Goal: Information Seeking & Learning: Learn about a topic

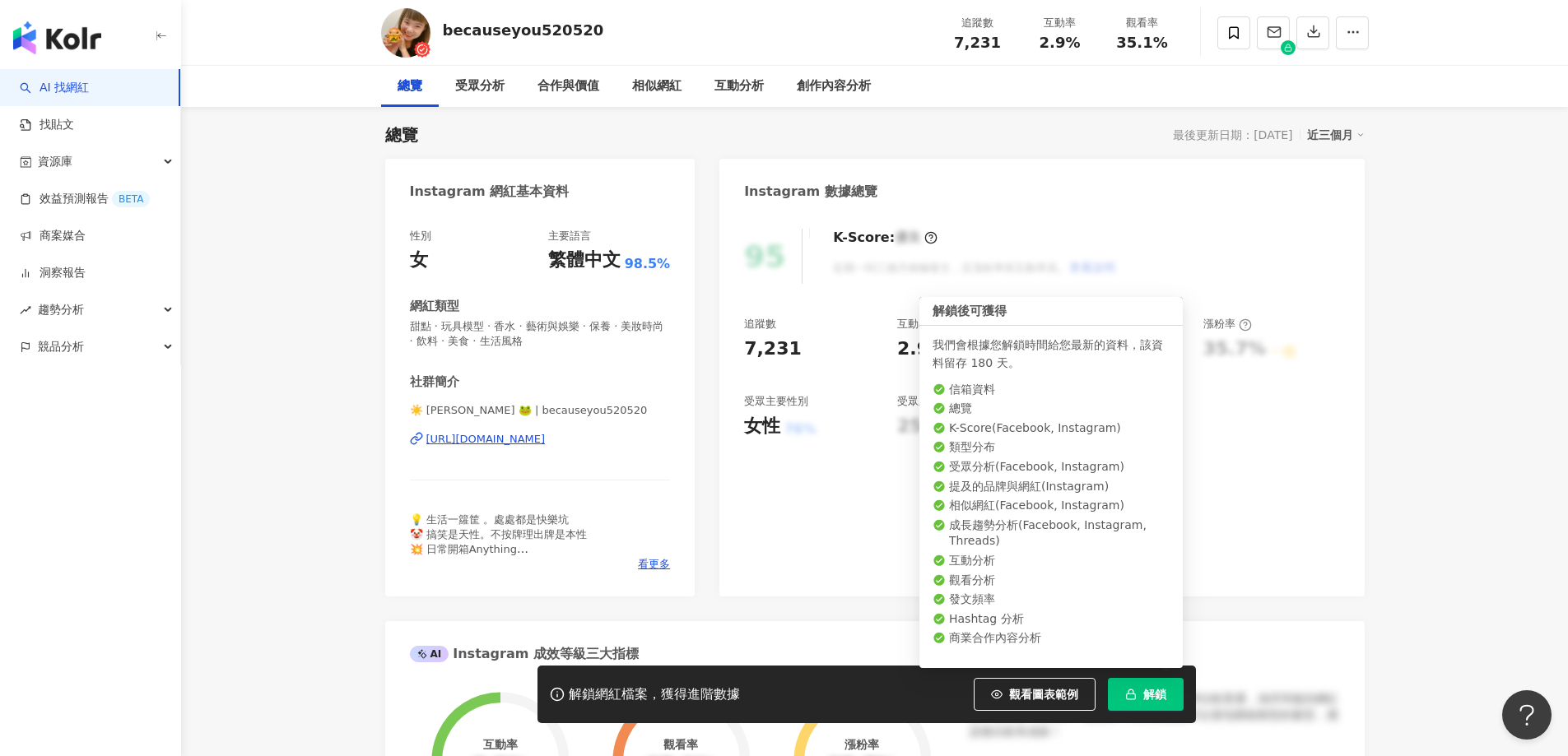
click at [1136, 698] on icon "button" at bounding box center [1131, 694] width 12 height 12
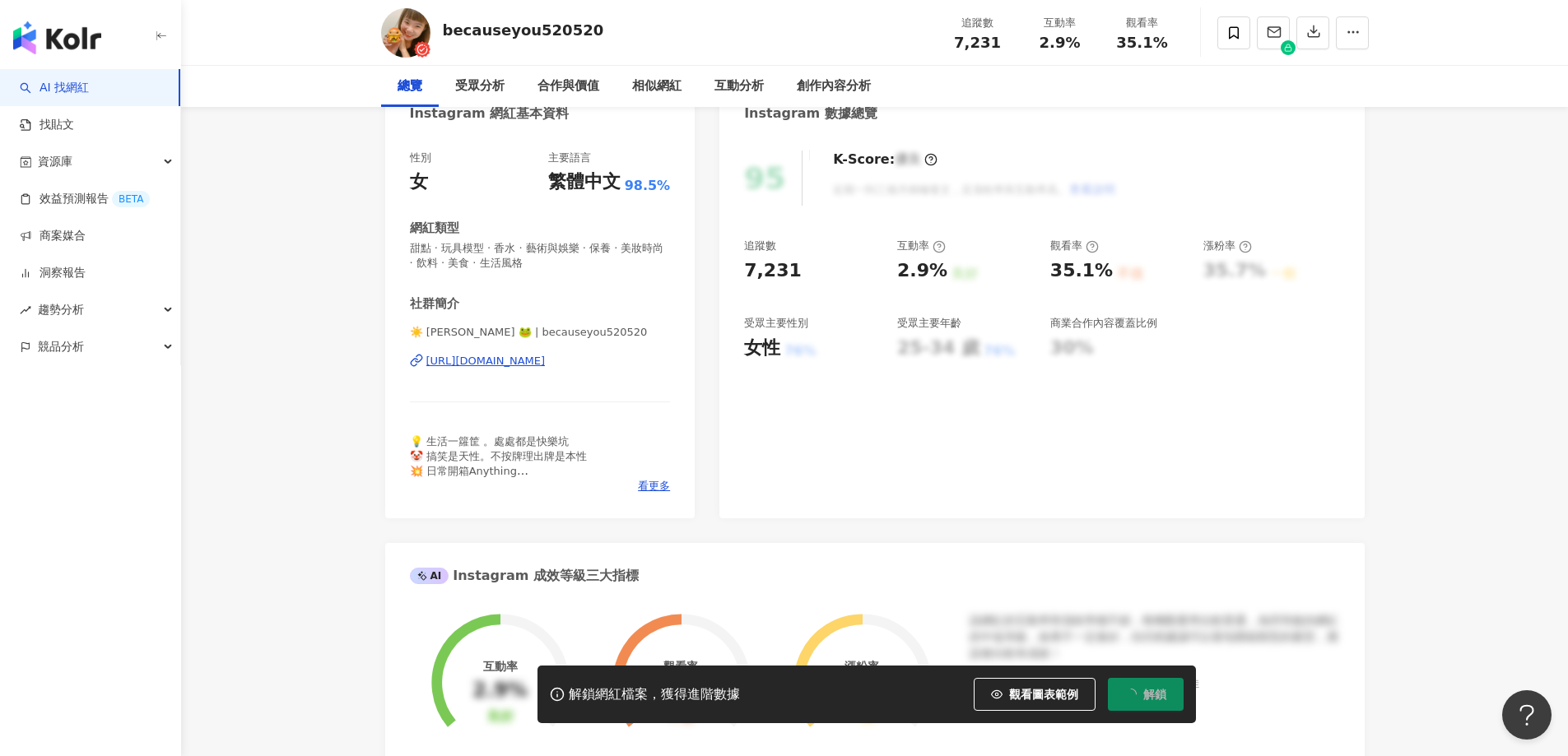
scroll to position [266, 0]
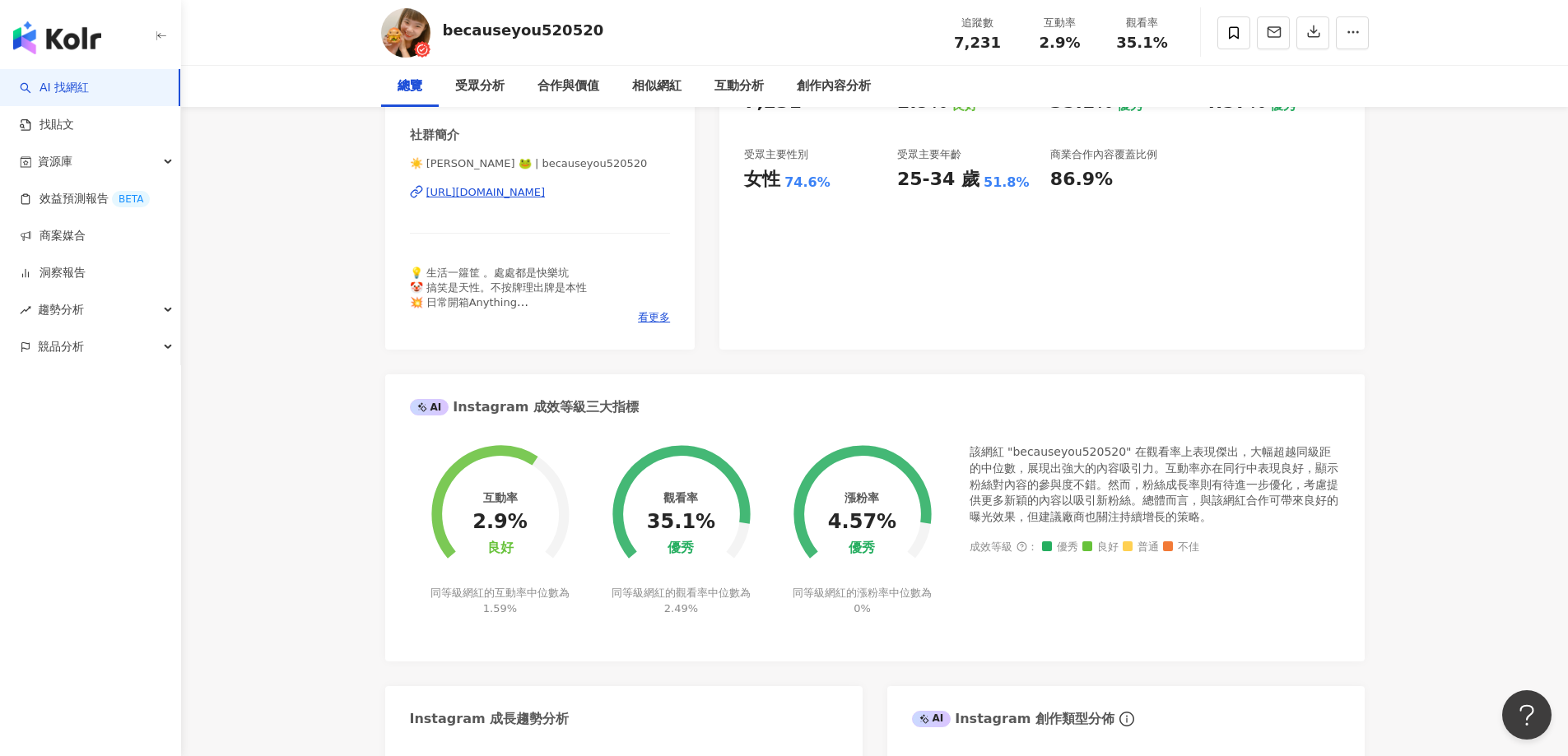
scroll to position [595, 0]
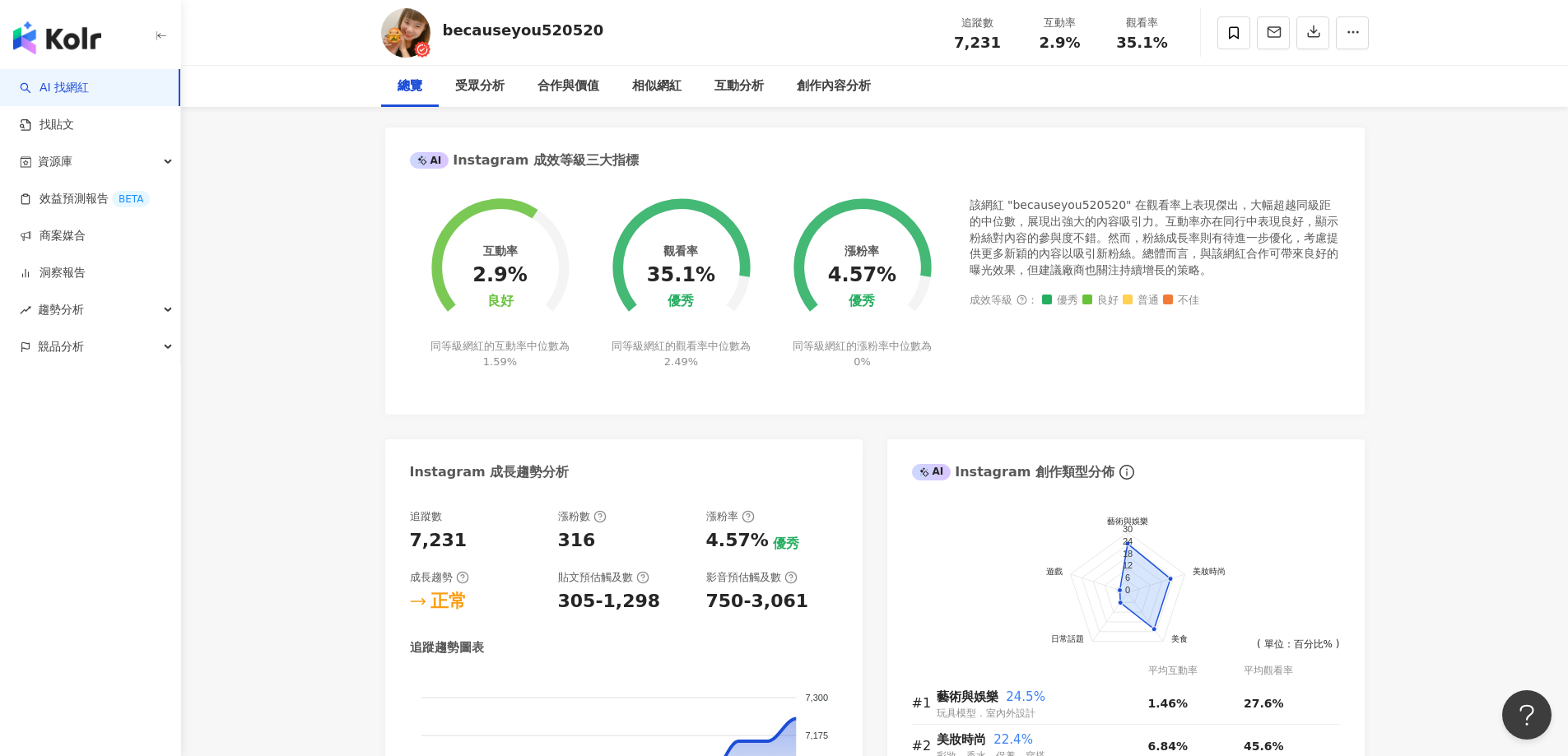
drag, startPoint x: 274, startPoint y: 353, endPoint x: 285, endPoint y: 366, distance: 17.0
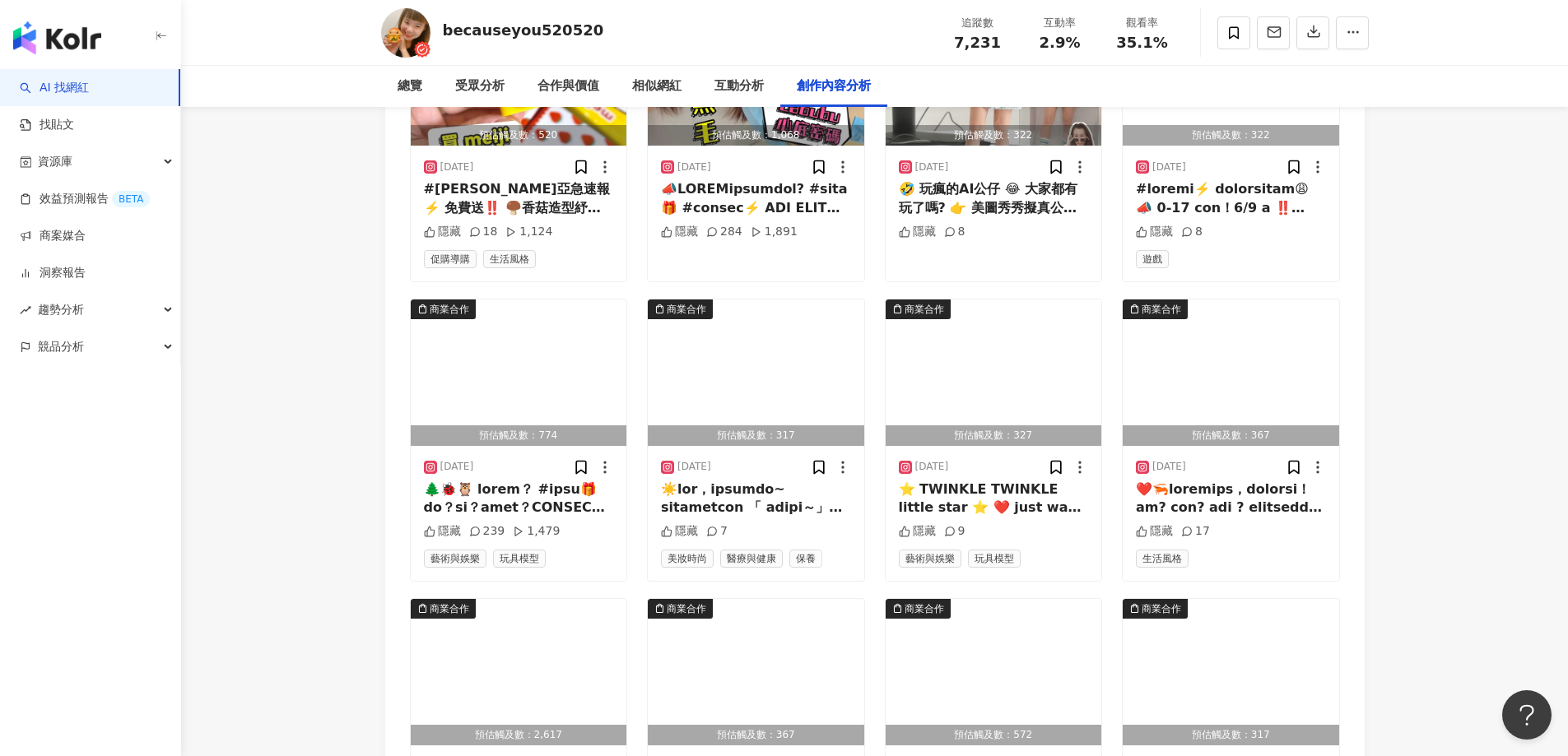
scroll to position [5120, 0]
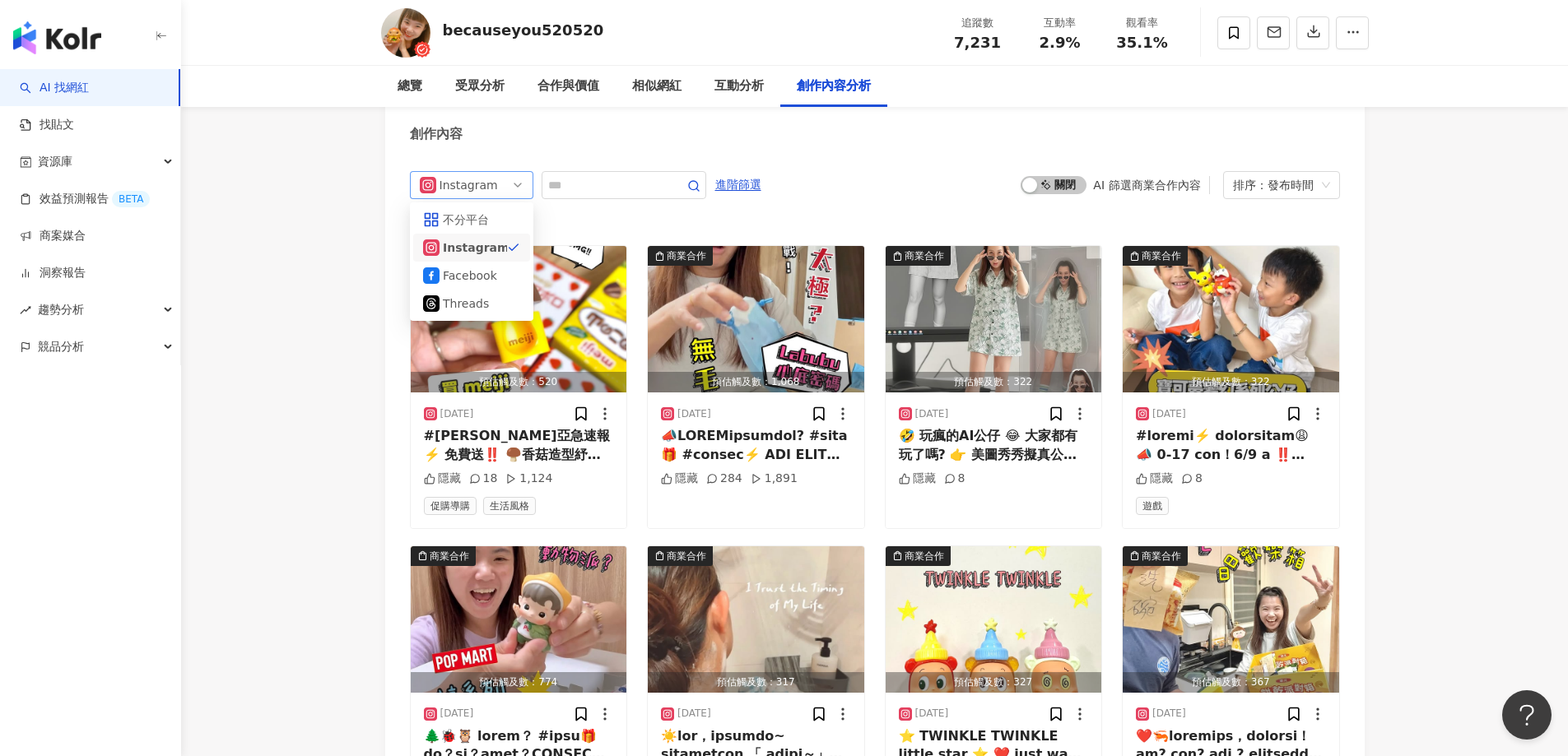
click at [505, 172] on span "Instagram" at bounding box center [472, 184] width 104 height 26
click at [1065, 176] on span "啟動 關閉" at bounding box center [1053, 185] width 66 height 18
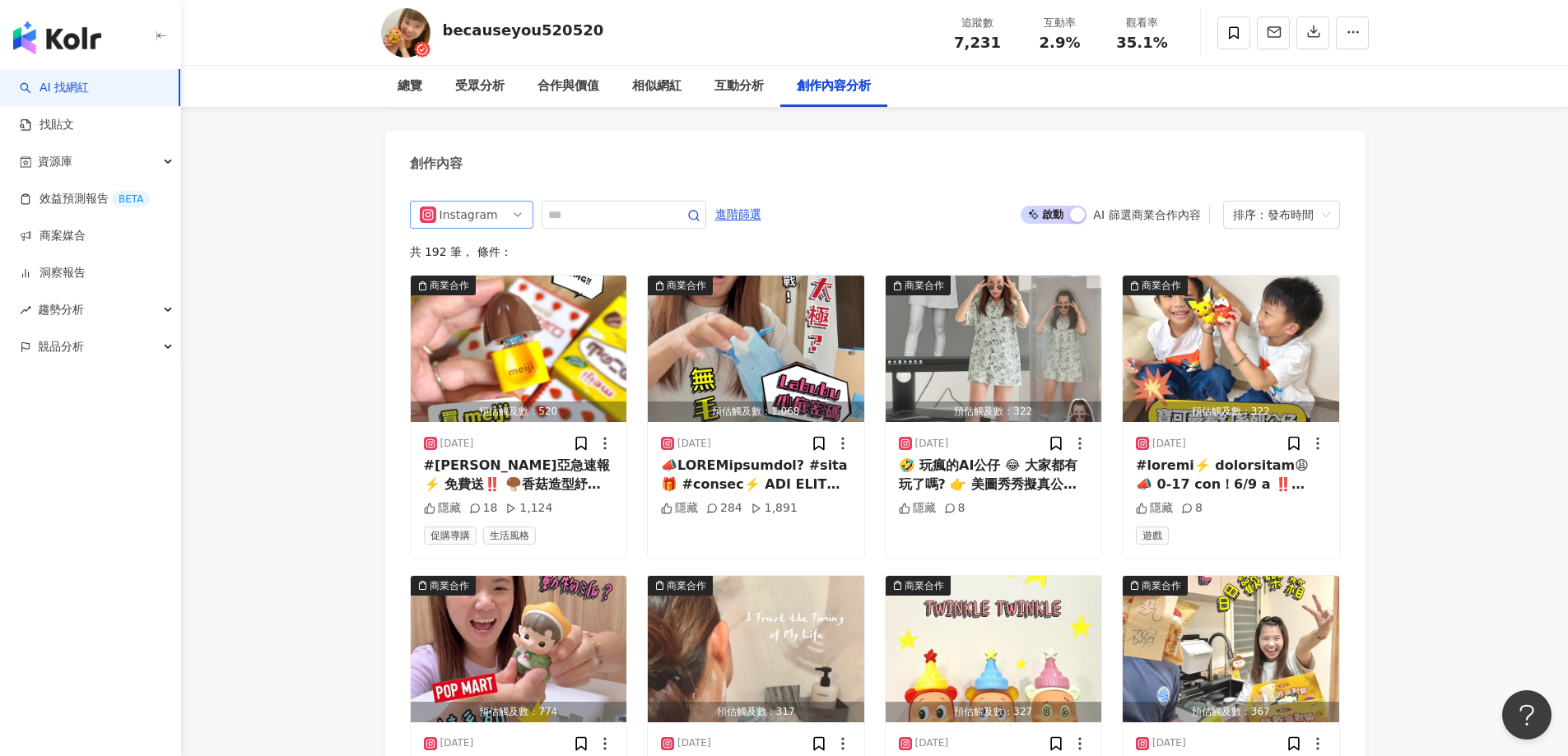
click at [489, 202] on div "Instagram" at bounding box center [466, 215] width 54 height 26
click at [1290, 202] on div "排序：發布時間" at bounding box center [1274, 215] width 82 height 26
click at [1263, 254] on div "互動數" at bounding box center [1281, 253] width 90 height 18
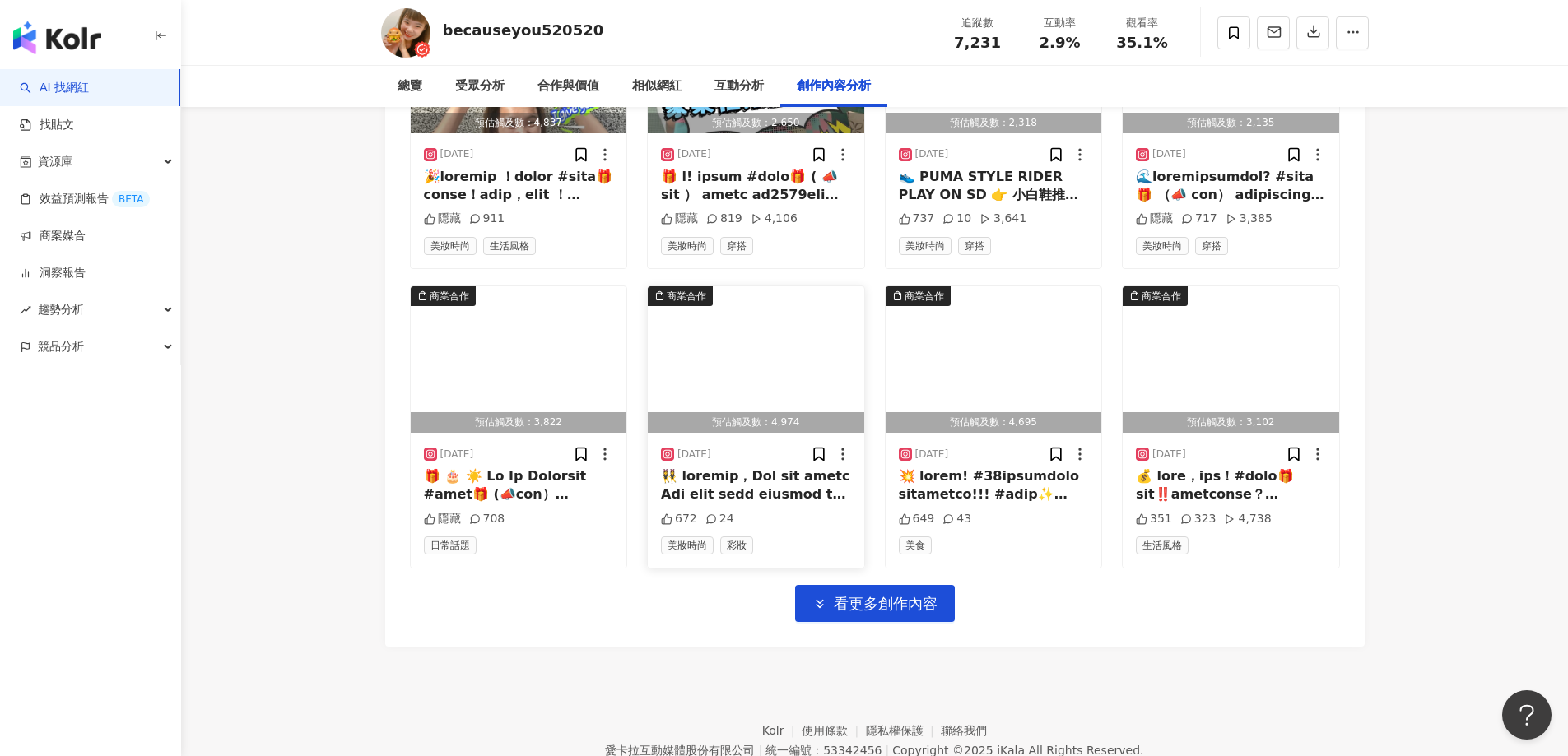
scroll to position [5729, 0]
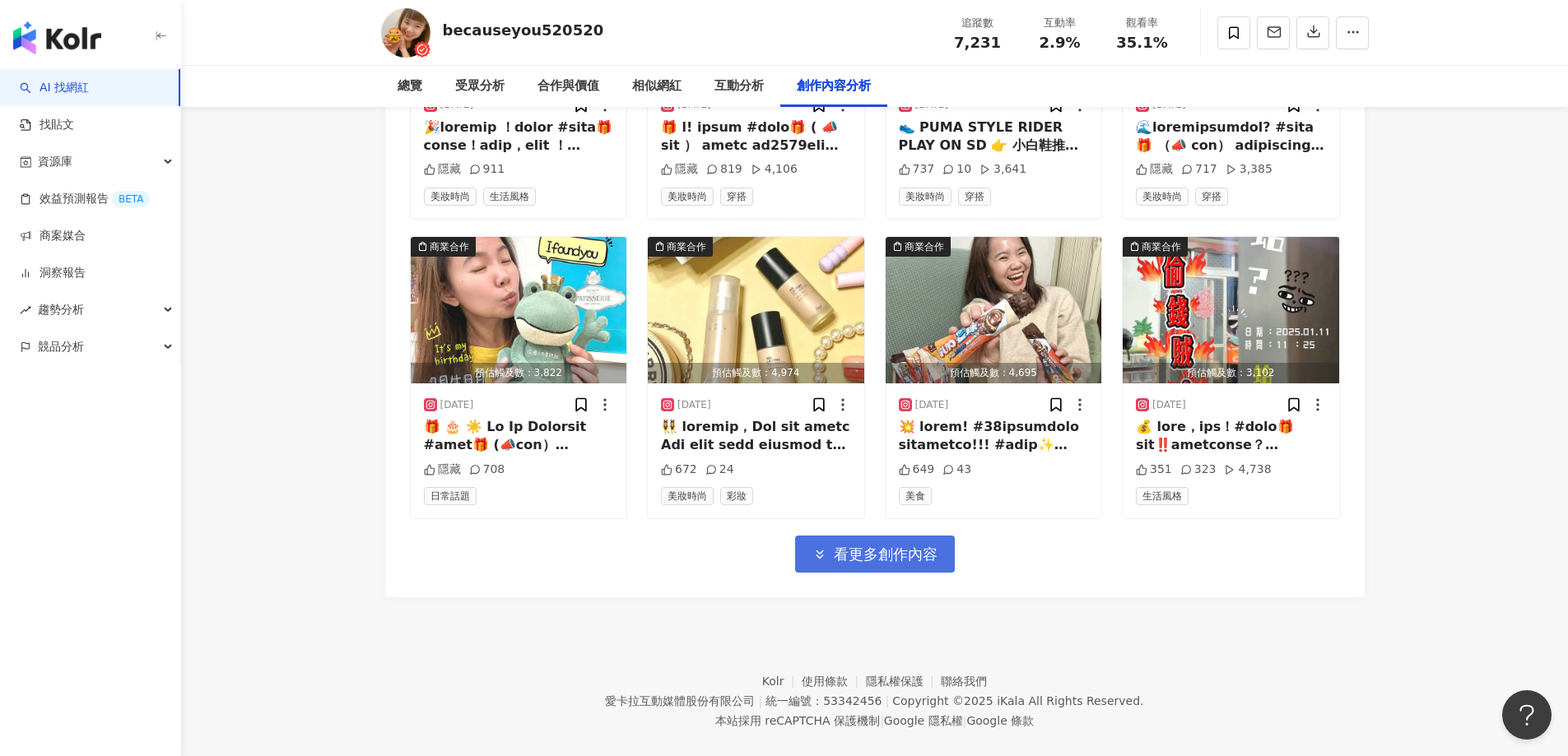
click at [912, 545] on span "看更多創作內容" at bounding box center [885, 554] width 104 height 18
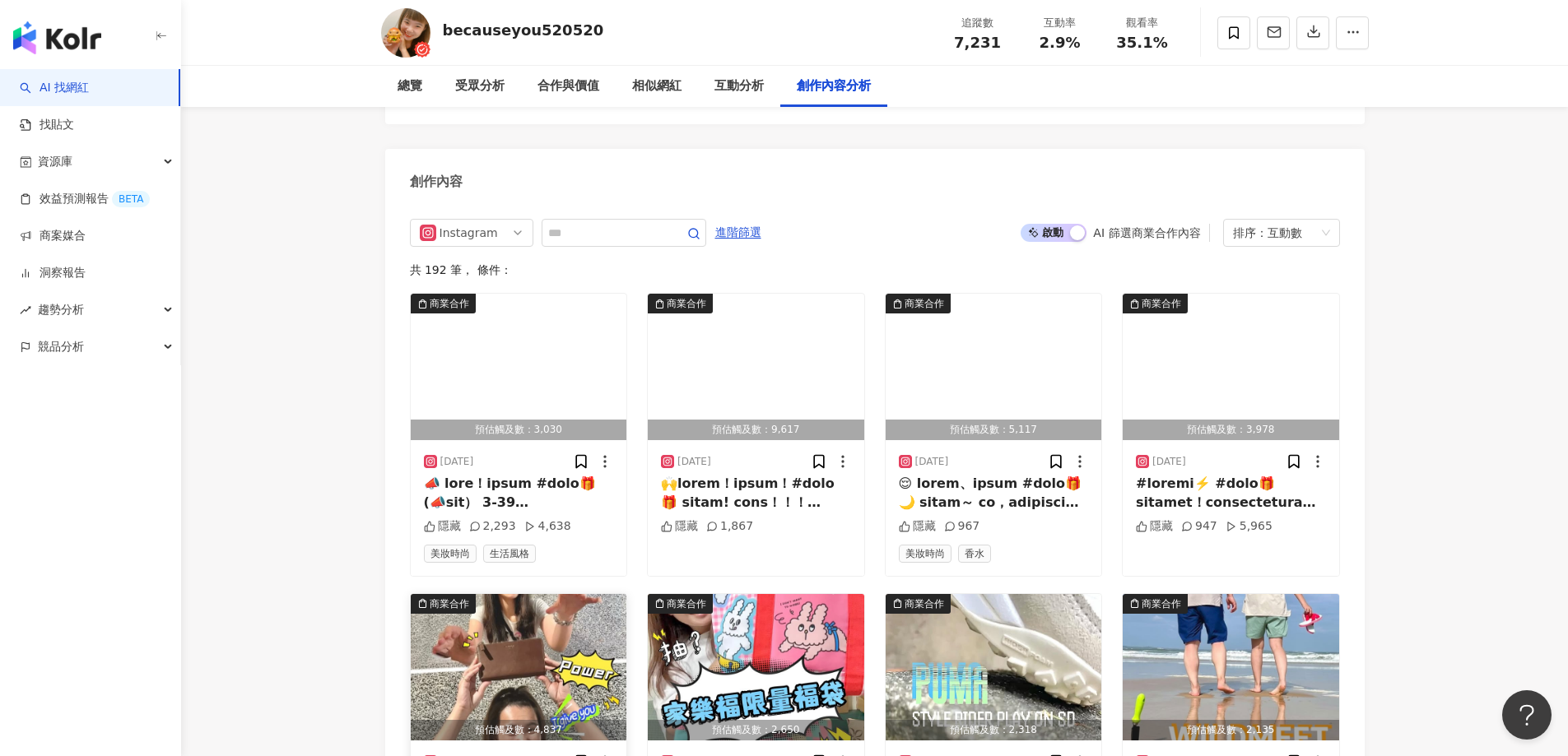
scroll to position [5071, 0]
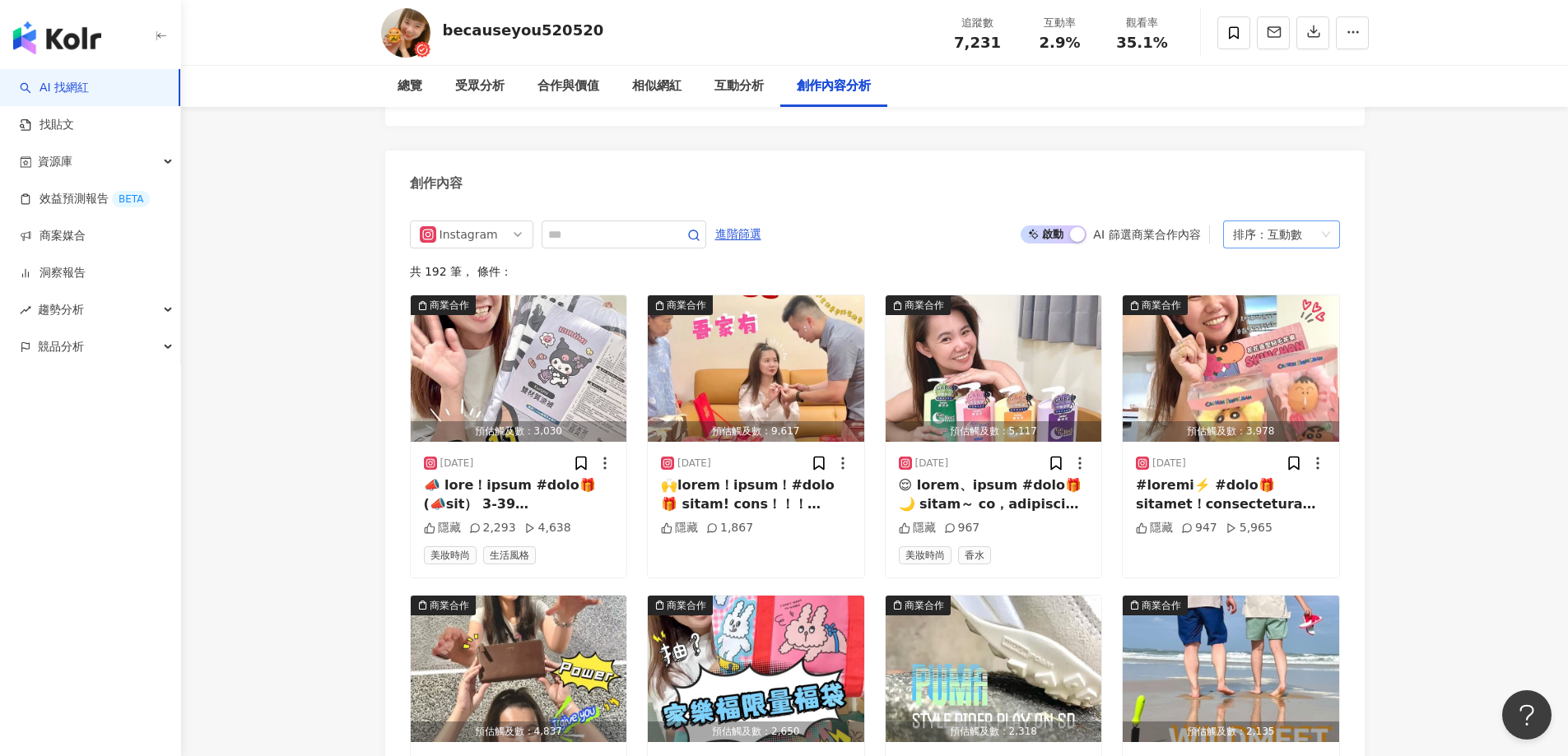
click at [1253, 222] on div "排序： 互動數" at bounding box center [1274, 234] width 82 height 26
click at [1241, 299] on div "觀看數" at bounding box center [1281, 301] width 90 height 18
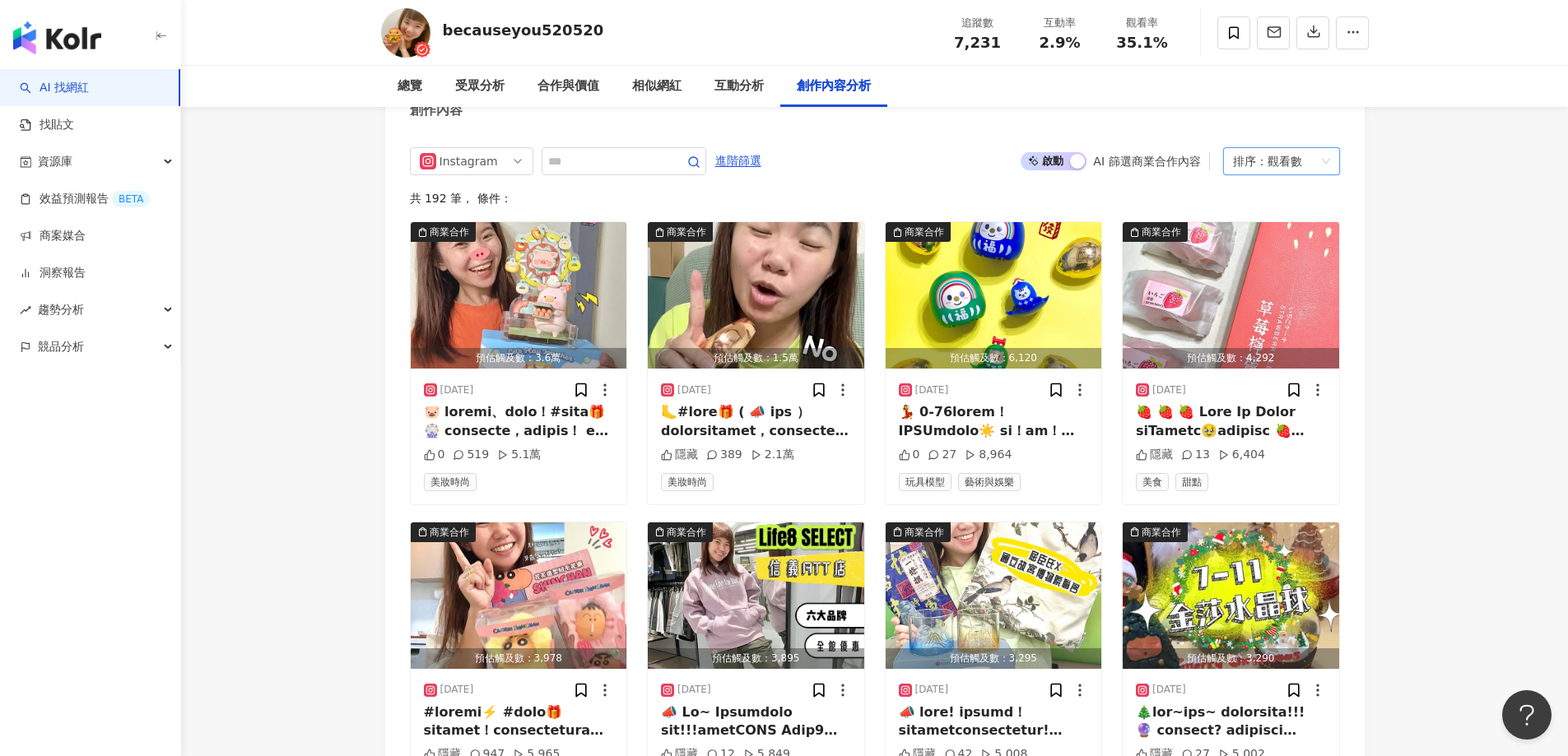
scroll to position [5173, 0]
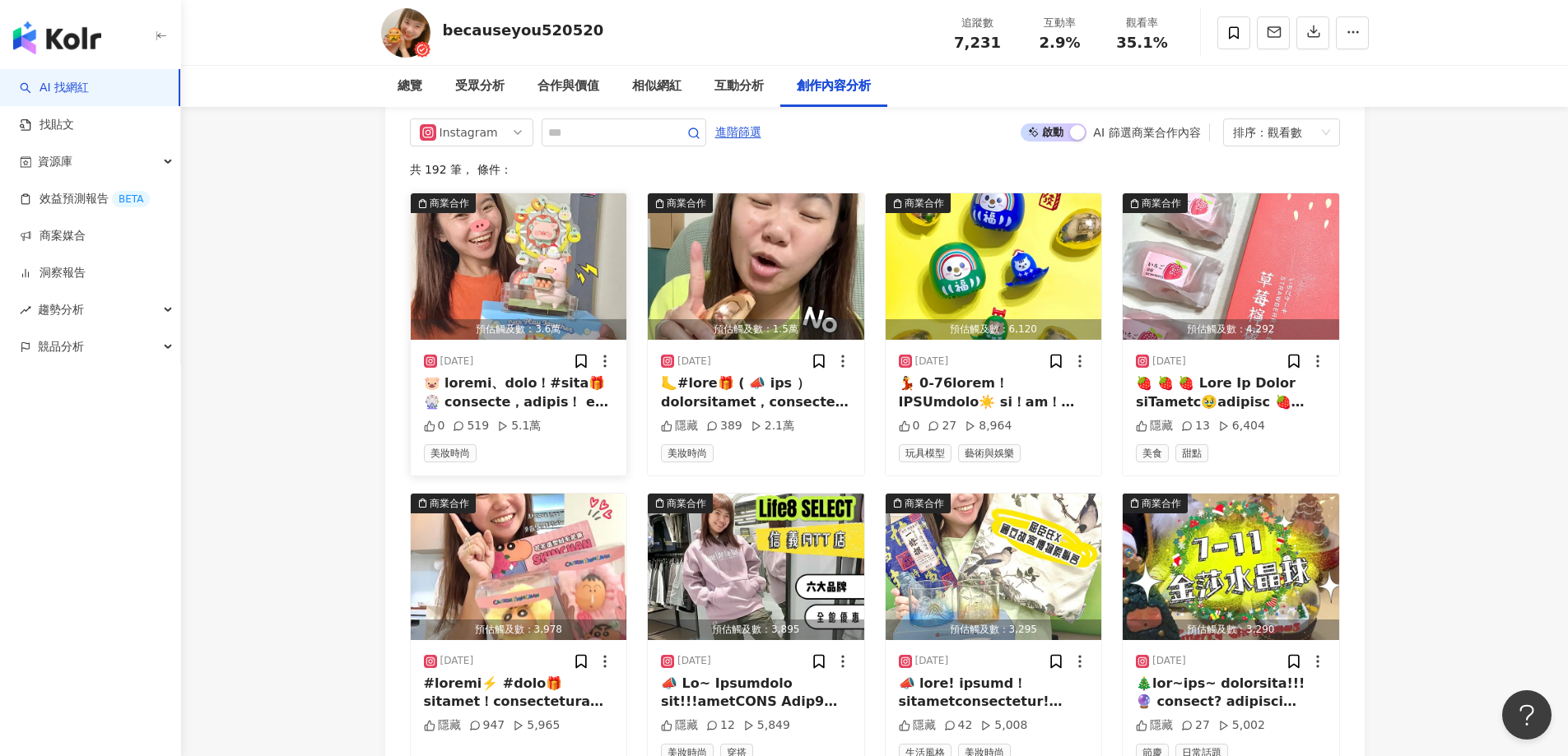
click at [555, 378] on div at bounding box center [519, 393] width 190 height 37
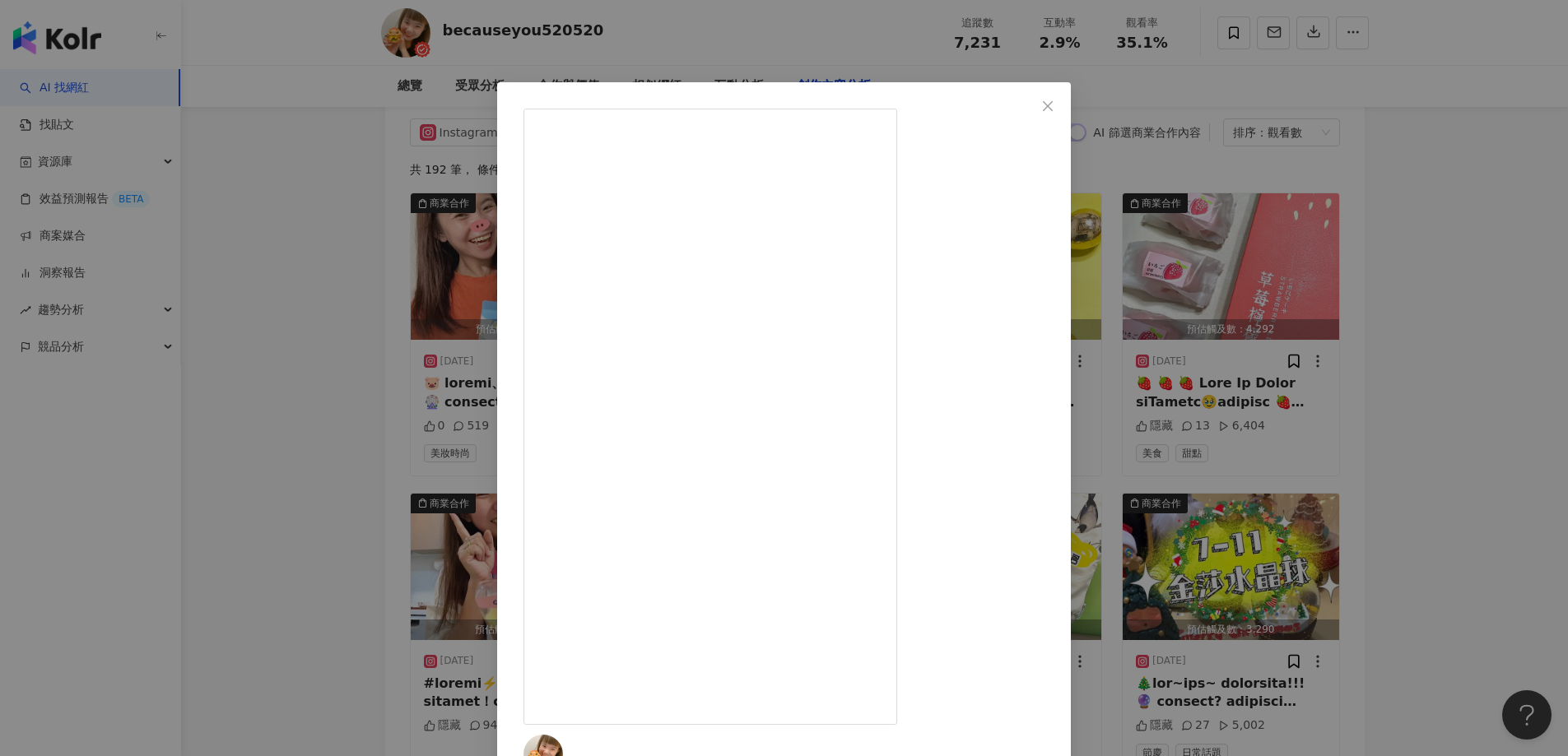
scroll to position [882, 0]
click at [367, 297] on div "☀️ Sunny 桑妮亞 🐸 2025/4/30 0 519 5.1萬 查看原始貼文" at bounding box center [784, 378] width 1568 height 756
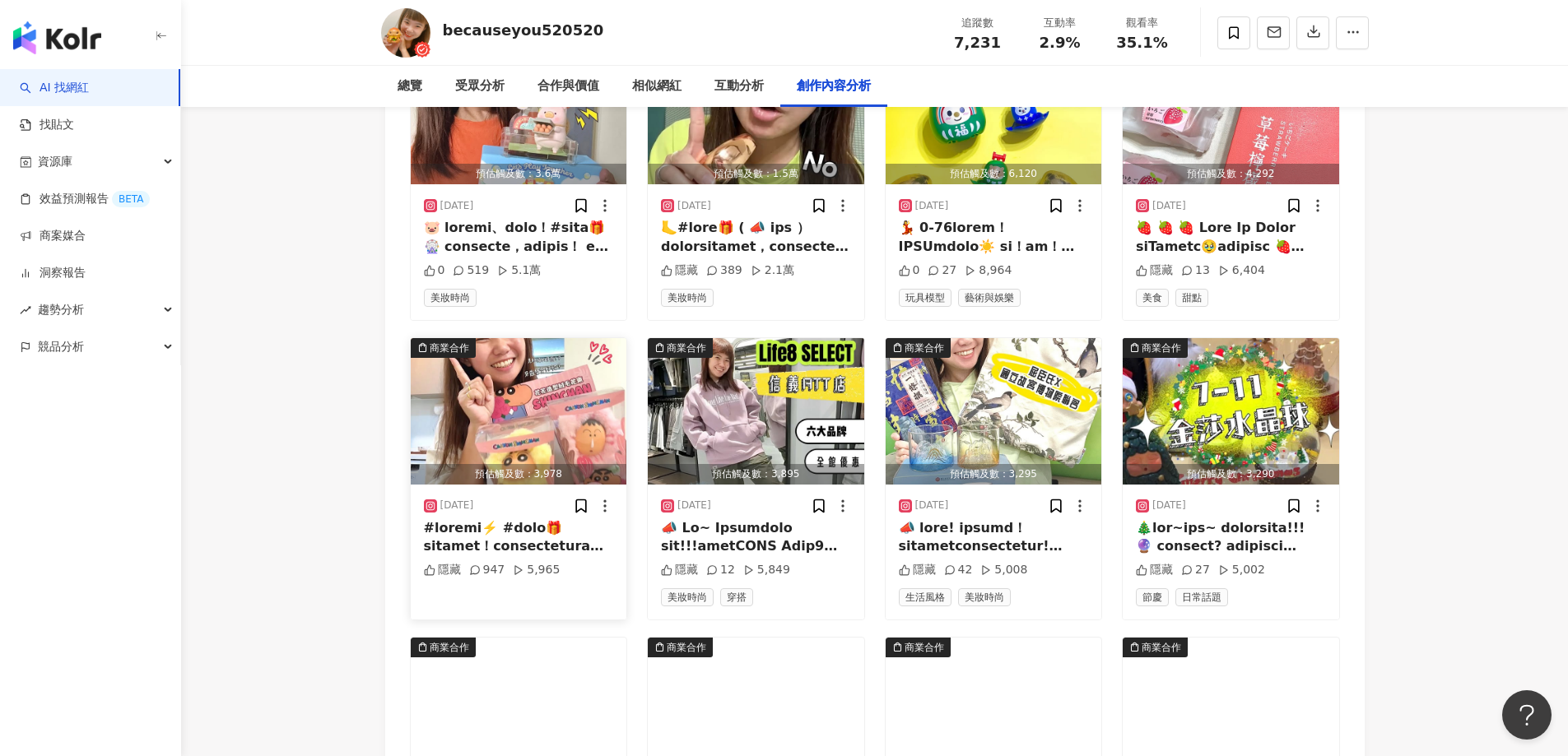
scroll to position [5154, 0]
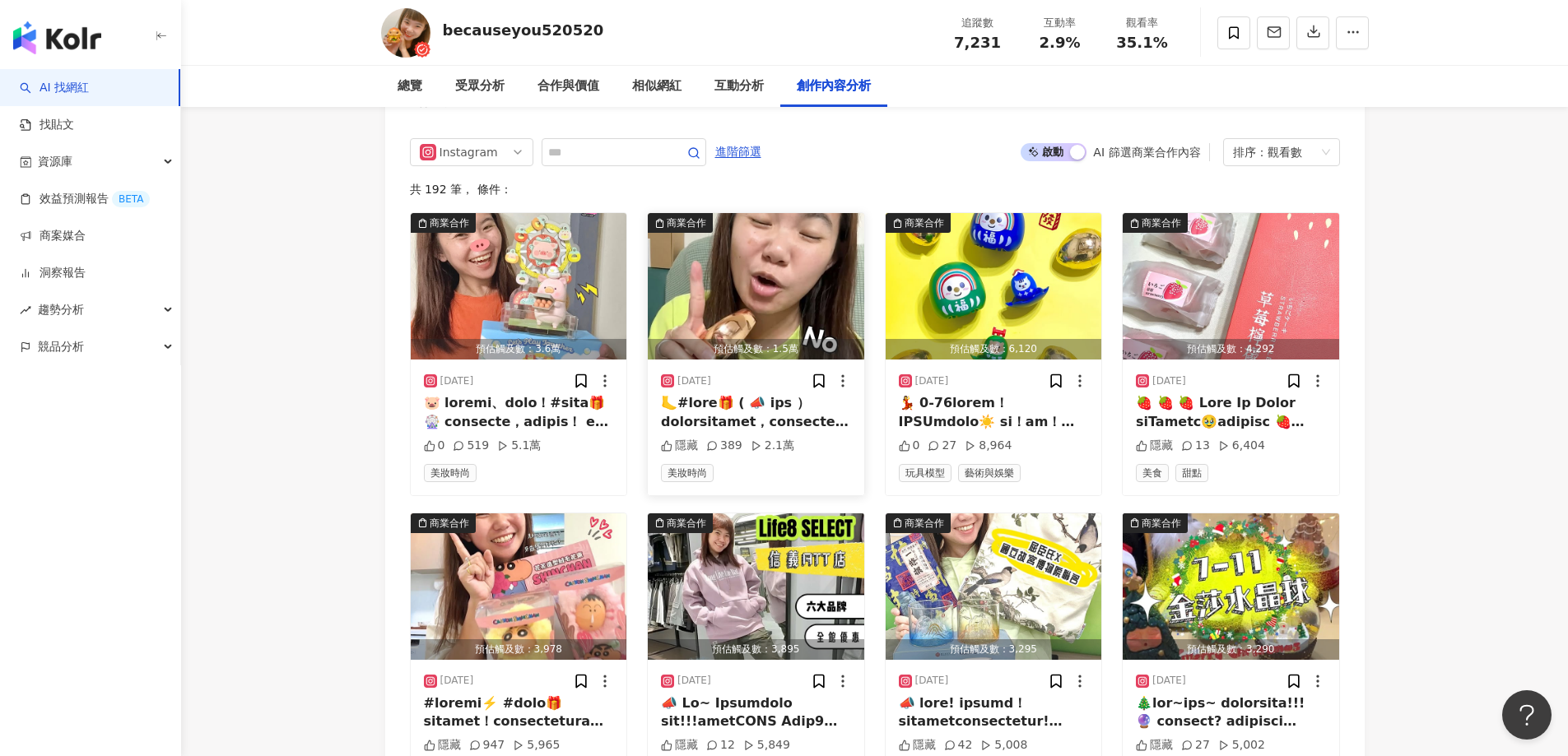
click at [701, 396] on div at bounding box center [756, 413] width 190 height 37
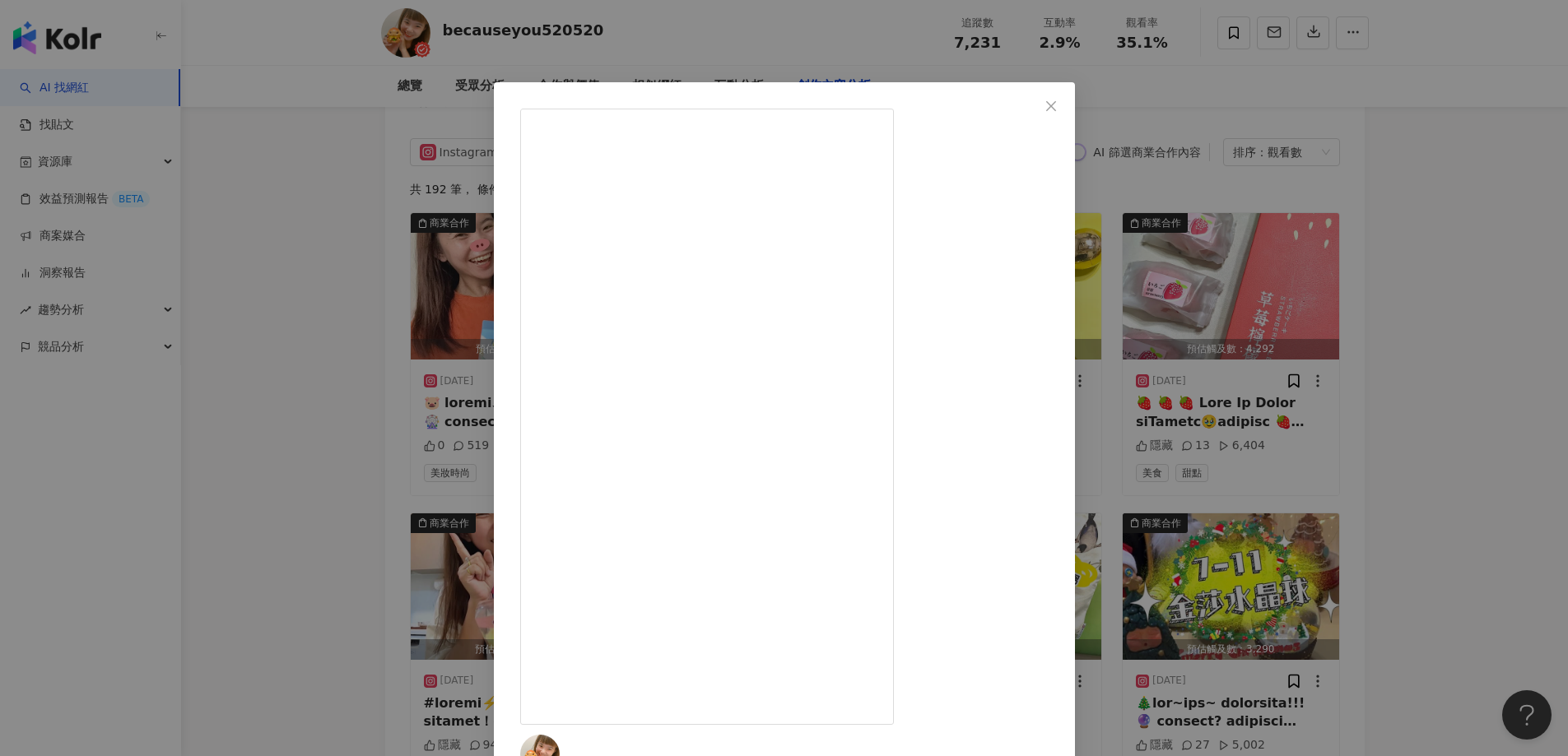
click at [329, 303] on div "☀️ Sunny 桑妮亞 🐸 2025/4/10 隱藏 389 2.1萬 查看原始貼文" at bounding box center [784, 378] width 1568 height 756
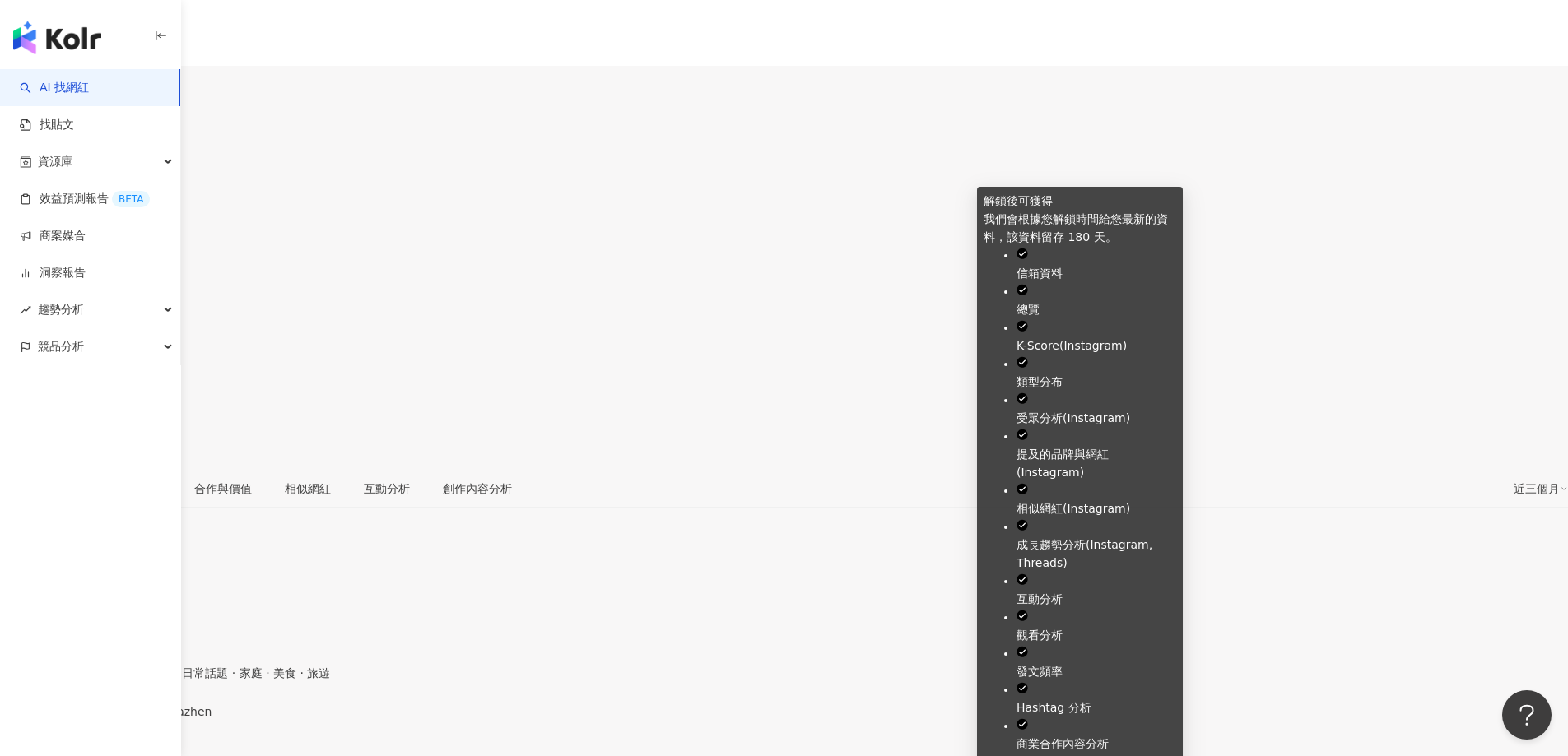
scroll to position [101, 0]
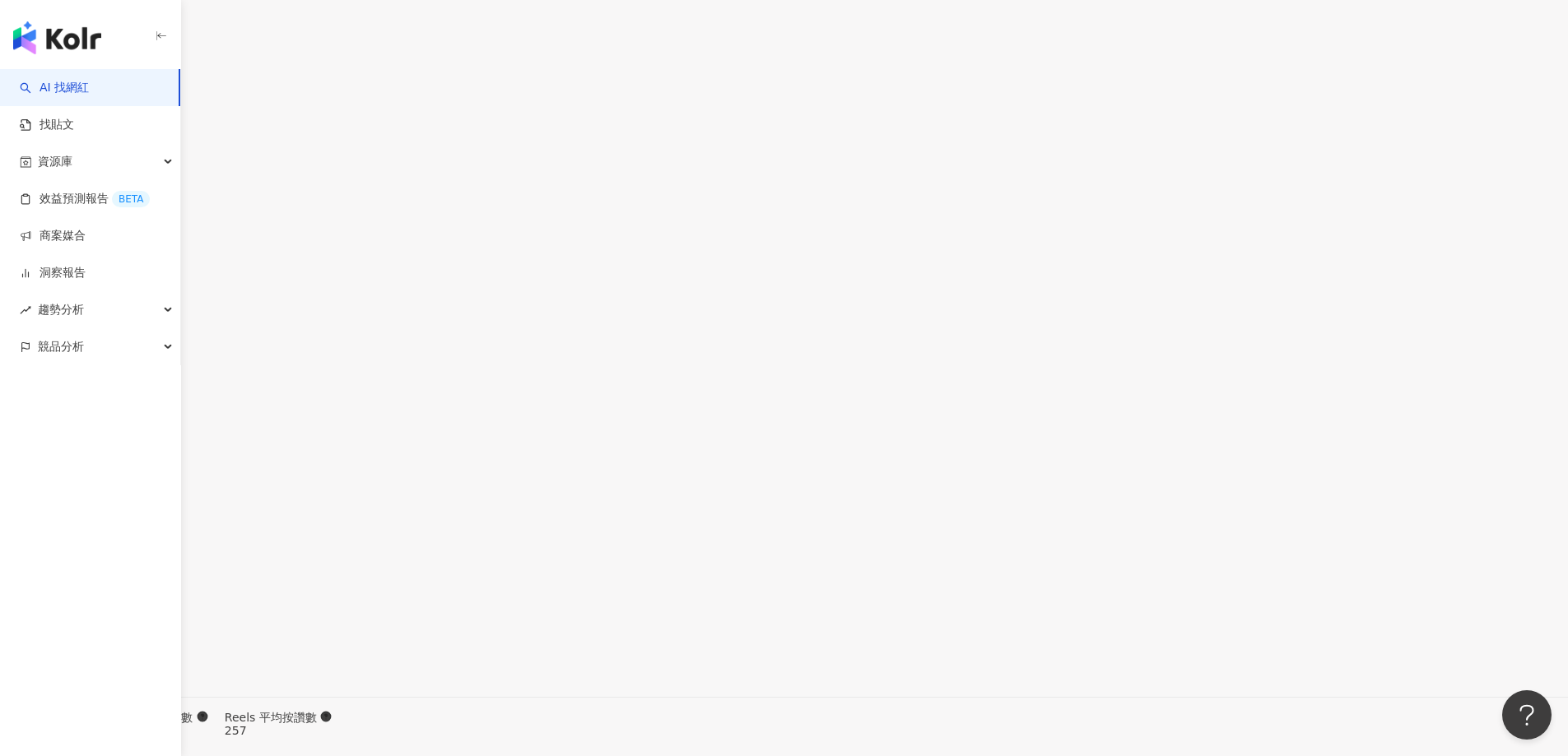
scroll to position [5038, 0]
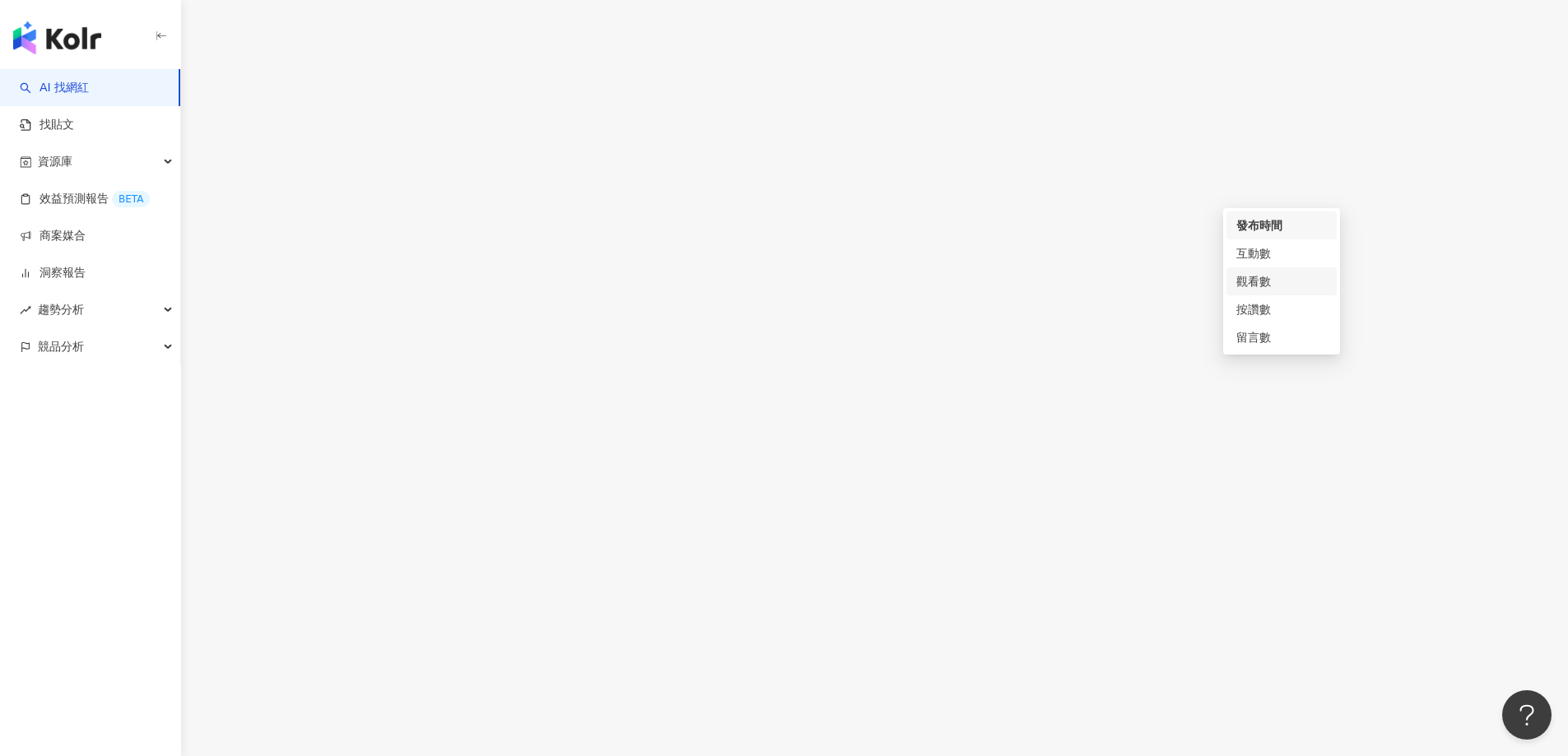
click at [1246, 279] on div "觀看數" at bounding box center [1281, 281] width 90 height 18
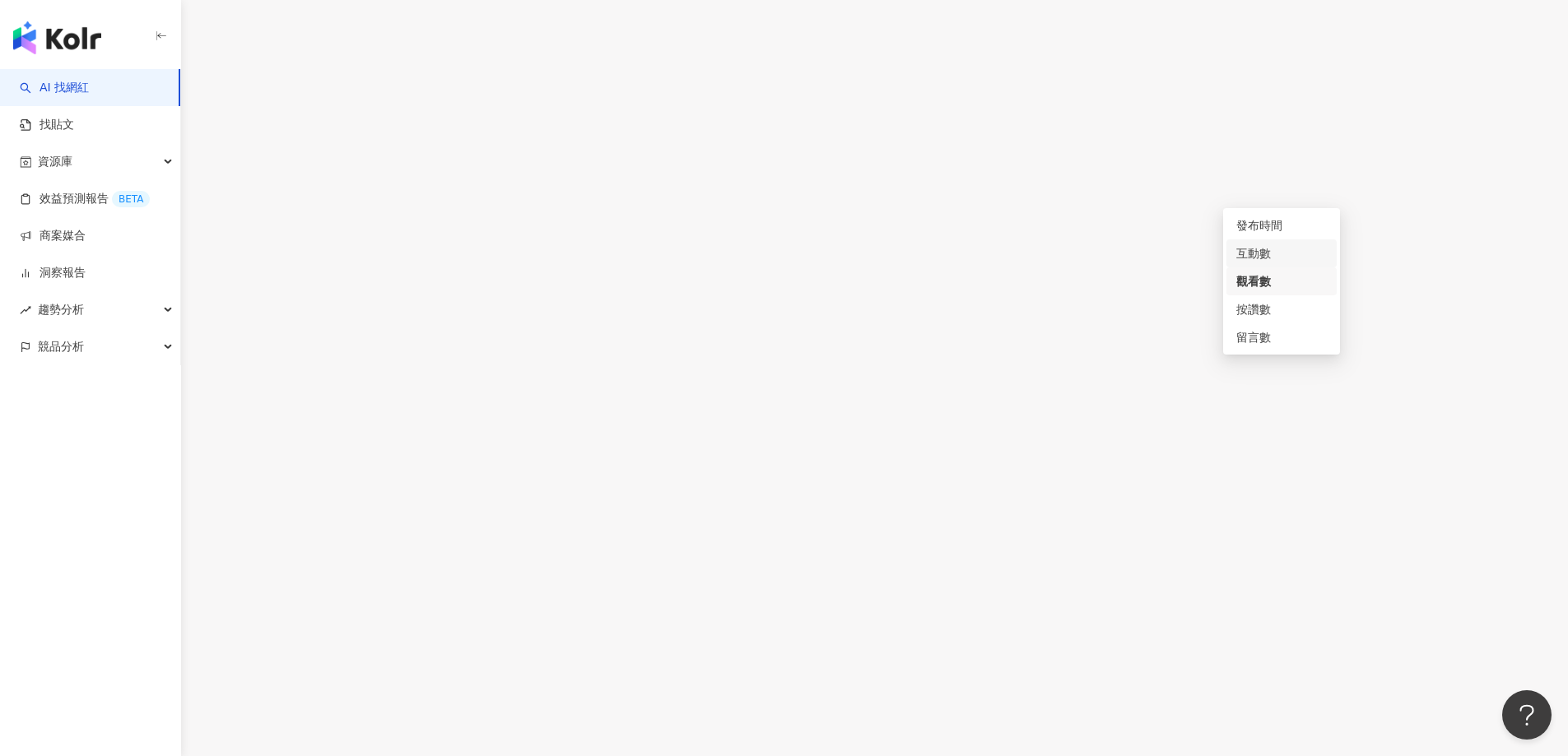
click at [1247, 248] on div "互動數" at bounding box center [1281, 253] width 90 height 18
click at [1247, 288] on div "觀看數" at bounding box center [1281, 281] width 90 height 18
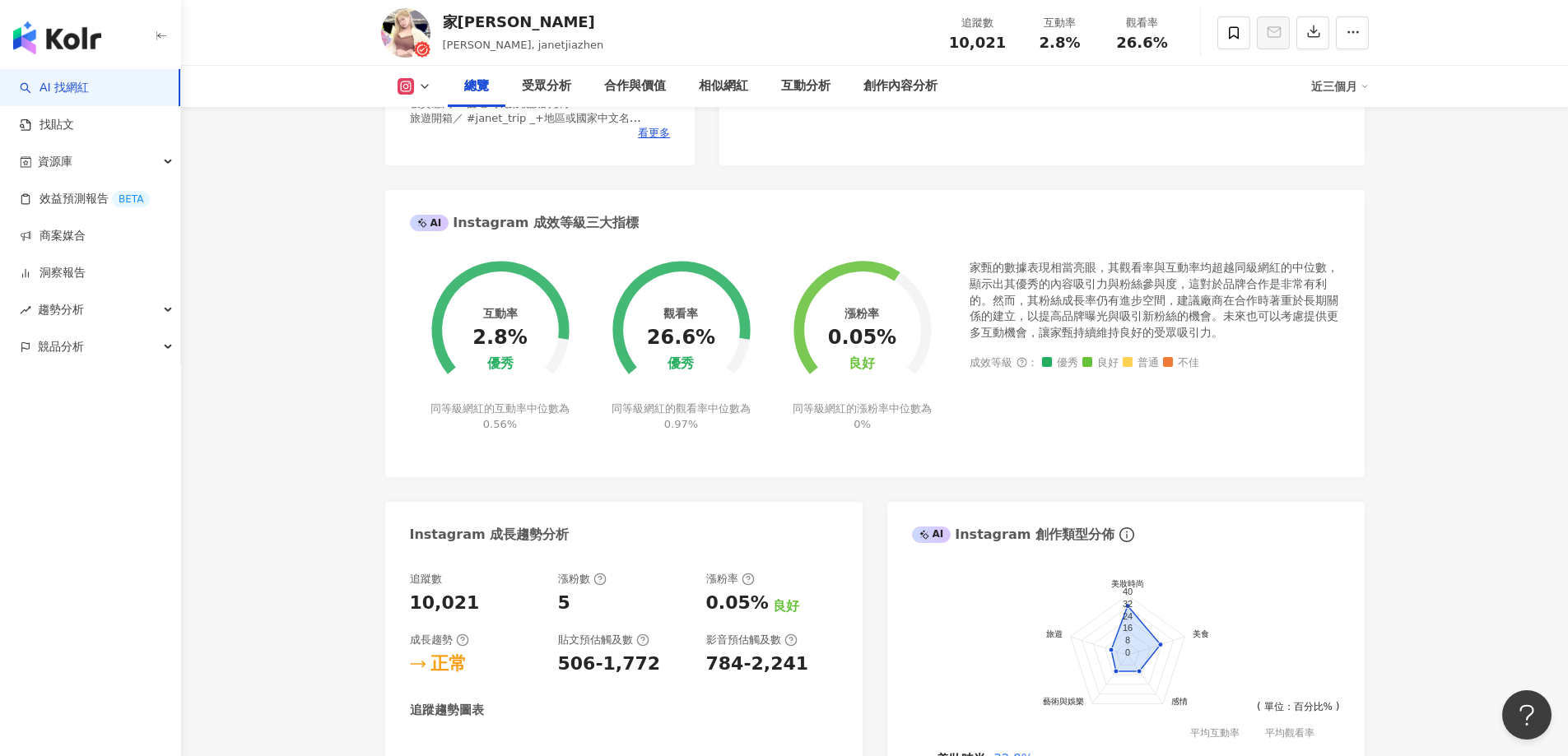
scroll to position [494, 0]
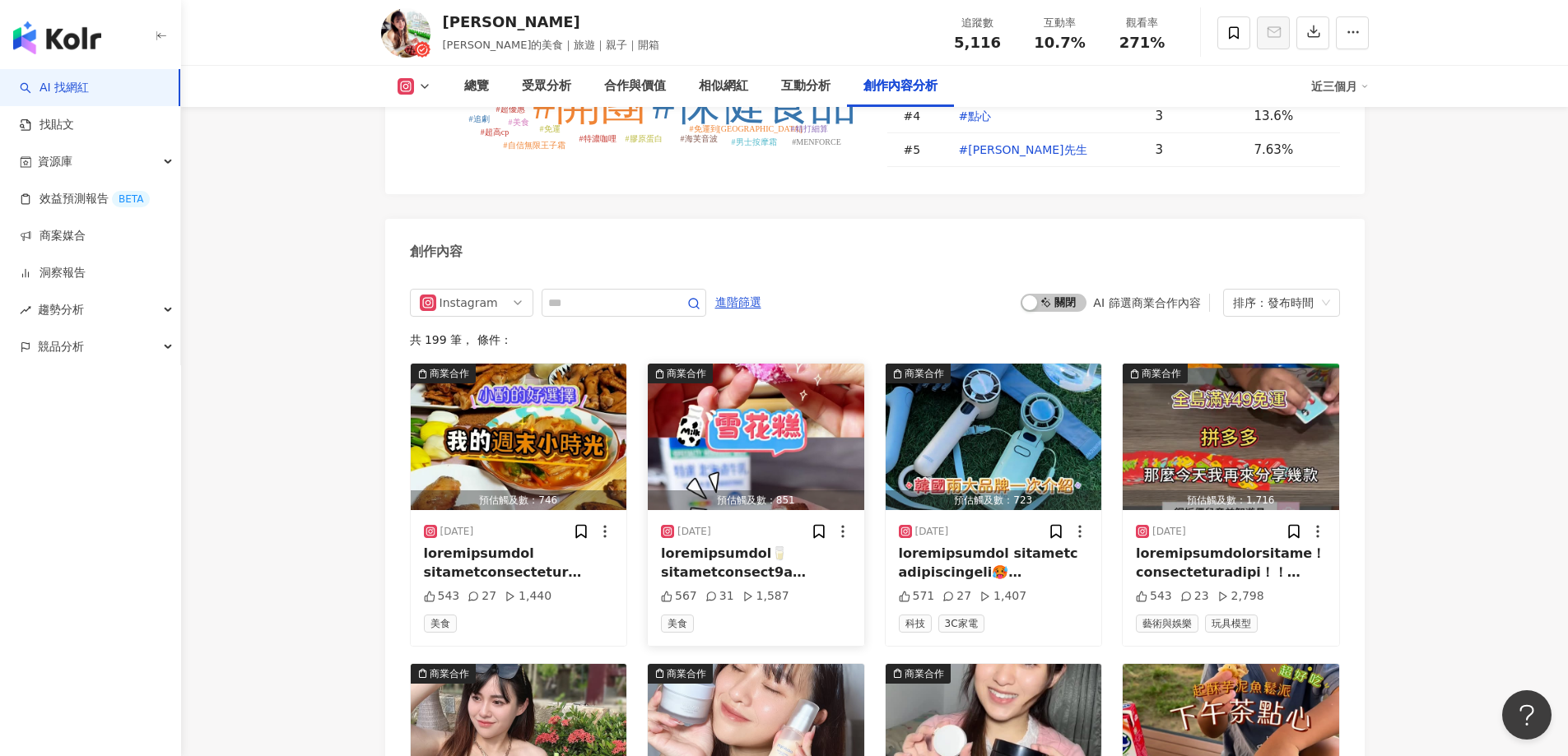
scroll to position [4937, 0]
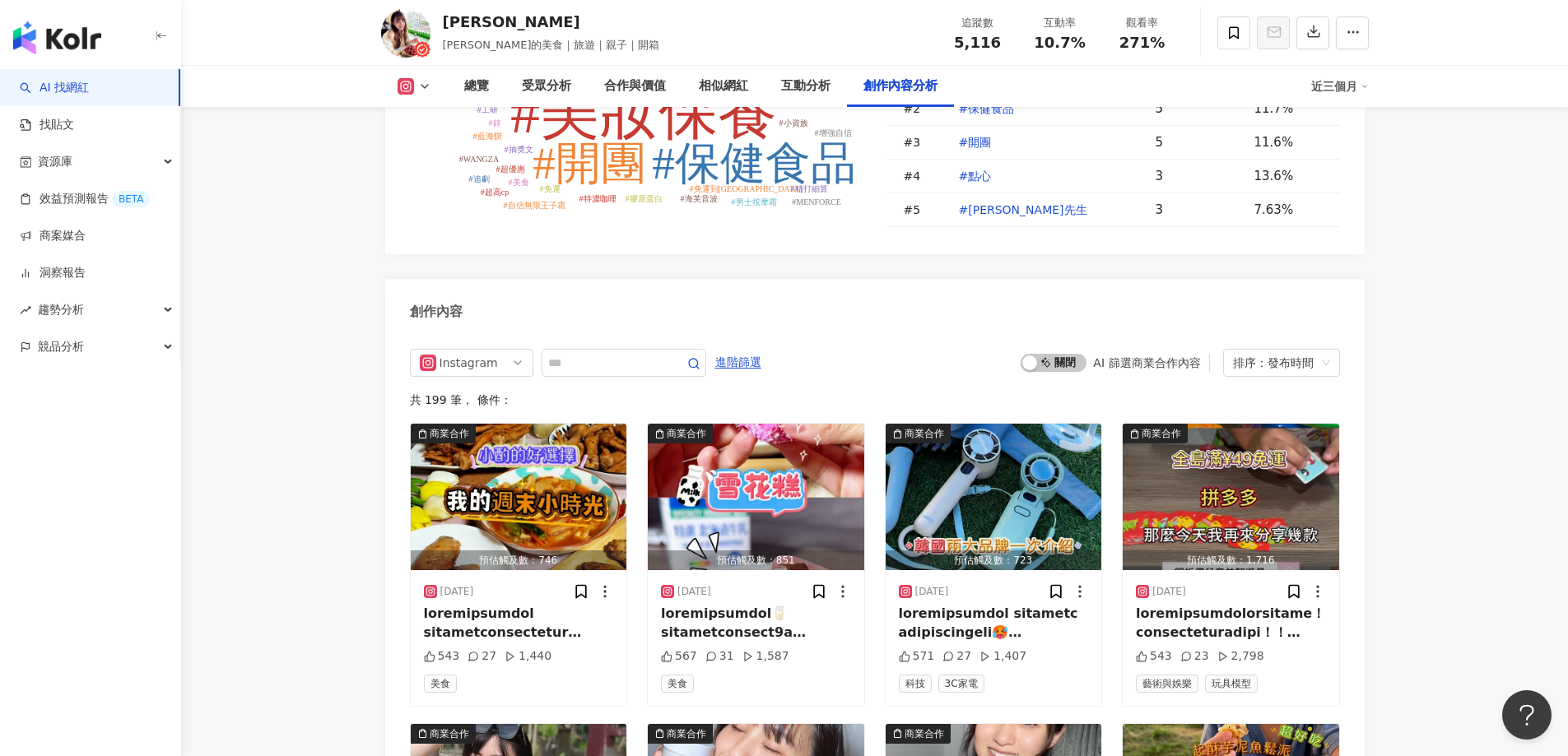
click at [1063, 349] on div "啟動 關閉 AI 篩選商業合作內容 排序：發布時間" at bounding box center [1180, 363] width 319 height 28
click at [1067, 354] on span "啟動 關閉" at bounding box center [1053, 363] width 66 height 18
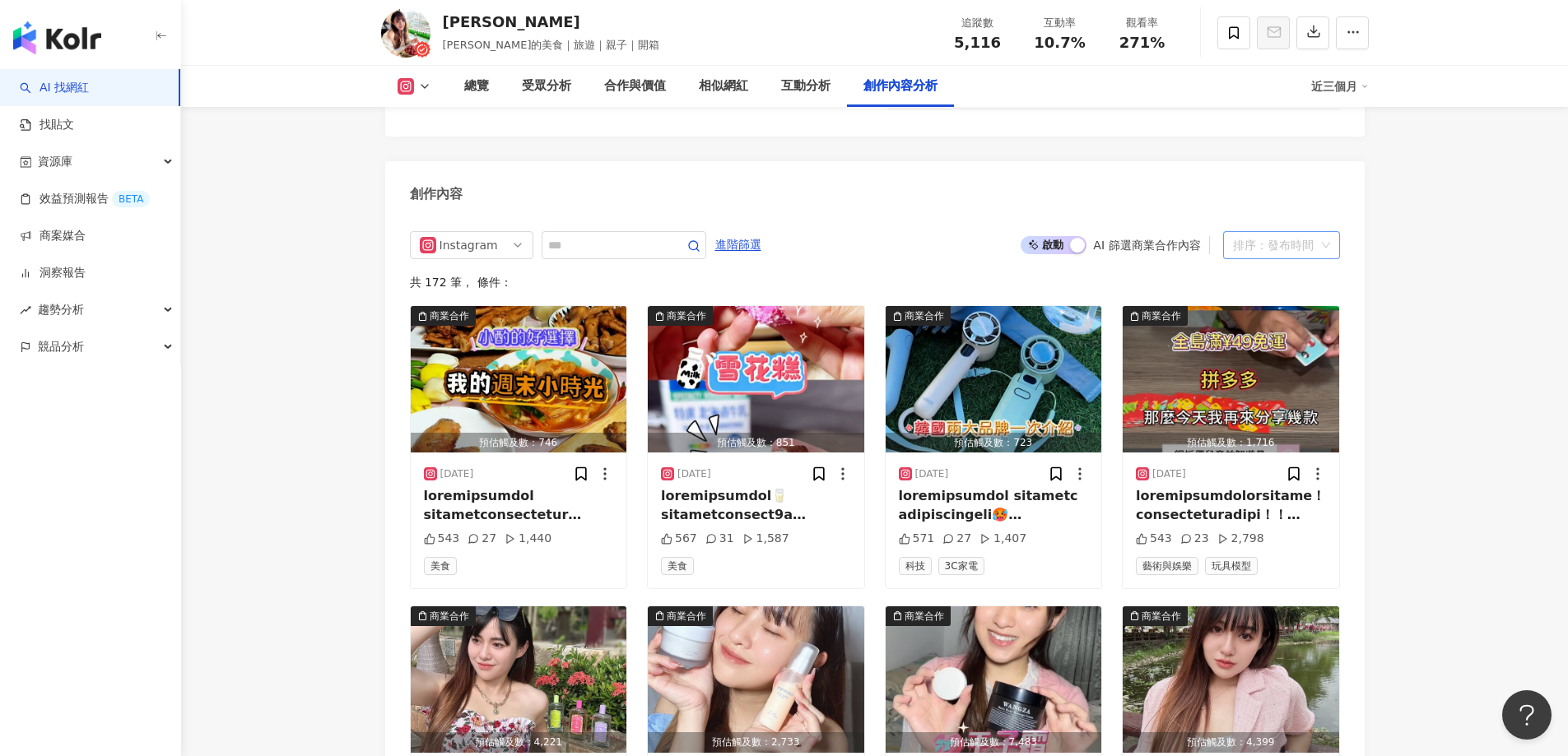
click at [1245, 232] on div "排序：發布時間" at bounding box center [1274, 245] width 82 height 26
click at [1254, 281] on div "觀看數" at bounding box center [1281, 281] width 90 height 18
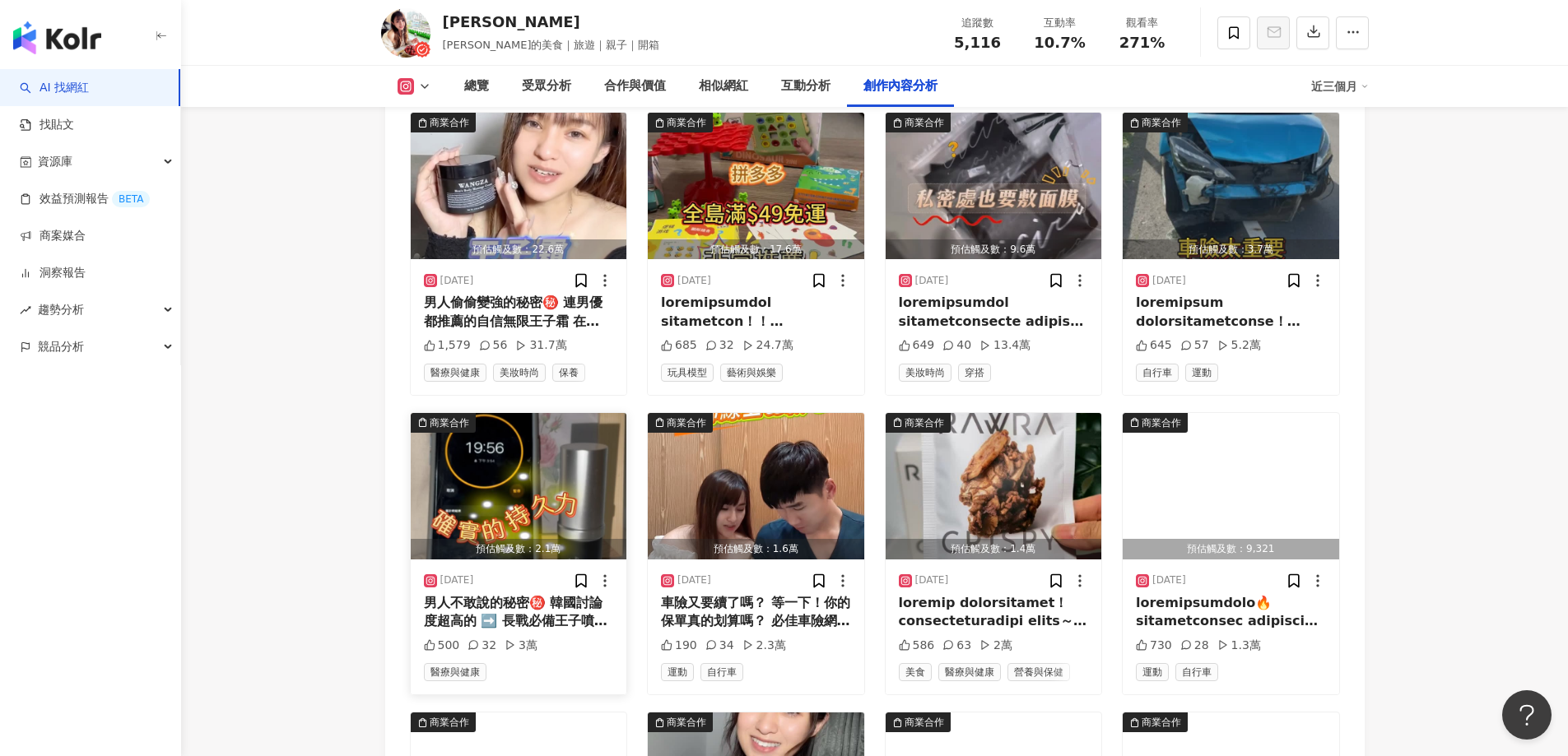
scroll to position [5137, 0]
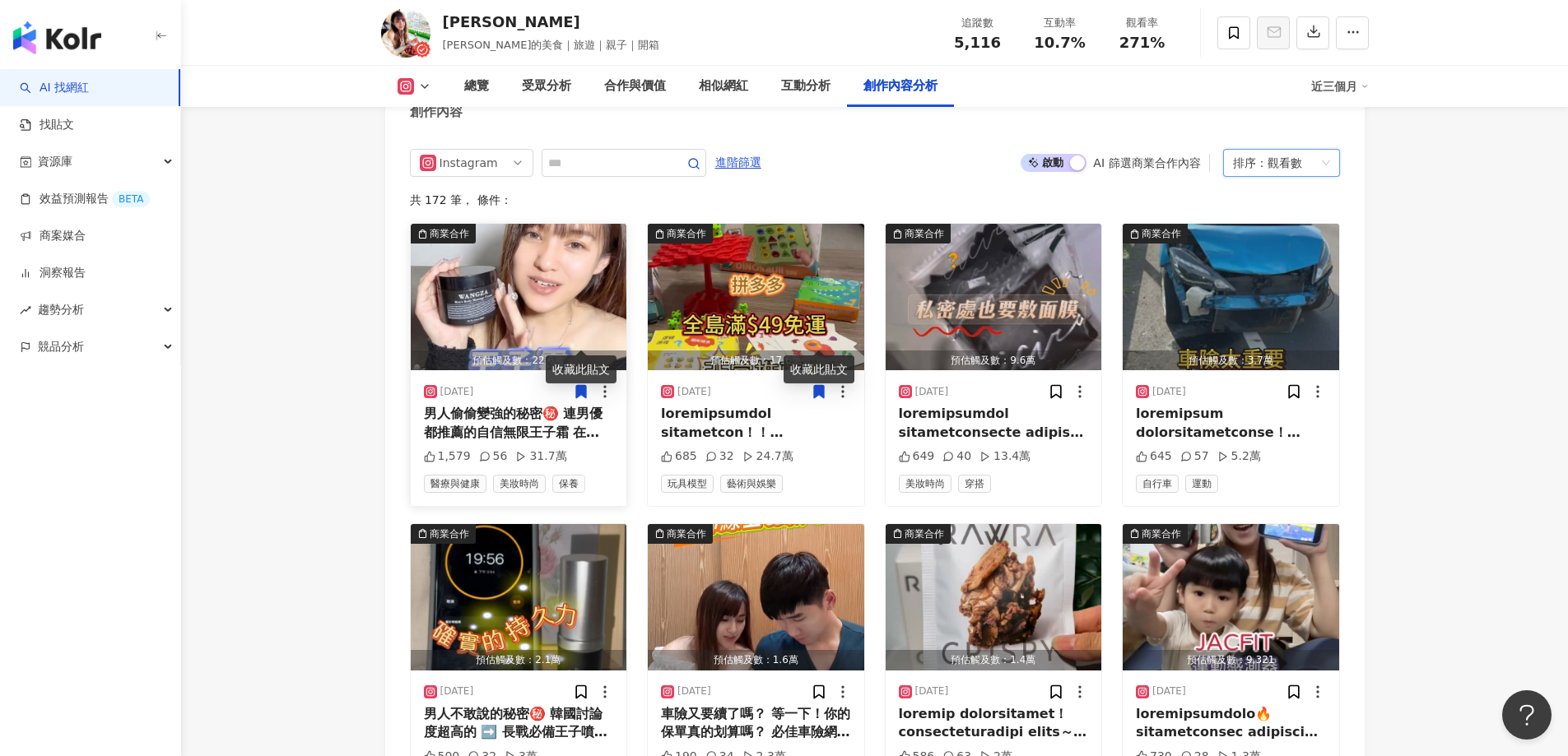
click at [500, 405] on div "男人偷偷變強的秘密㊙️ 連男優都推薦的自信無限王子霜 在台灣上市了🎉 大小可以靠後天保養 用法簡單快速上手 2-4周看得見效果 ✅專利成分 ✅實際臨床試驗證實…" at bounding box center [519, 424] width 190 height 37
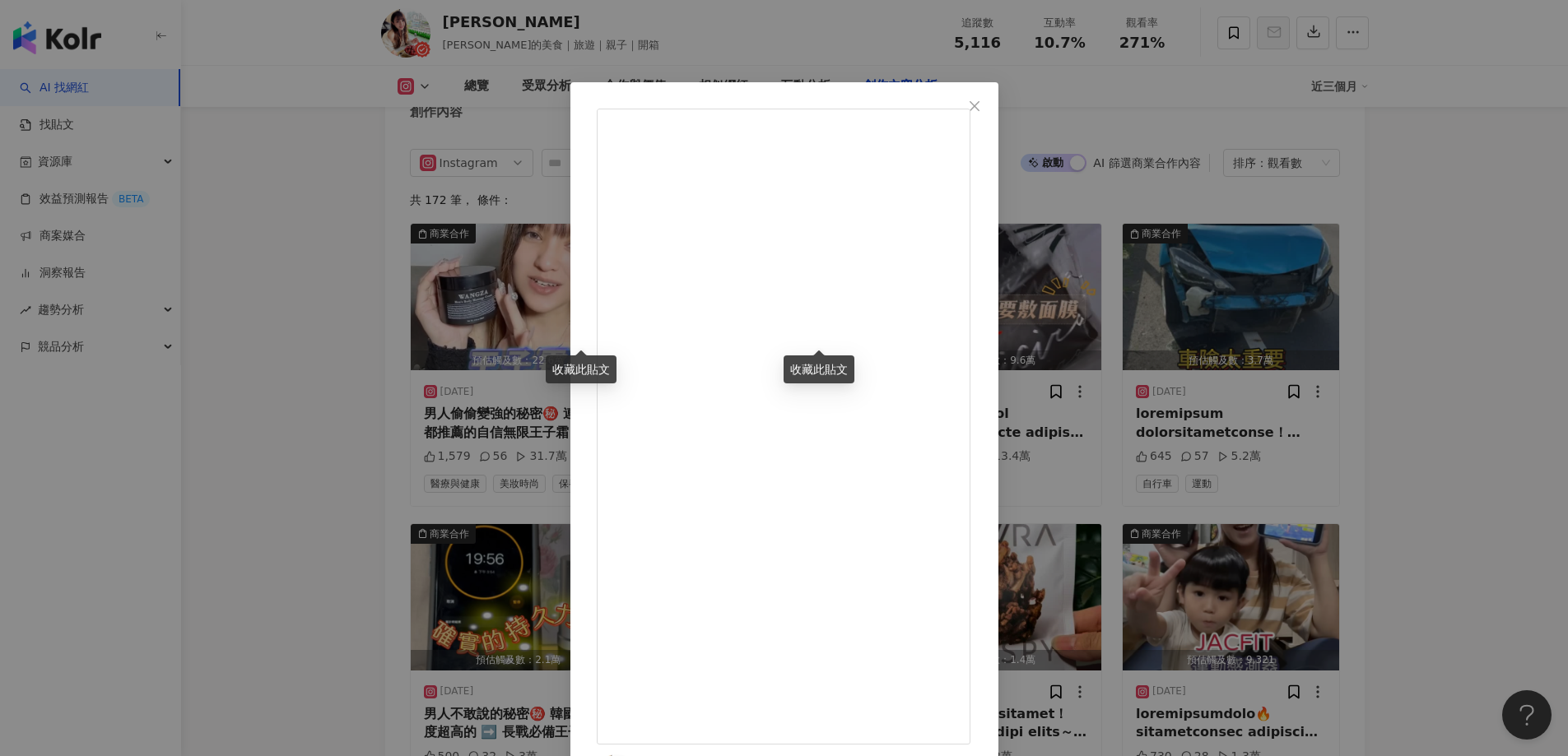
click at [589, 372] on div "收藏此貼文" at bounding box center [581, 370] width 71 height 28
click at [363, 456] on div "陳丸子 2025/4/17 男人偷偷變強的秘密㊙️ 連男優都推薦的自信無限王子霜 在台灣上市了🎉 大小可以靠後天保養 用法簡單快速上手 2-4周看得見效果 ✅…" at bounding box center [784, 378] width 1568 height 756
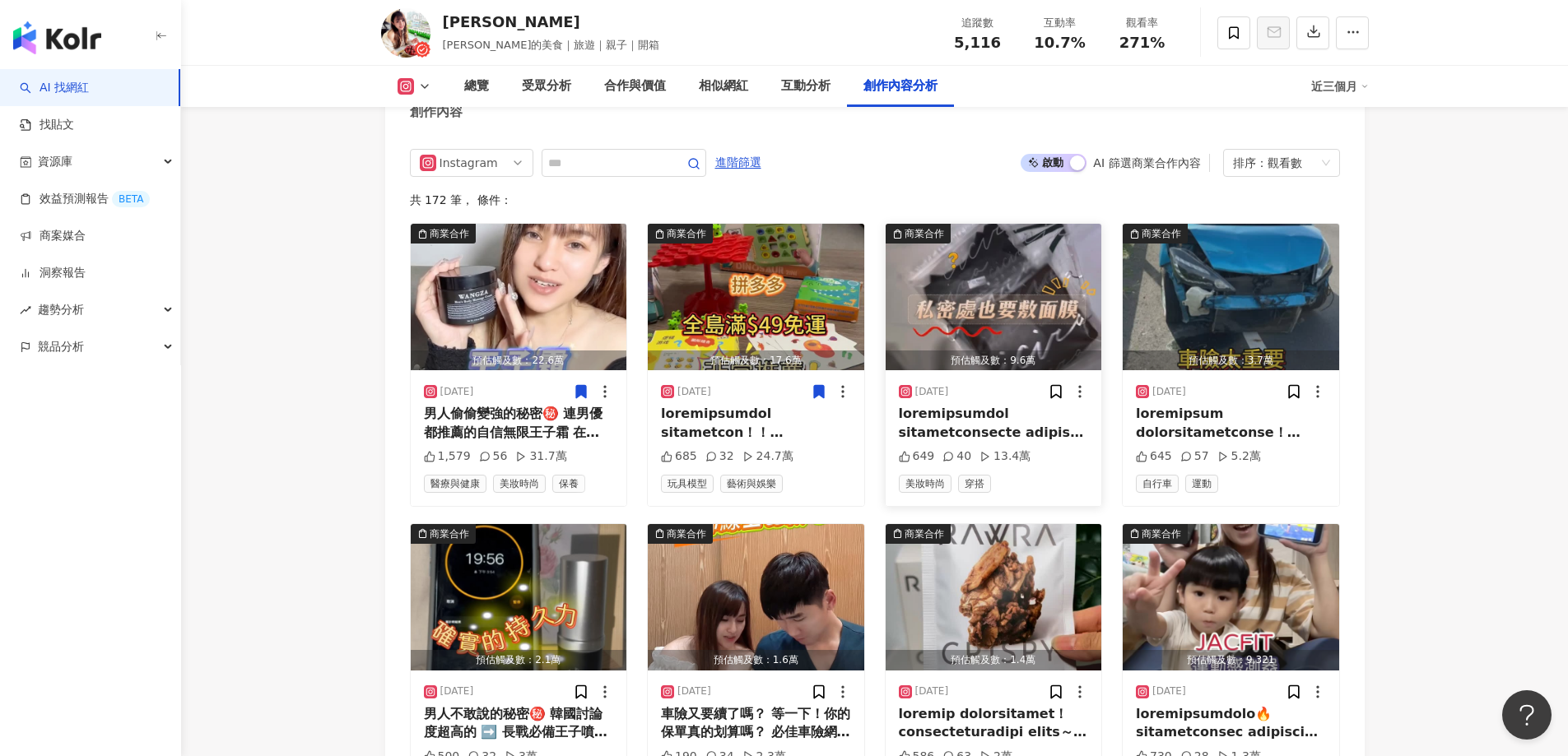
click at [967, 405] on div at bounding box center [993, 424] width 190 height 37
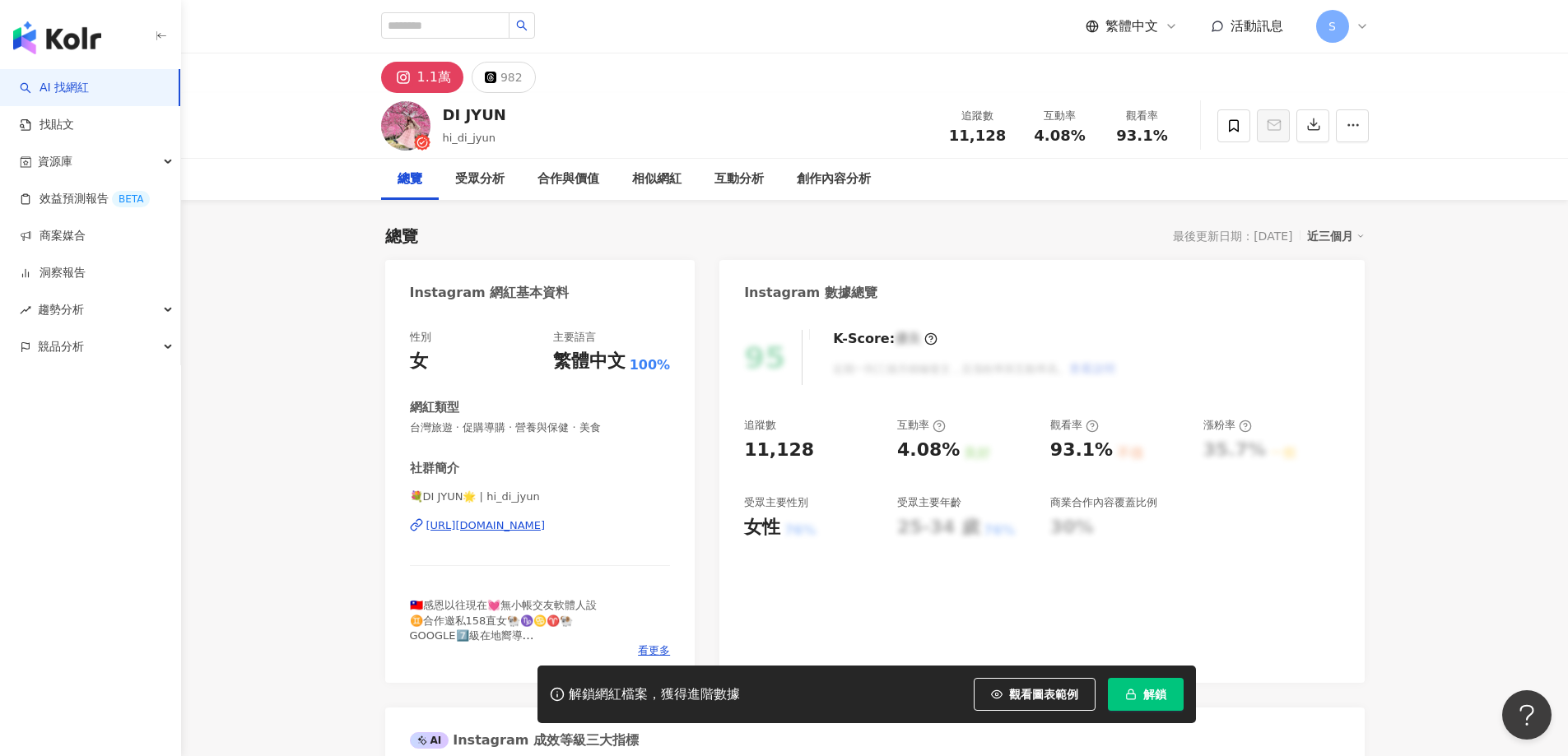
click at [1149, 694] on span "解鎖" at bounding box center [1154, 694] width 23 height 13
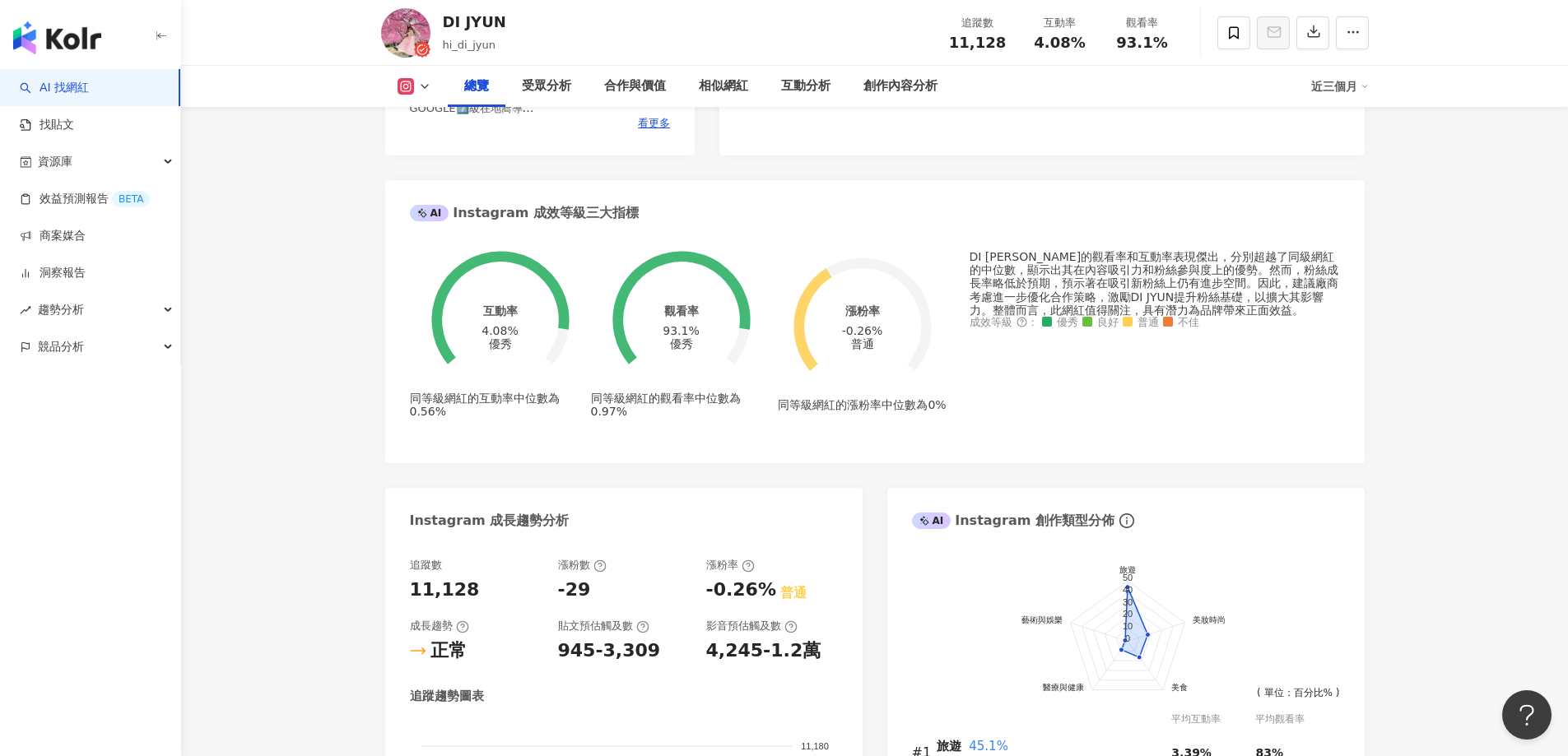
scroll to position [430, 0]
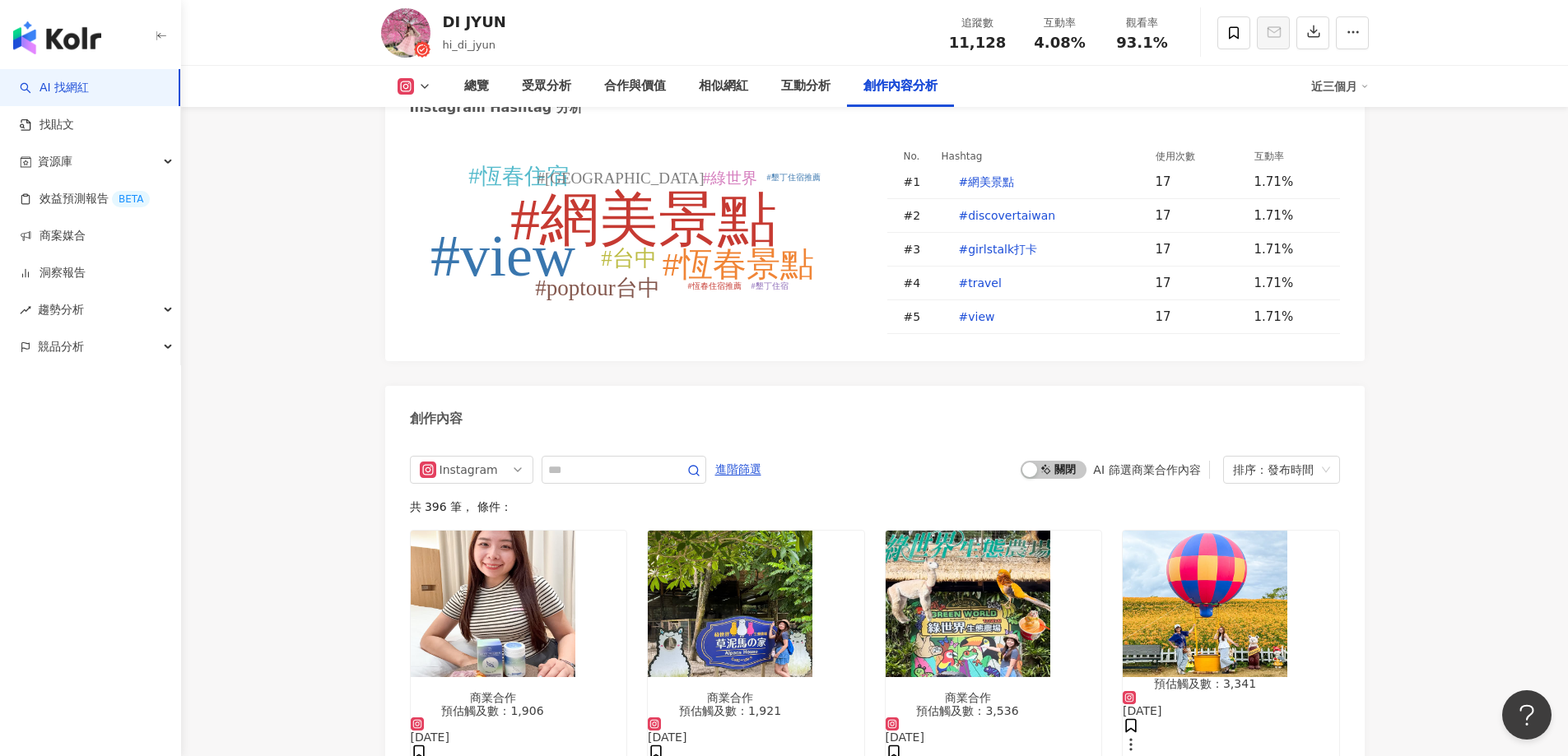
scroll to position [5009, 0]
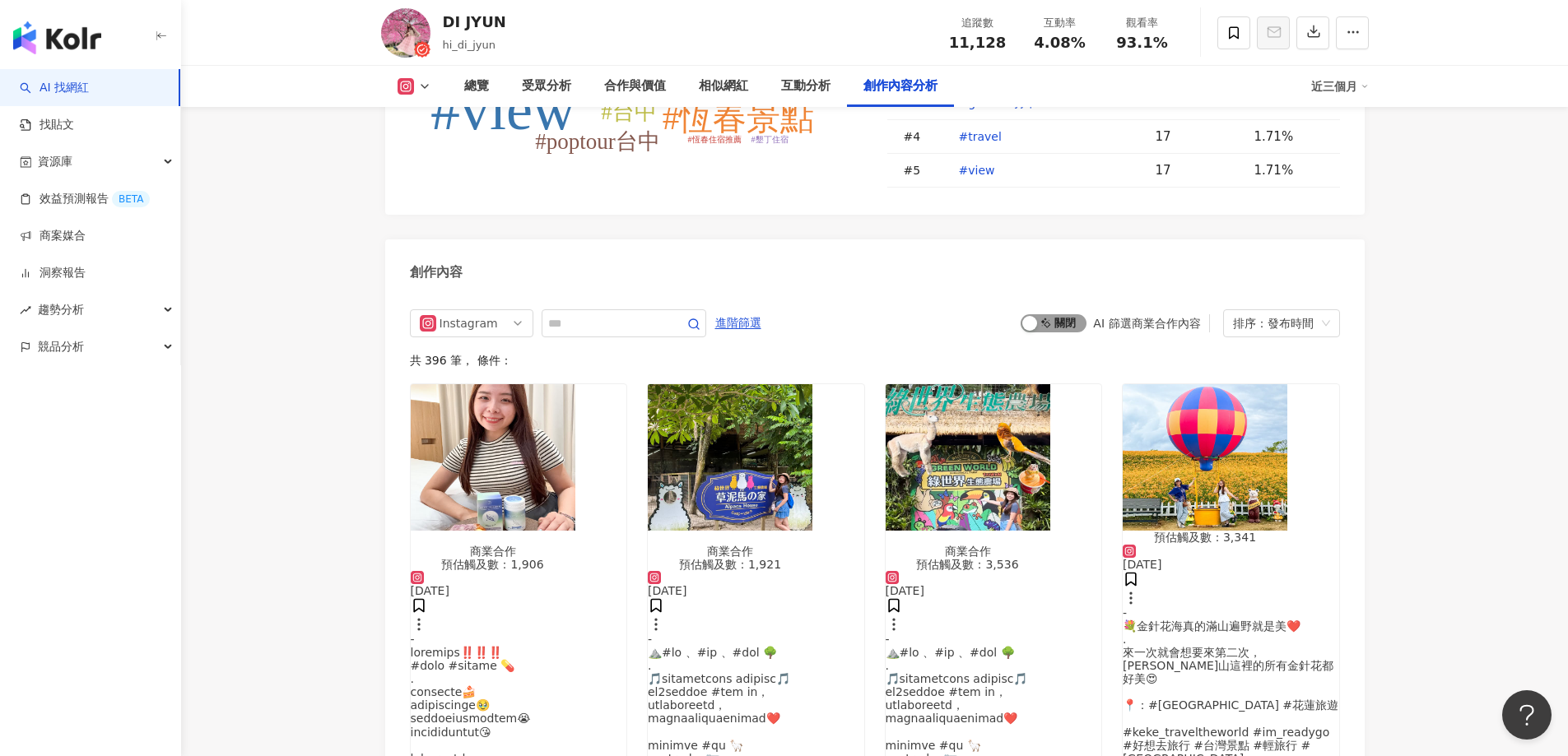
click at [1068, 315] on span "啟動 關閉" at bounding box center [1053, 324] width 66 height 18
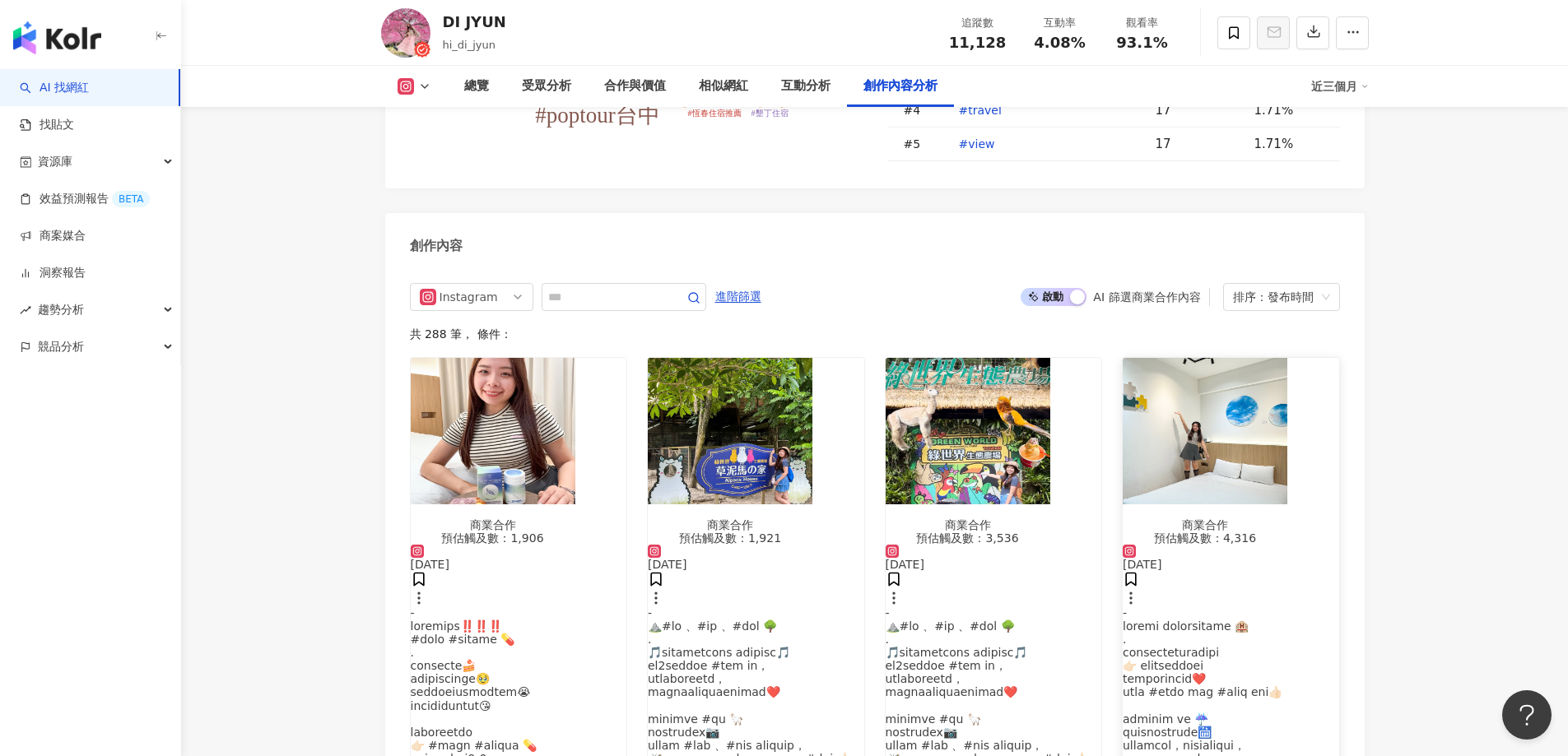
scroll to position [5017, 0]
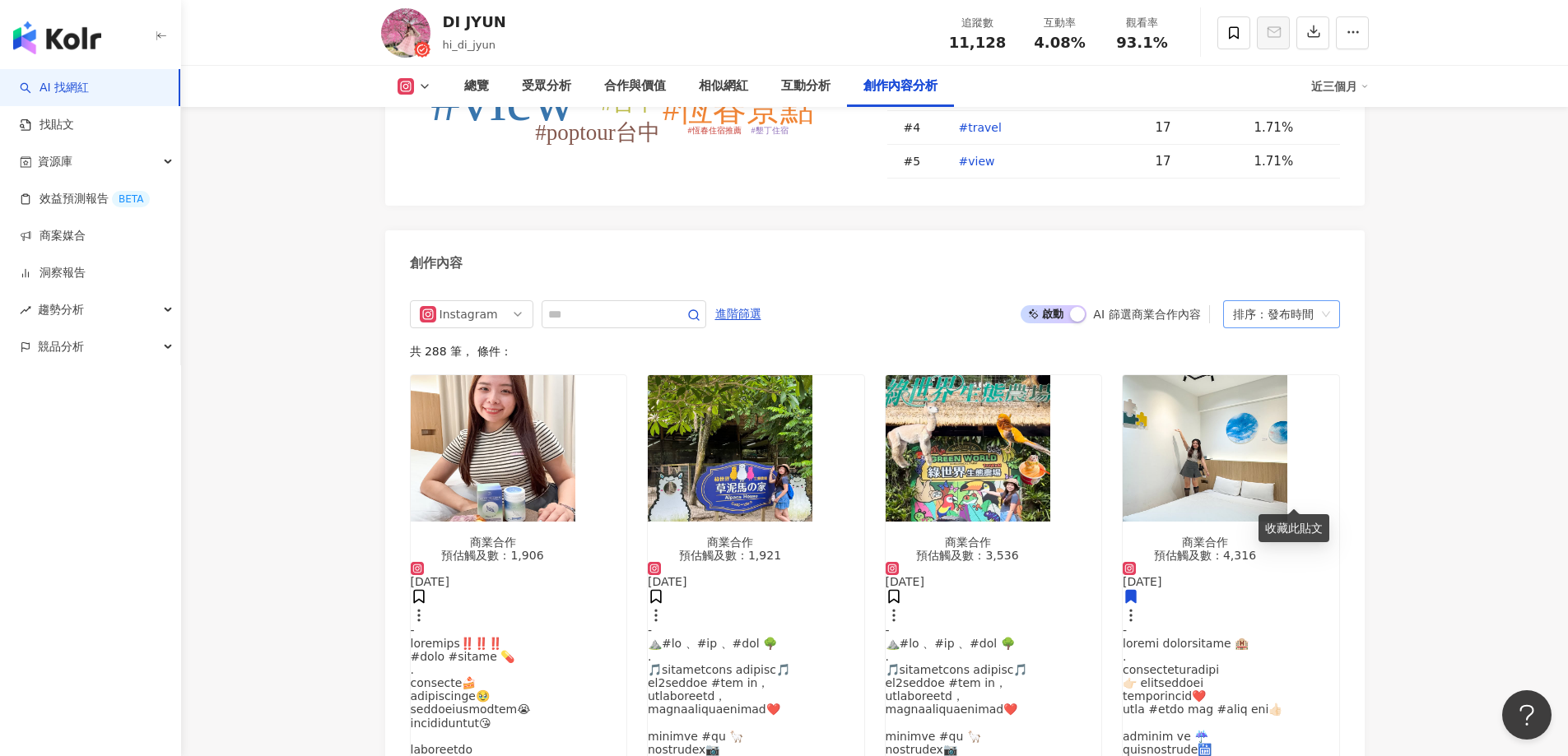
click at [1287, 301] on div "排序：發布時間" at bounding box center [1274, 314] width 82 height 26
click at [1256, 359] on div "觀看數" at bounding box center [1281, 358] width 90 height 18
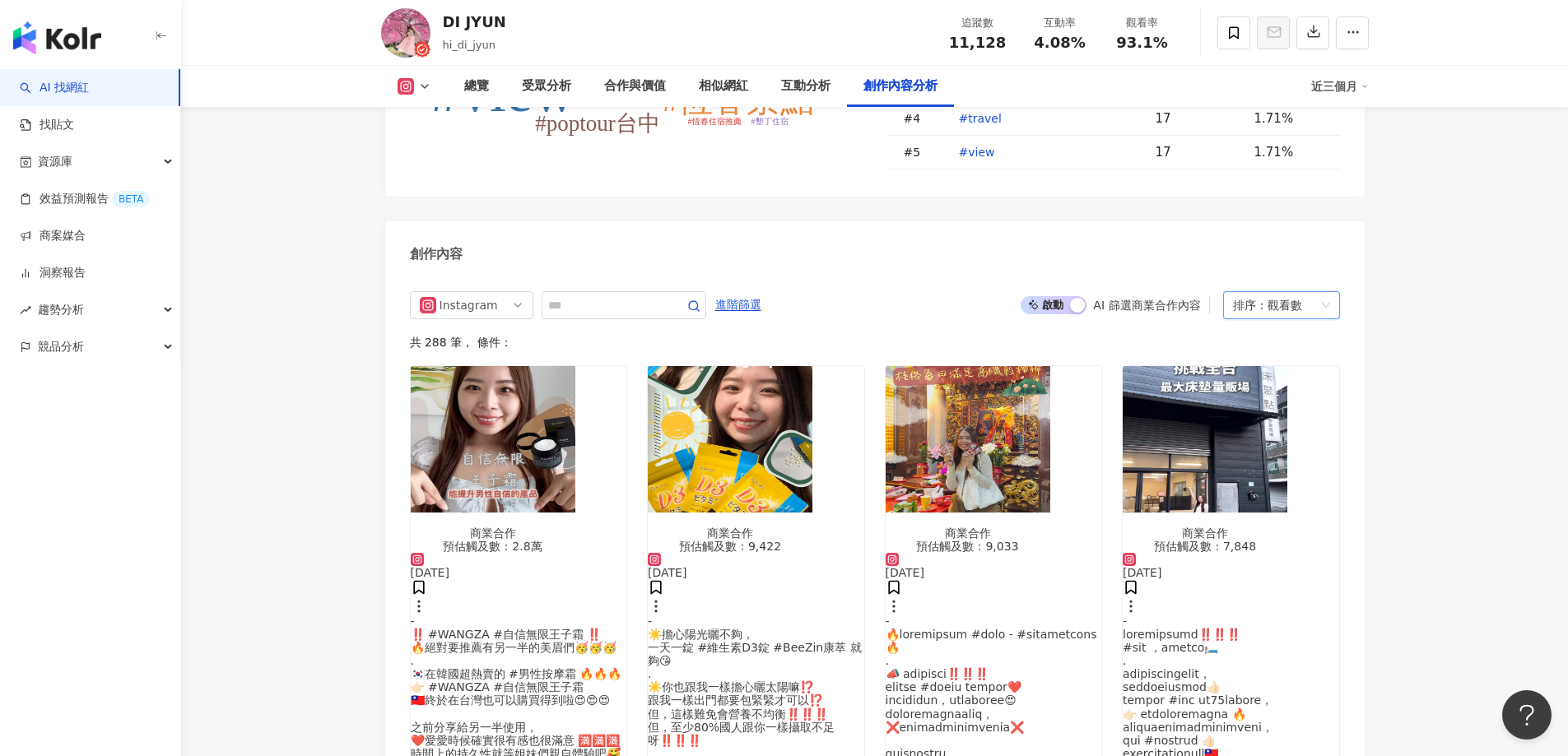
scroll to position [5012, 0]
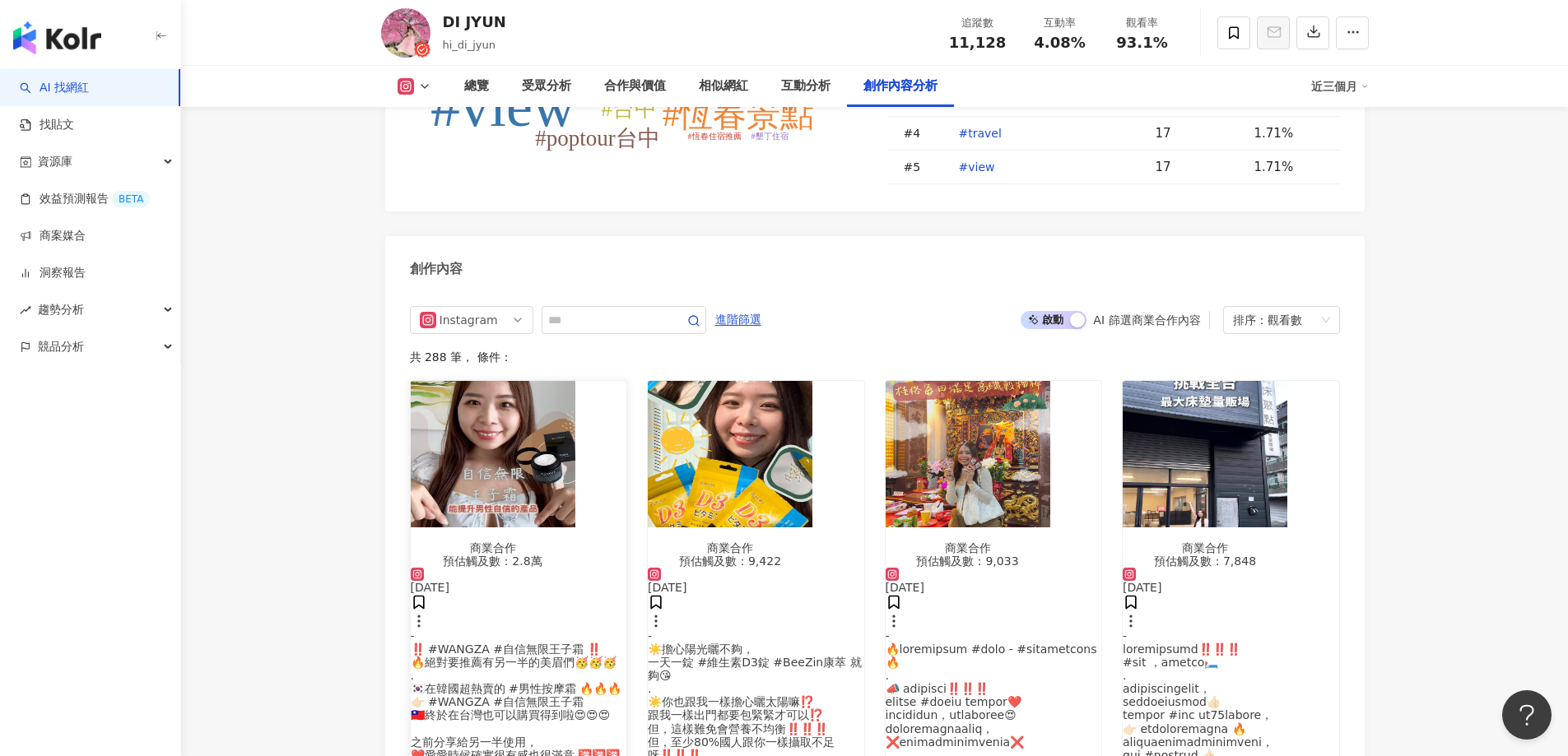
click at [557, 423] on img "button" at bounding box center [493, 454] width 165 height 146
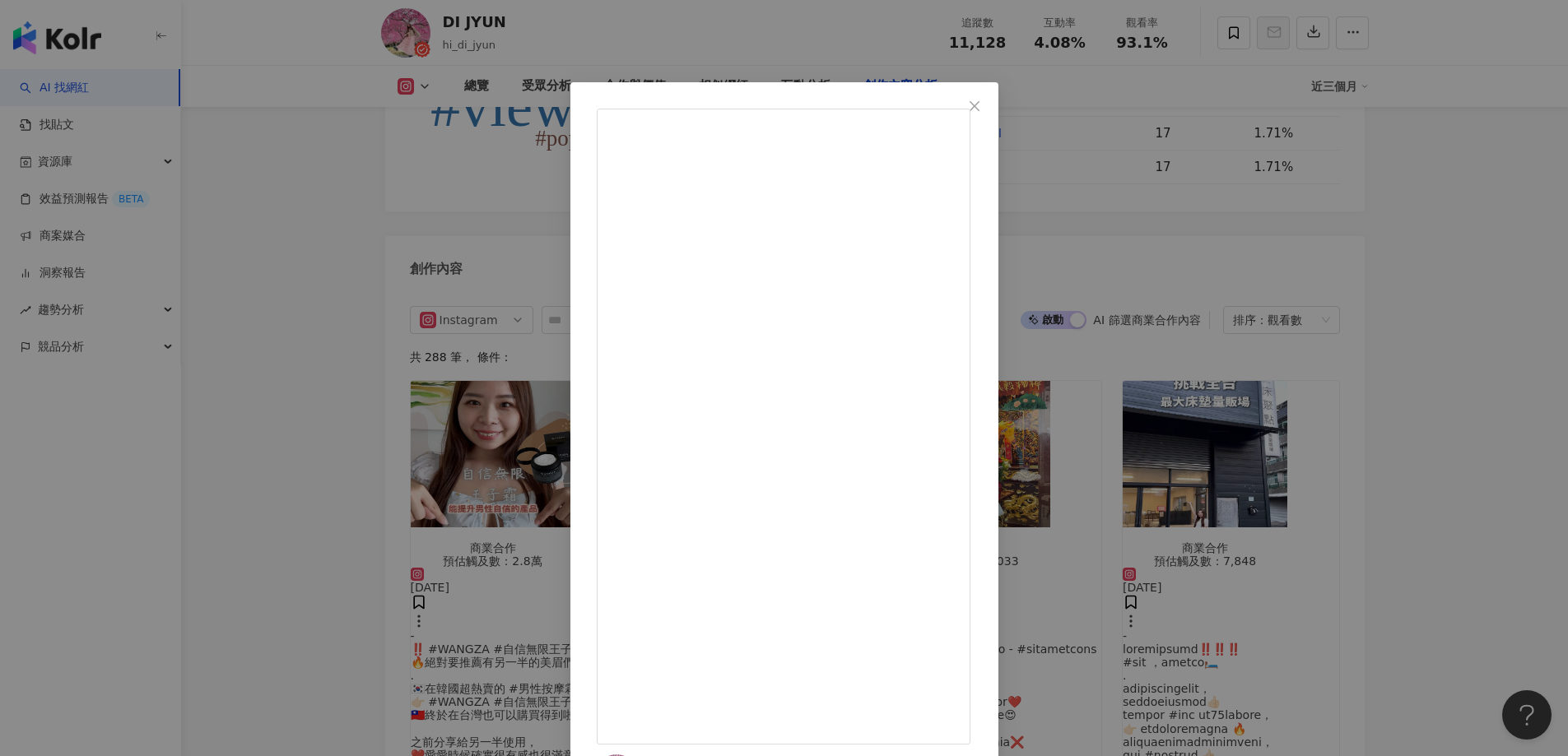
click at [347, 369] on div "DI JYUN 2025/6/26 - ‼️ #WANGZA #自信無限王子霜 ‼️ 🔥絕對要推薦有另一半的美眉們🥳🥳🥳 . 🇰🇷在韓國超熱賣的 #男性按摩霜…" at bounding box center [784, 378] width 1568 height 756
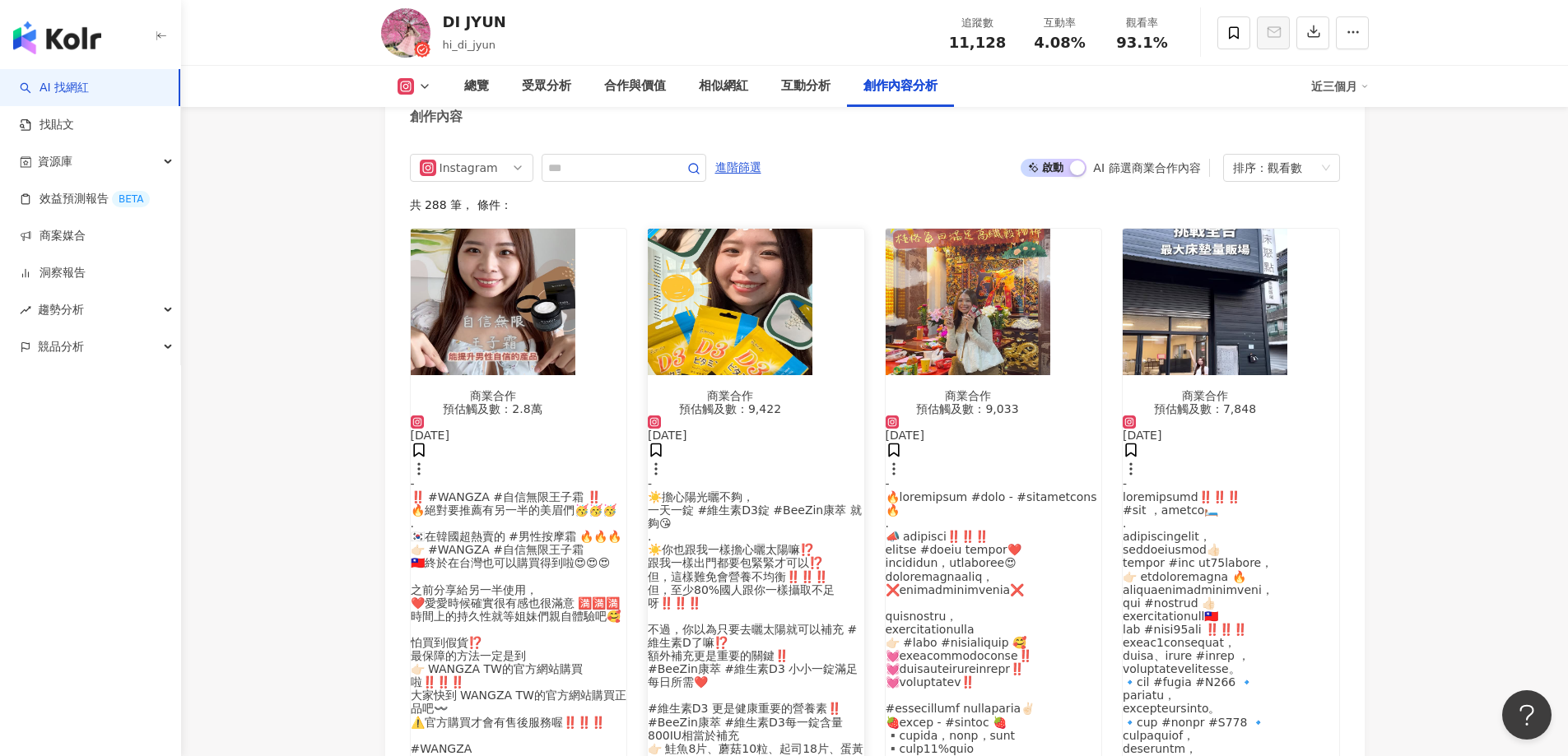
scroll to position [5259, 0]
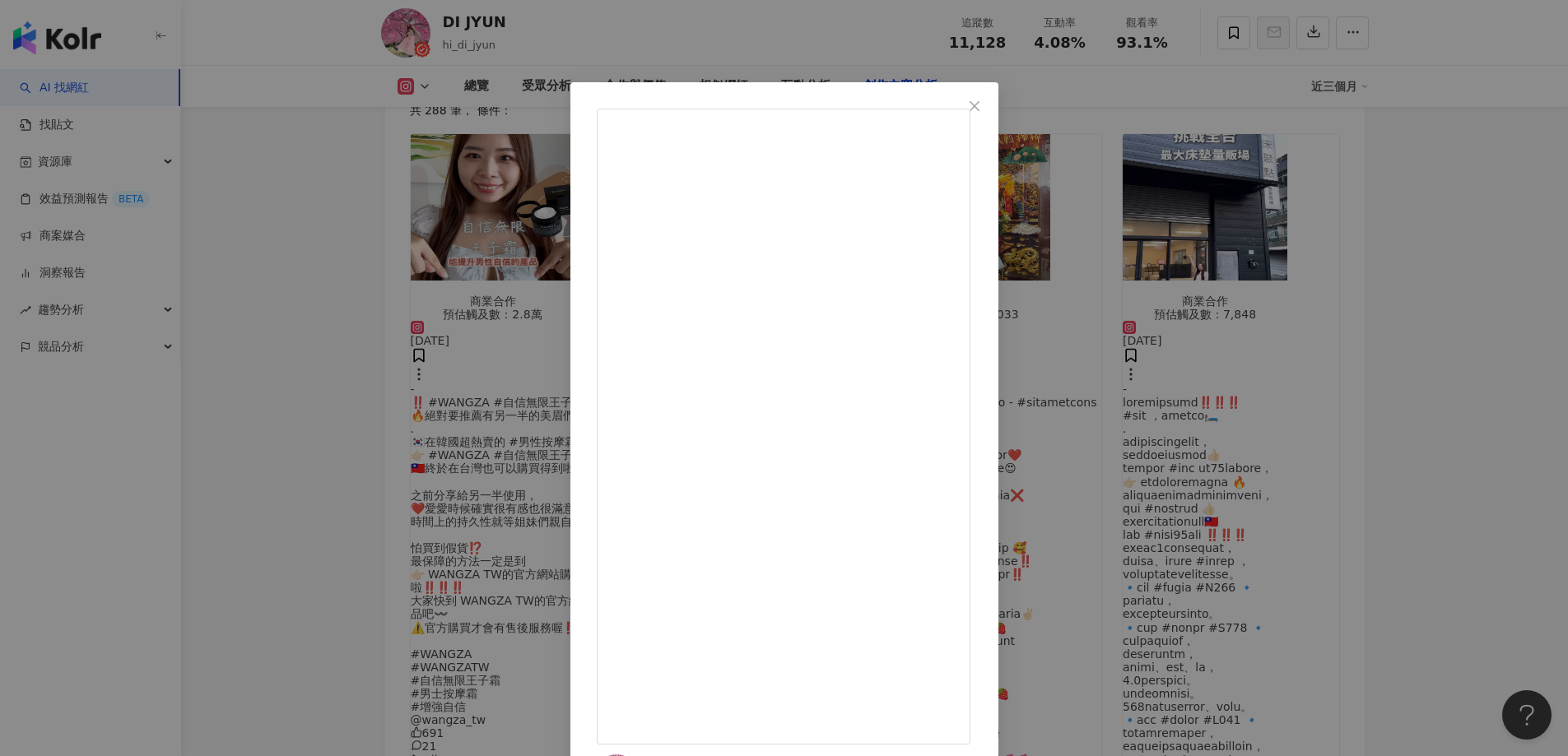
click at [322, 321] on div "DI JYUN 2025/7/31 621 22 1.2萬 查看原始貼文" at bounding box center [784, 378] width 1568 height 756
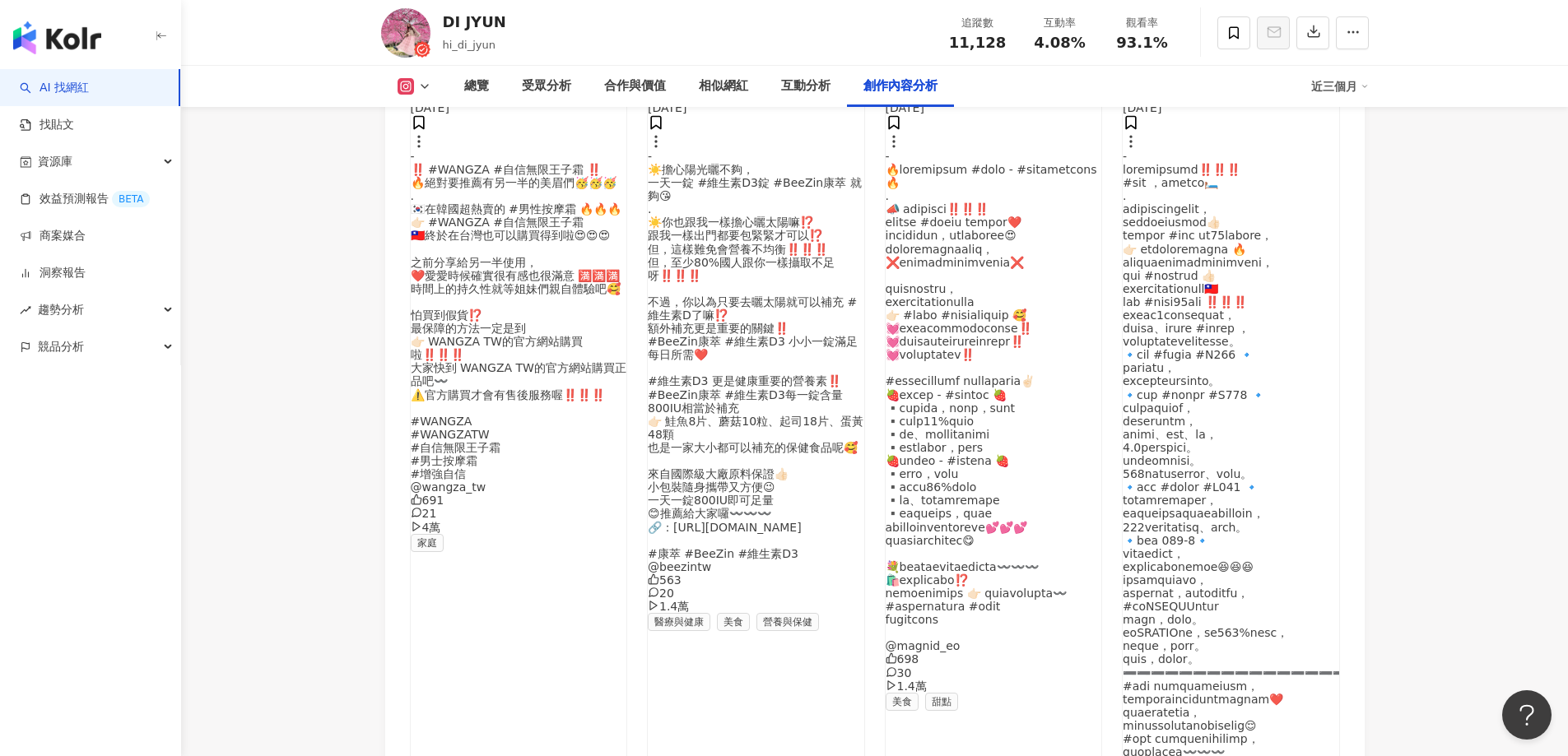
scroll to position [5506, 0]
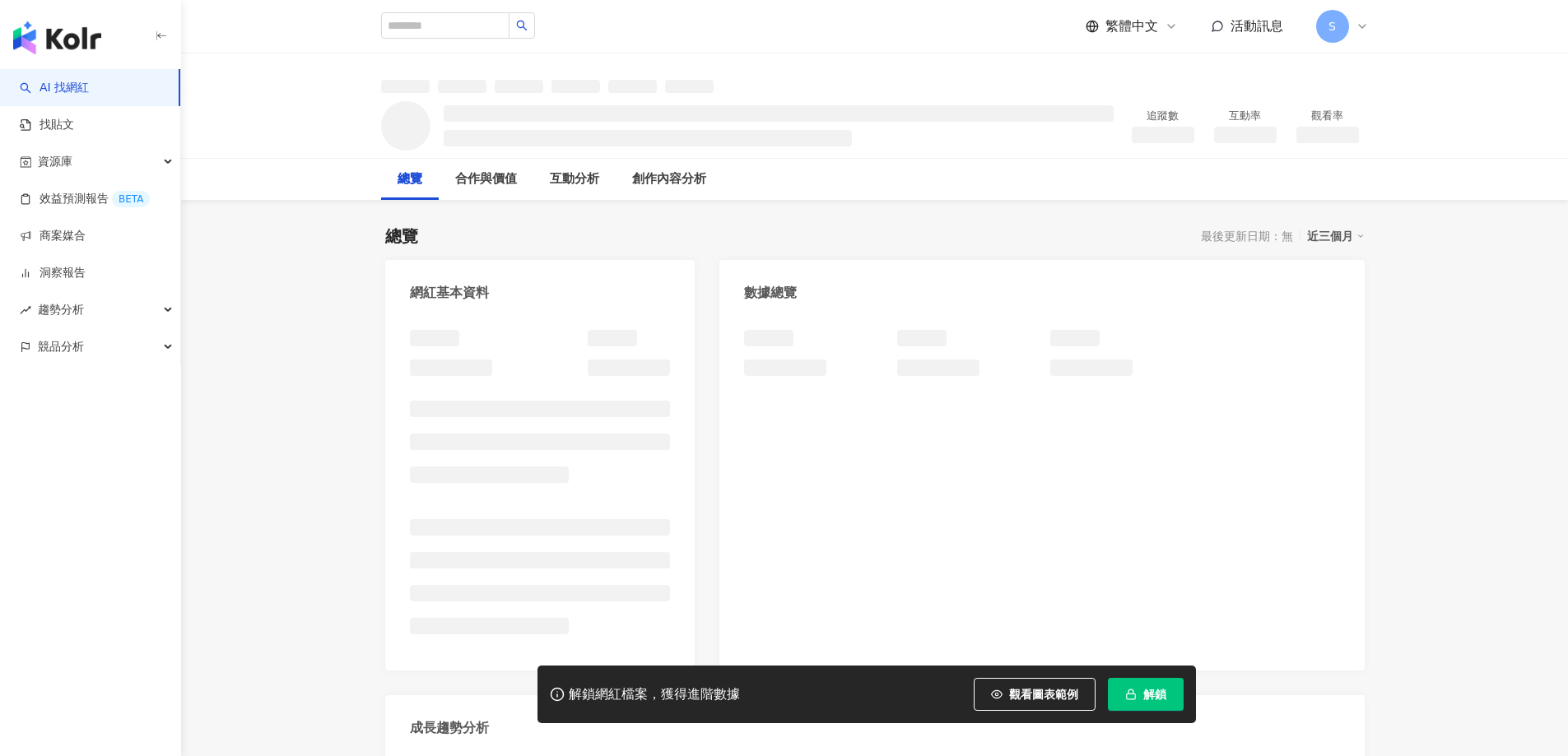
click at [1134, 692] on icon "button" at bounding box center [1131, 694] width 12 height 12
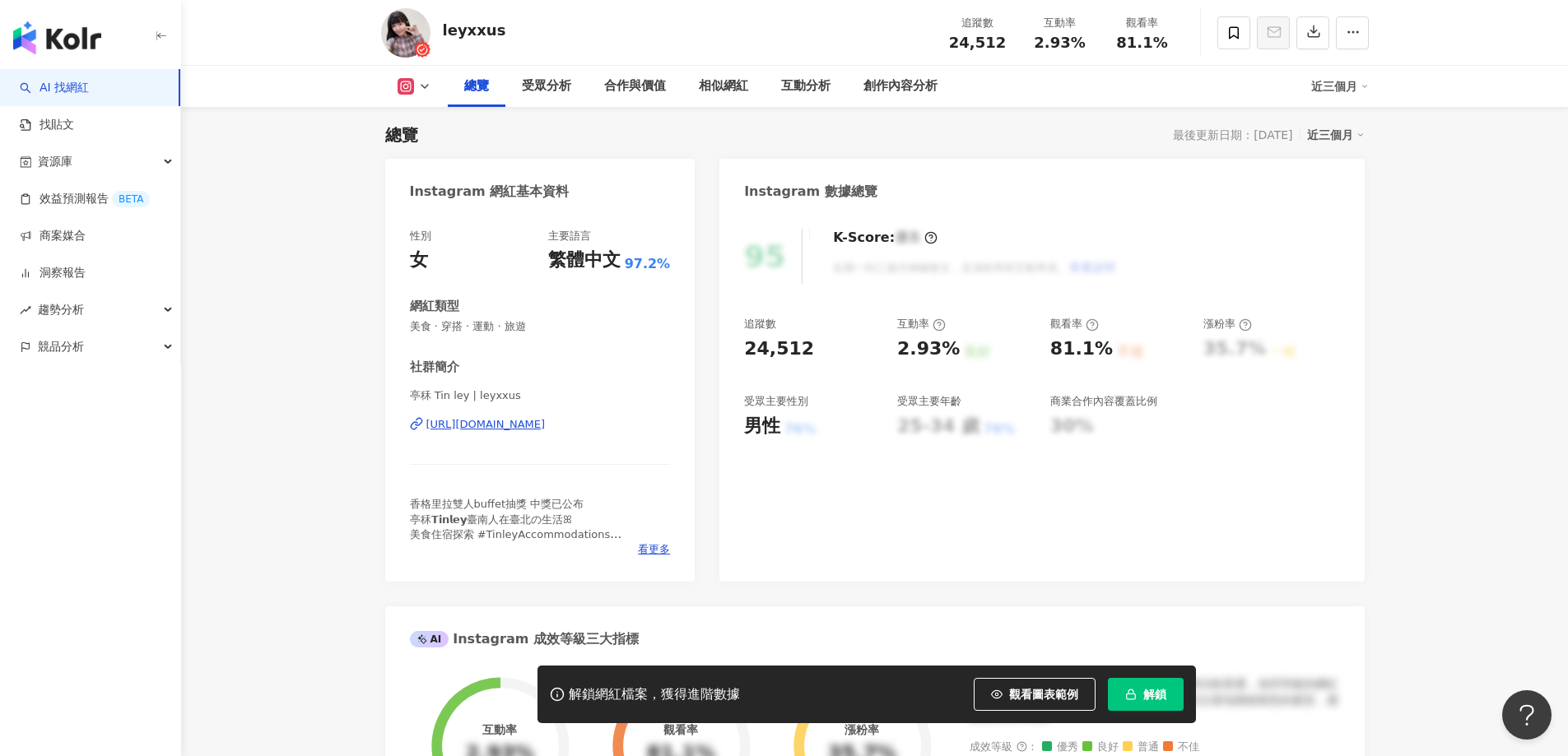
click at [1153, 692] on span "解鎖" at bounding box center [1154, 694] width 23 height 13
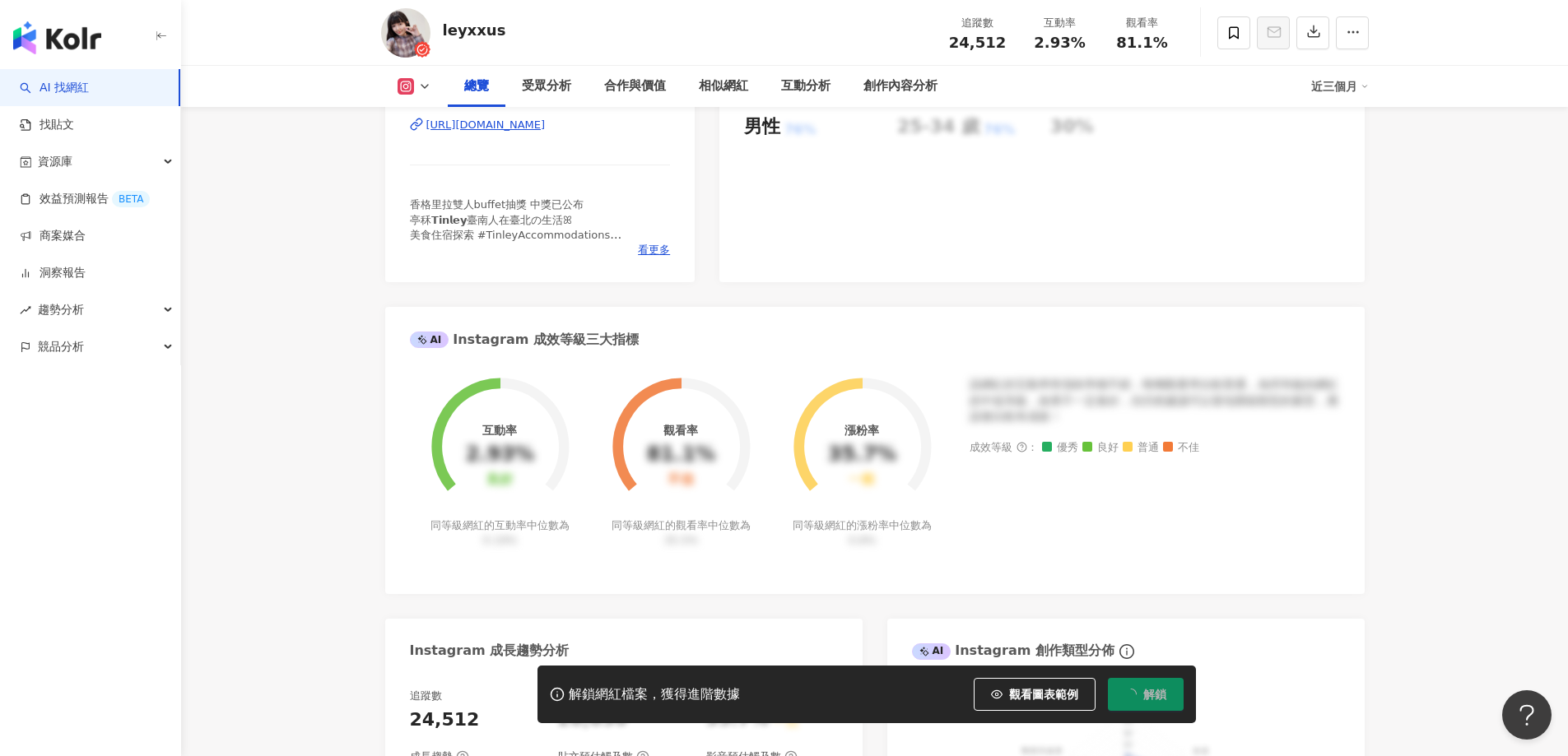
scroll to position [430, 0]
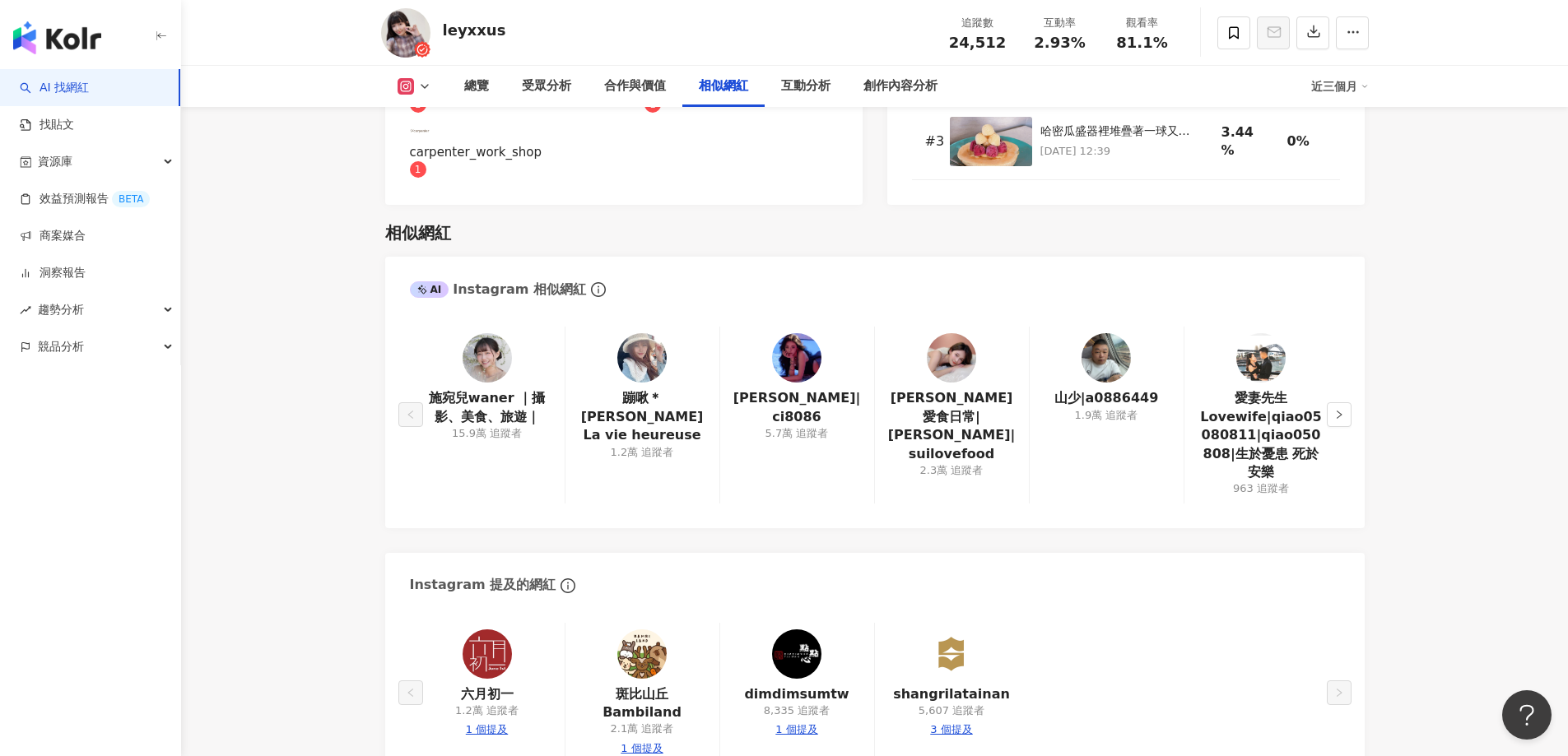
scroll to position [2981, 0]
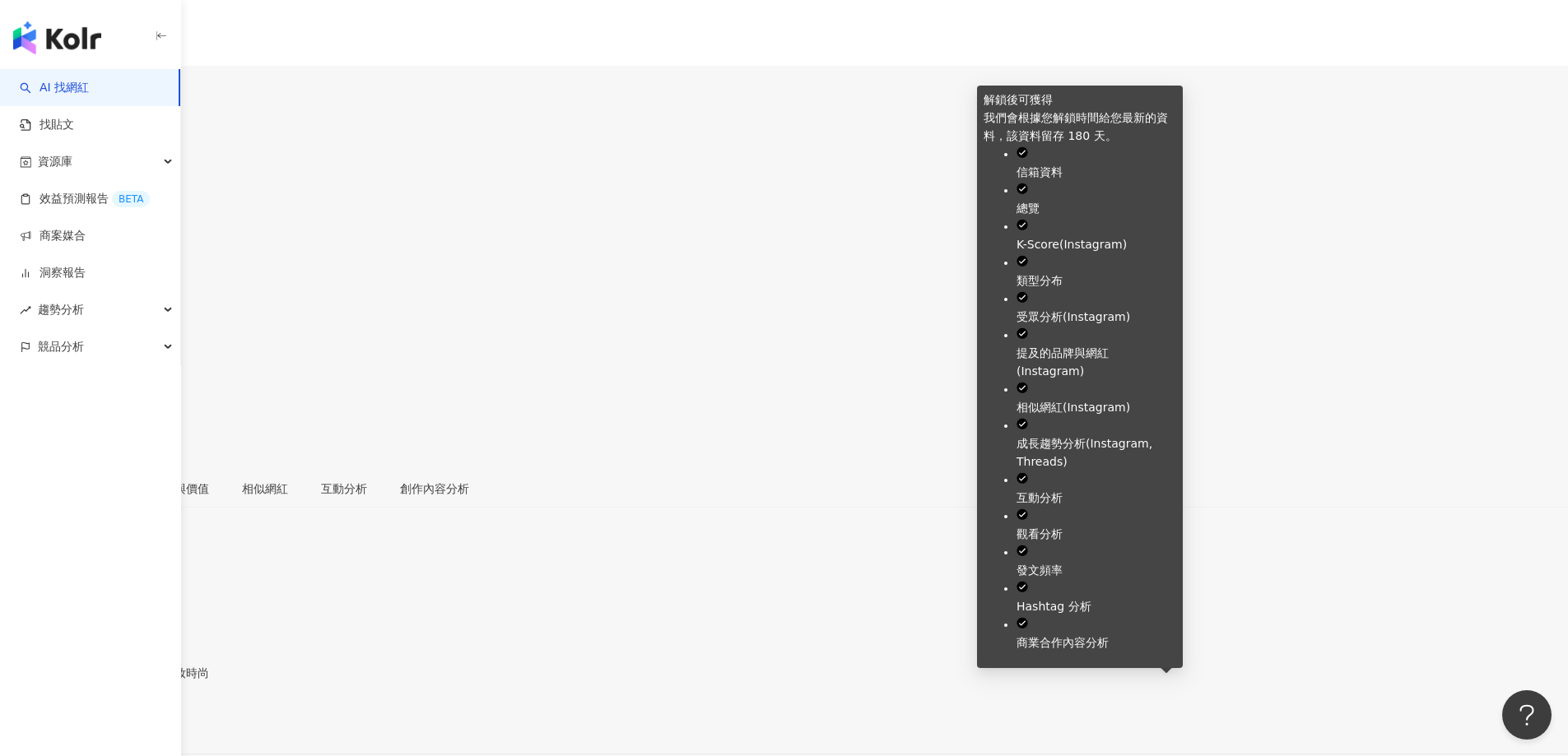
scroll to position [101, 0]
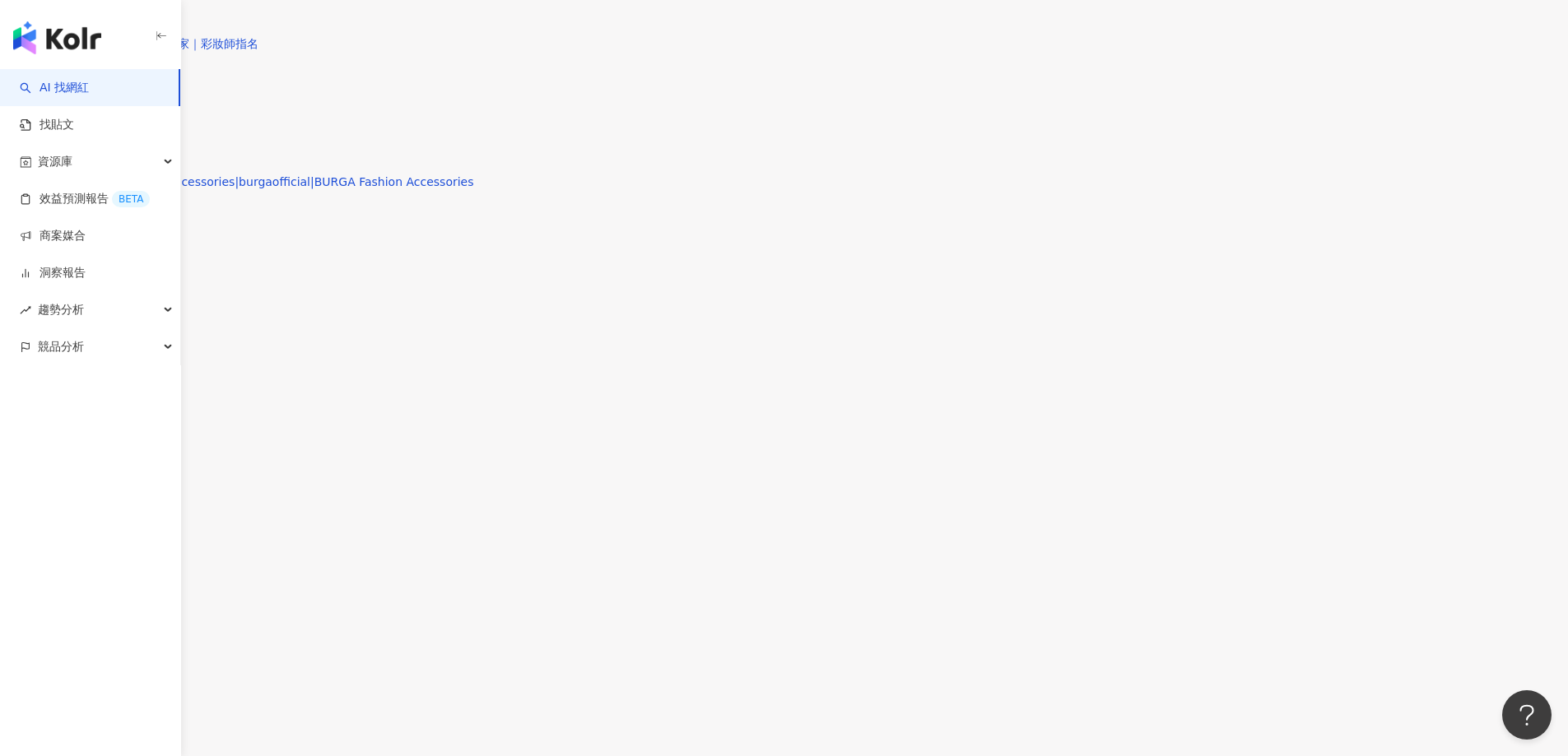
scroll to position [4956, 0]
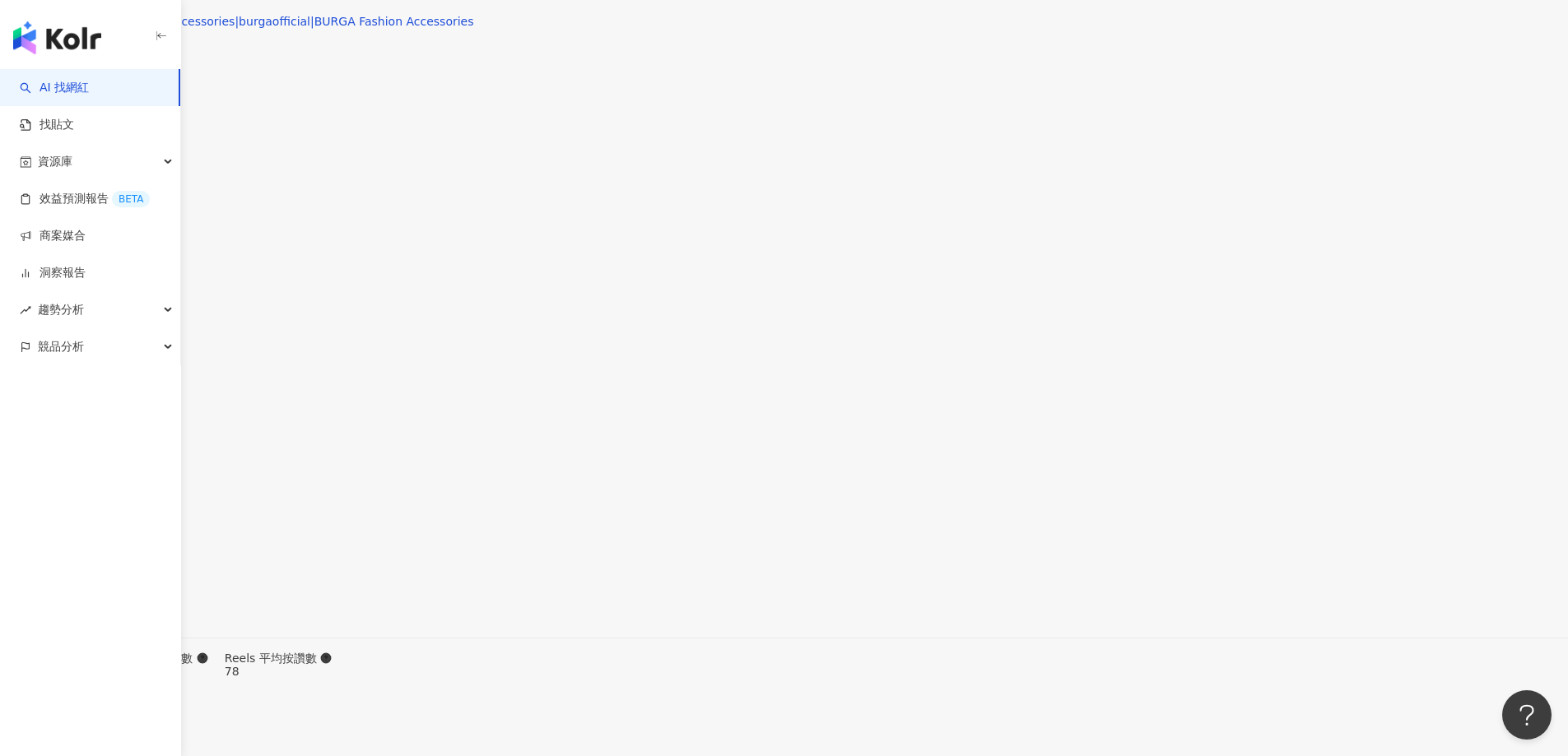
click at [1246, 286] on div "觀看數" at bounding box center [1281, 281] width 90 height 18
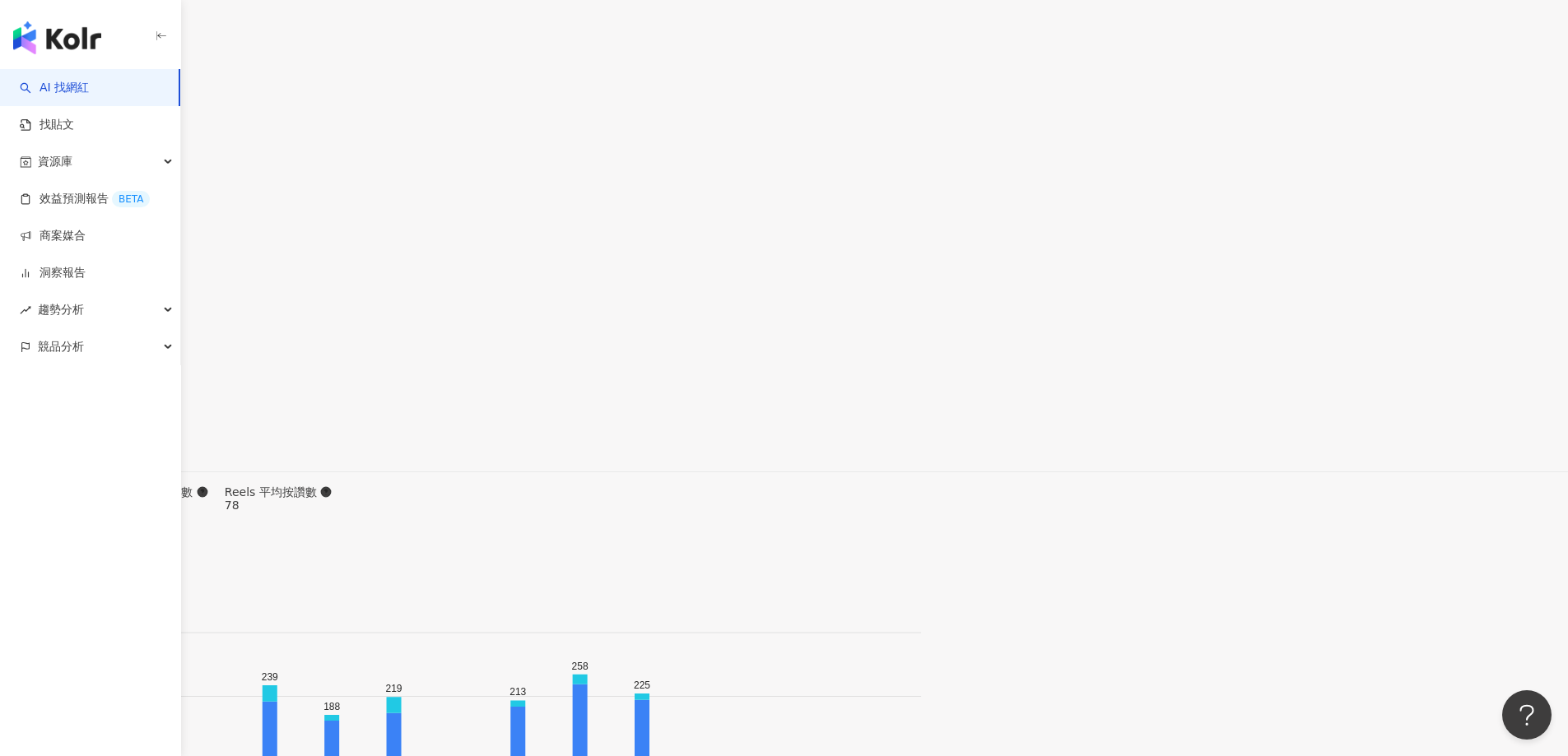
scroll to position [5272, 0]
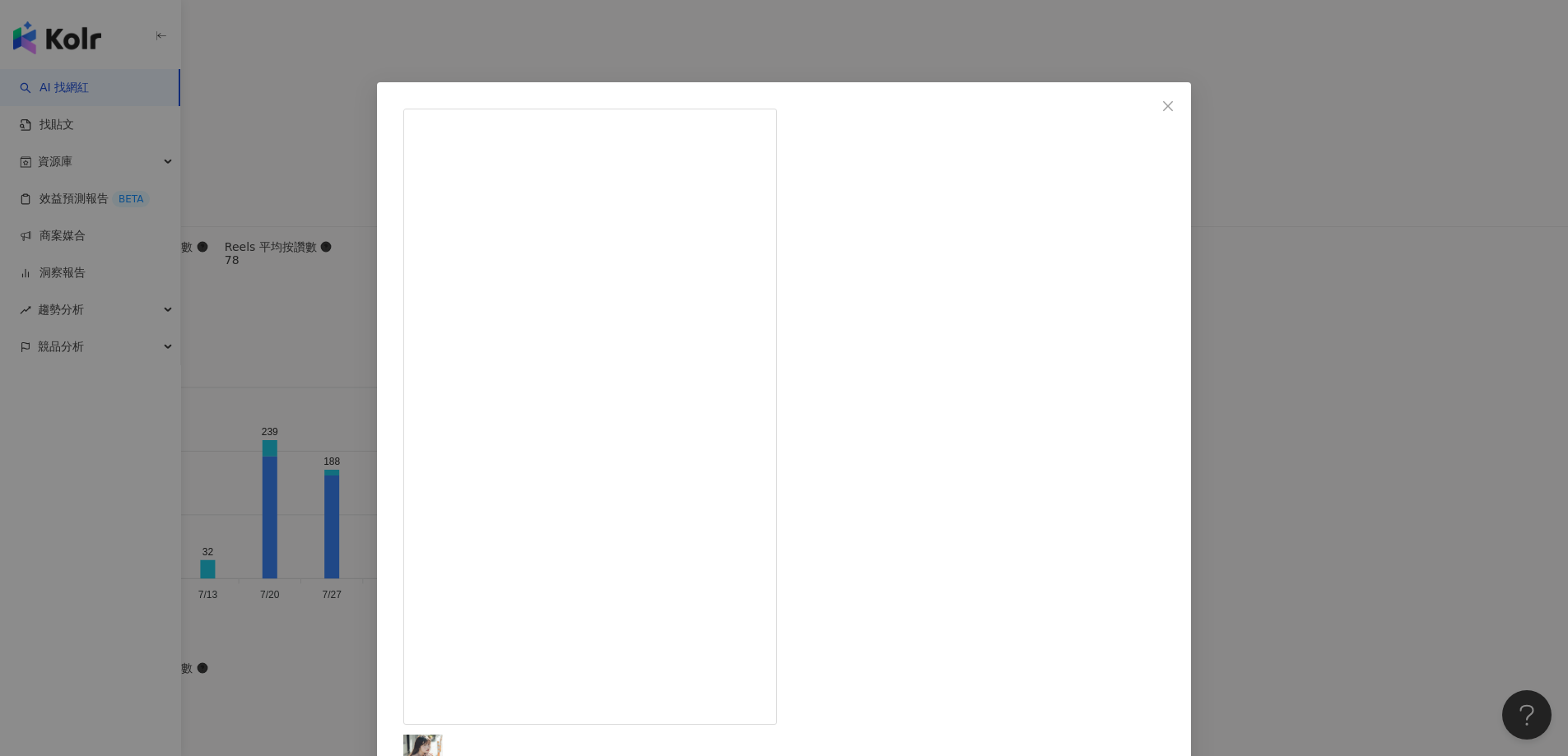
scroll to position [358, 0]
click at [321, 427] on div "綺軒 [DATE] 隱藏 6 155.8萬 查看原始貼文" at bounding box center [784, 378] width 1568 height 756
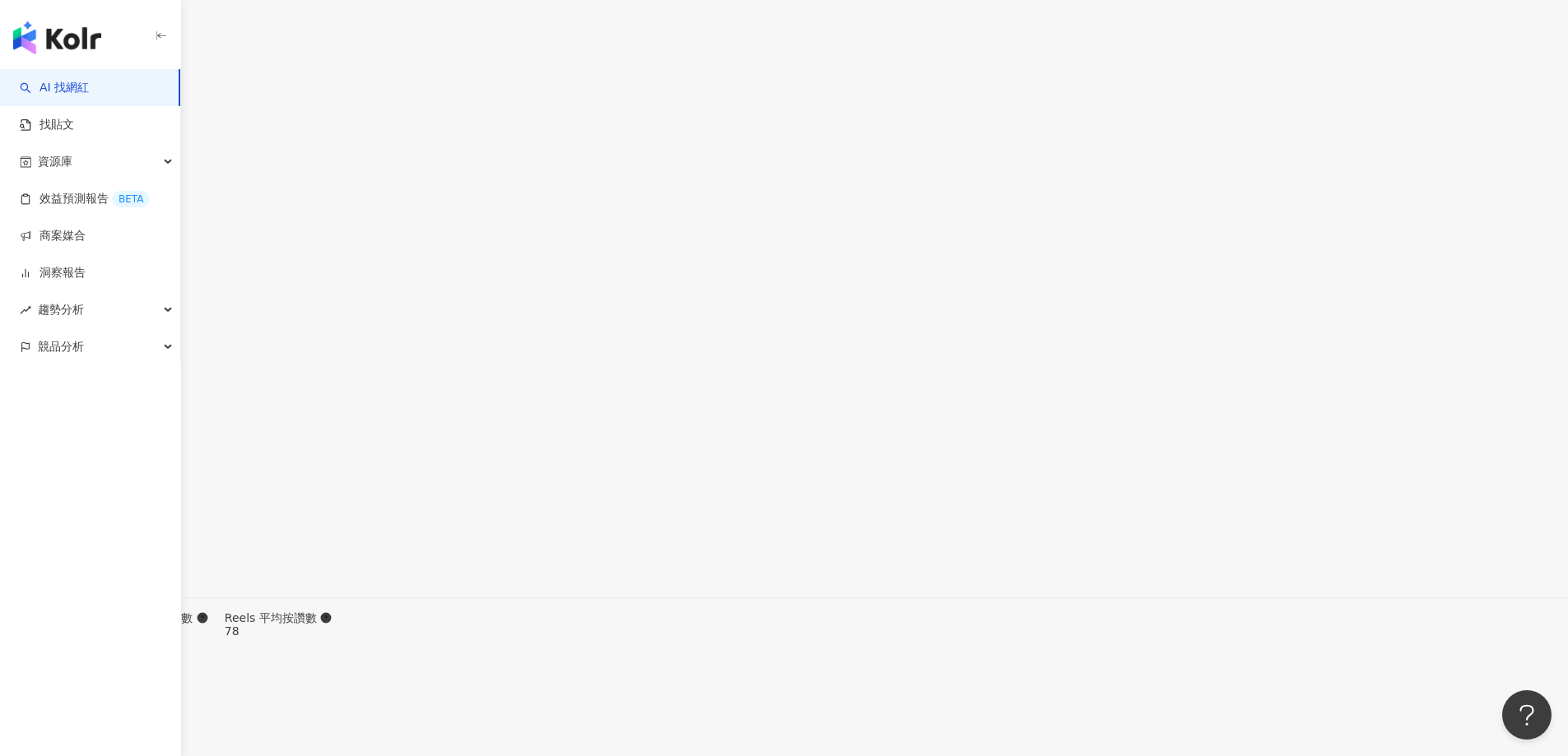
scroll to position [5108, 0]
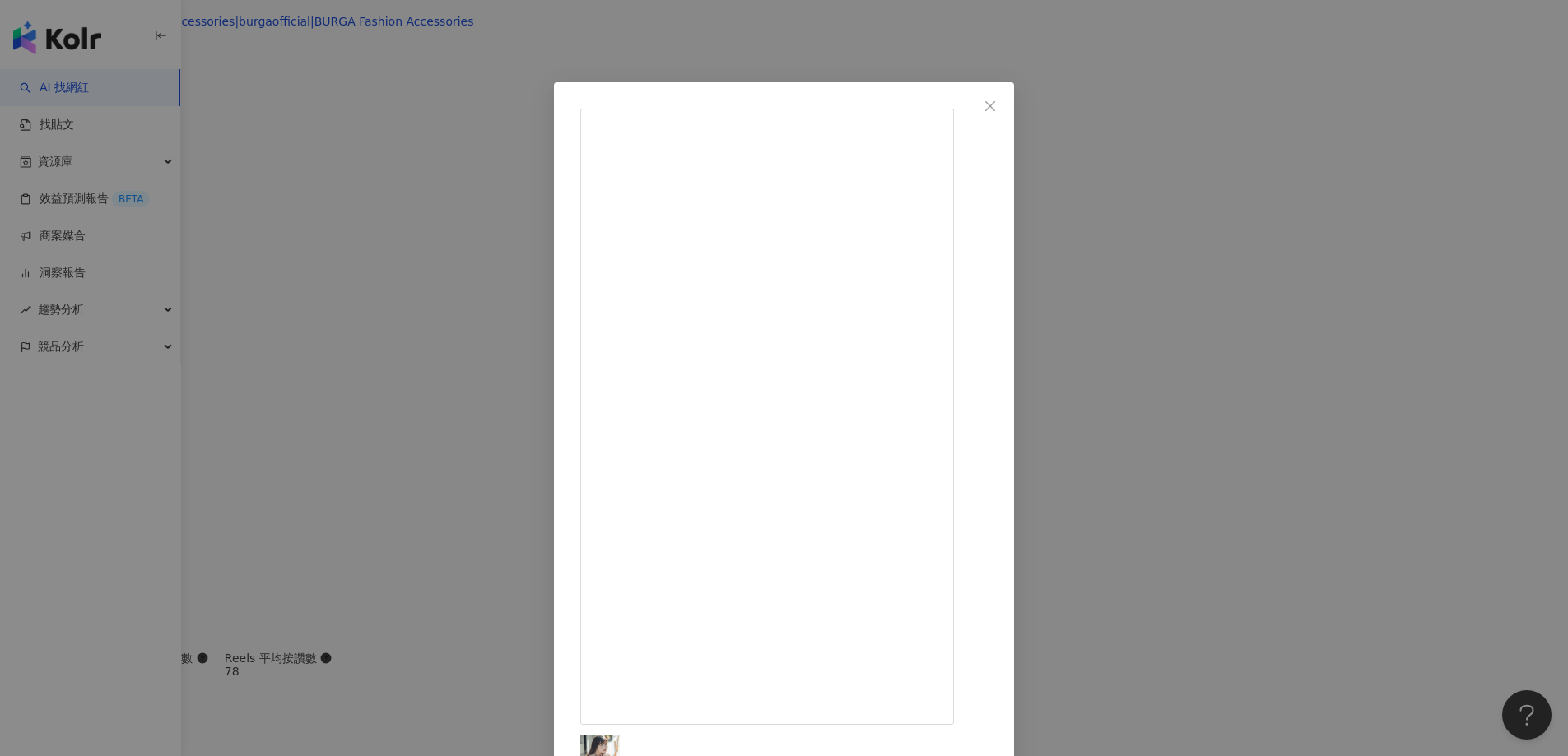
click at [358, 393] on div "綺軒 2025/7/14 隱藏 1 12.3萬 查看原始貼文" at bounding box center [784, 378] width 1568 height 756
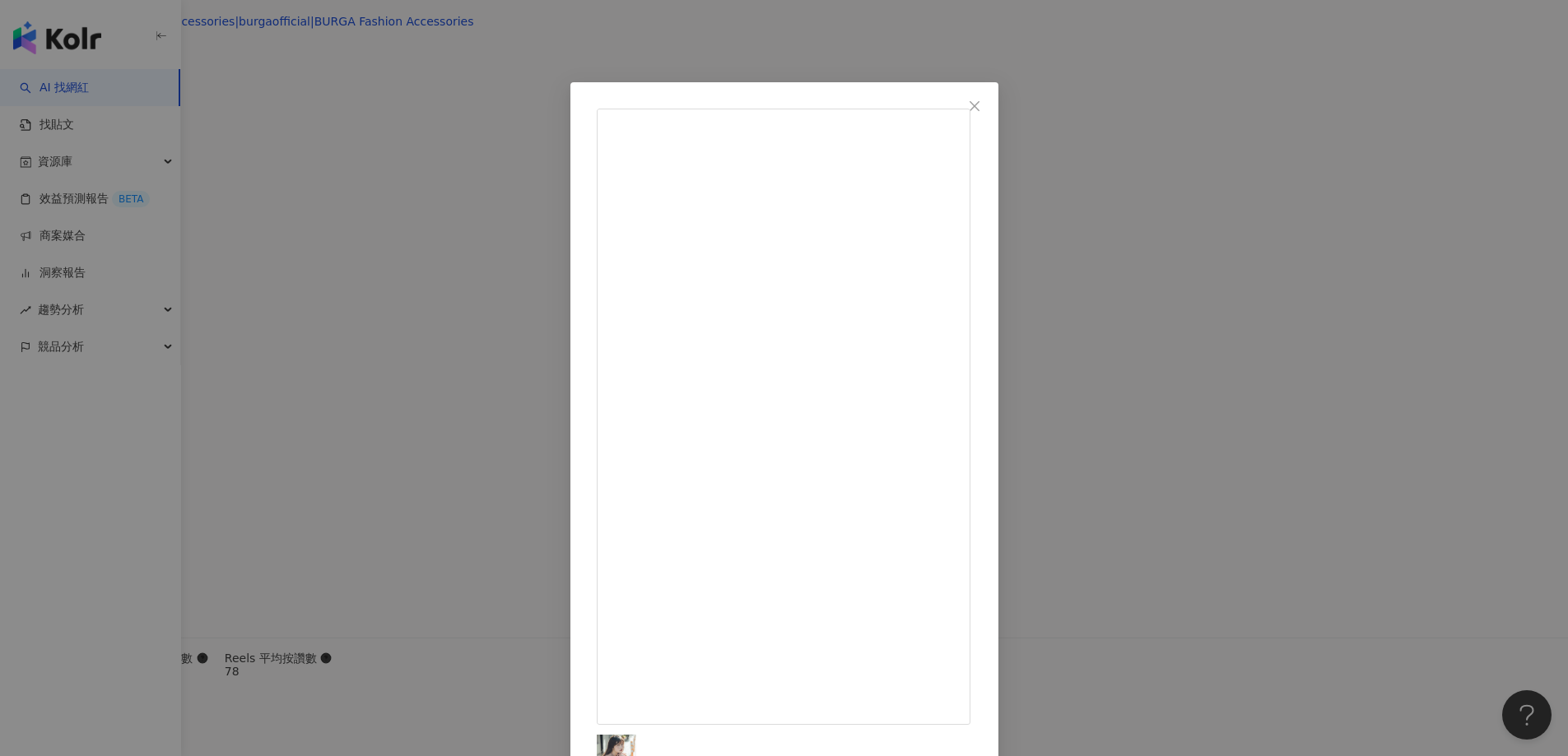
click at [259, 375] on div "綺軒 2025/8/16 追劇的時候邊用邊按摩保養💆🏻 每天大概 5 分鐘，吸收速度有差 早上用來退浮腫也蠻方便 慢慢變成固定的保養步驟了 ♪(´ε｀ ) 💧…" at bounding box center [784, 378] width 1568 height 756
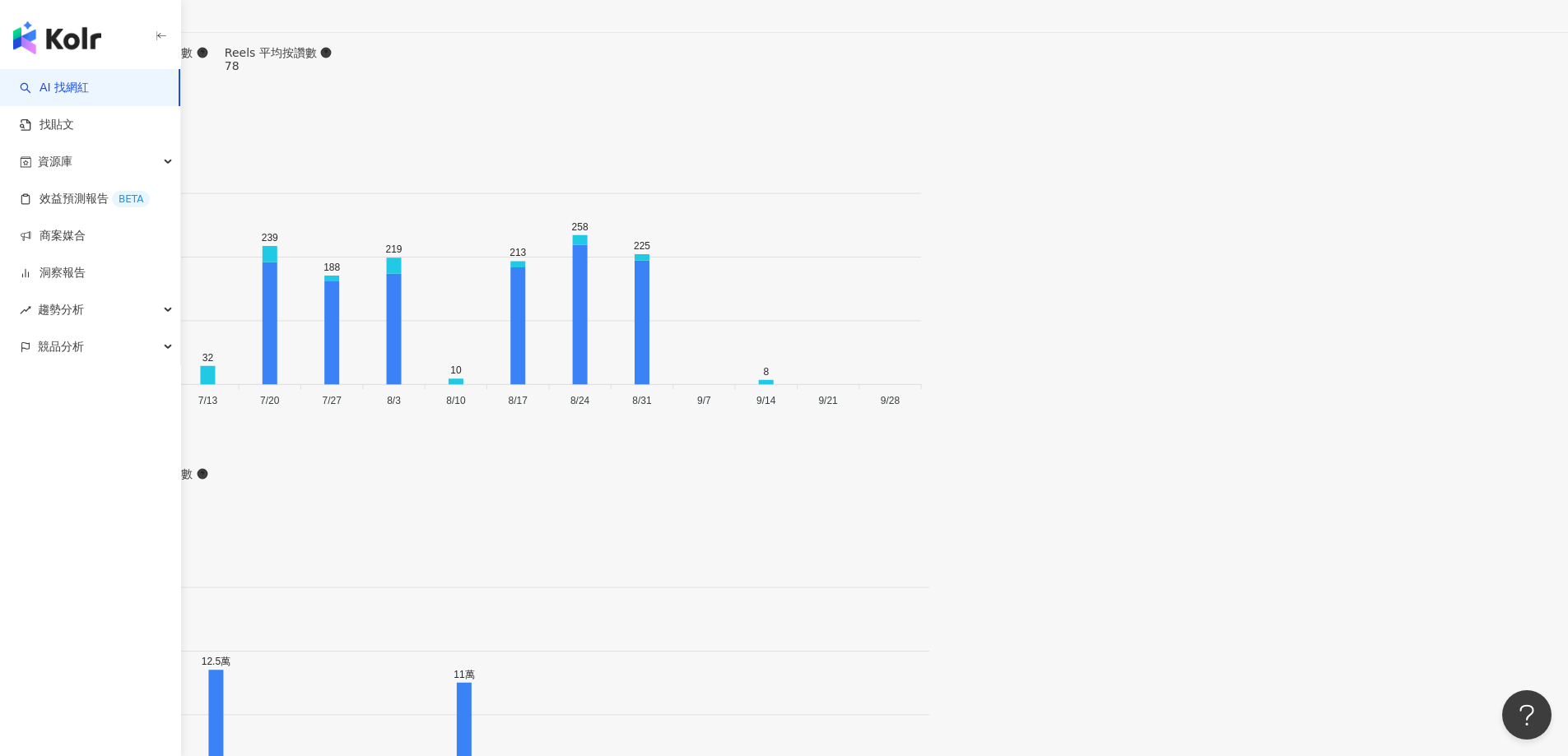
scroll to position [5759, 0]
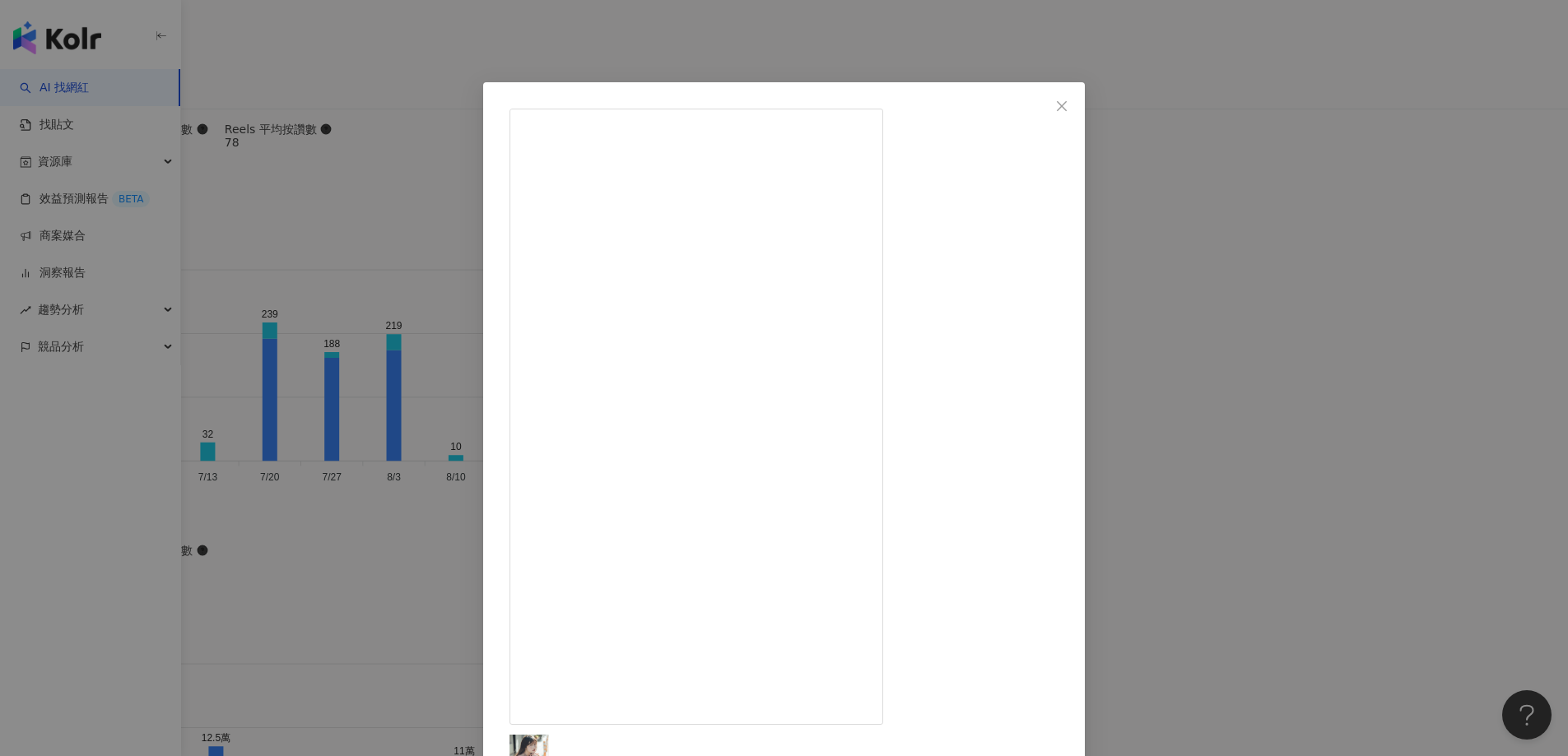
scroll to position [5512, 0]
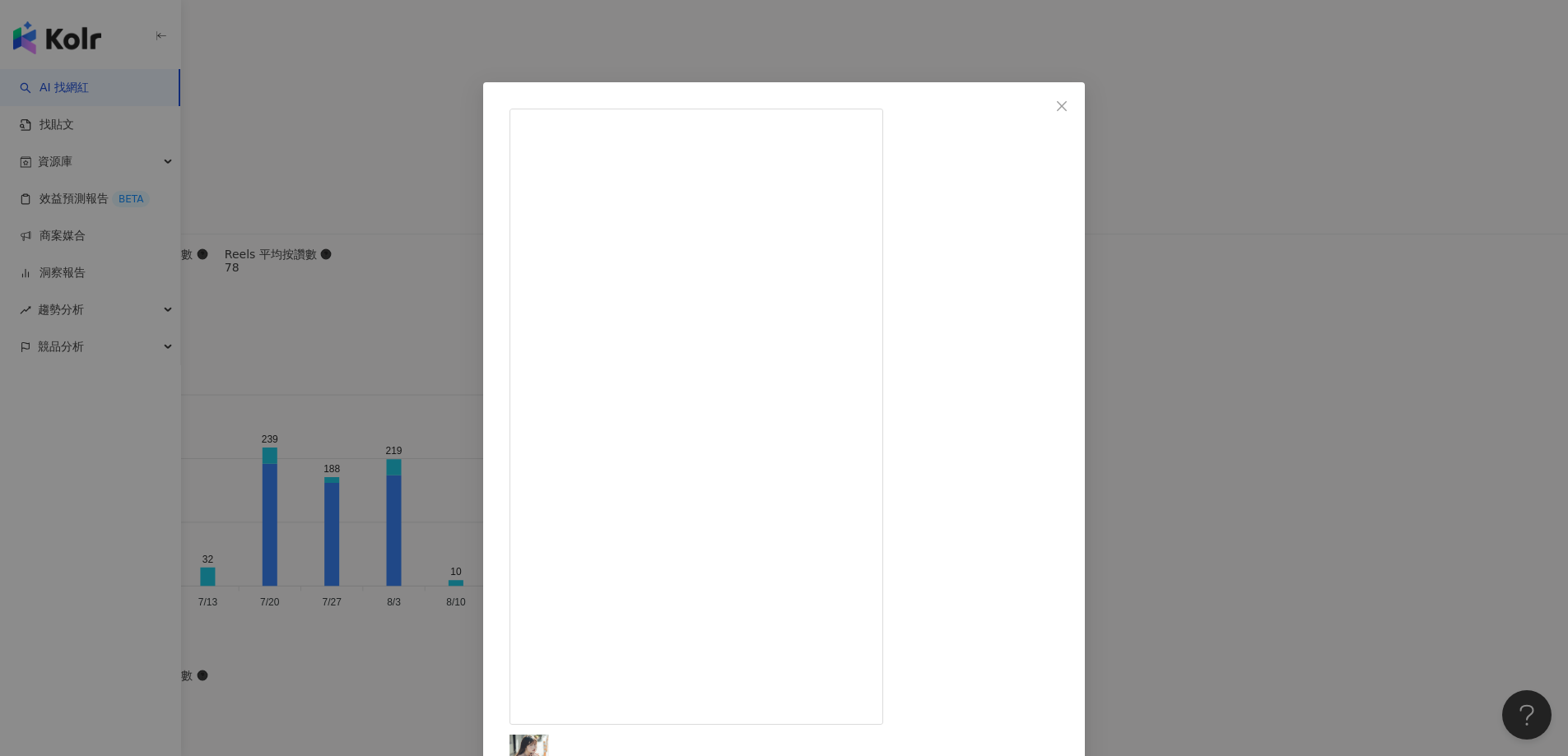
click at [345, 328] on div "綺軒 2025/1/24 隱藏 11 7,584 查看原始貼文" at bounding box center [784, 378] width 1568 height 756
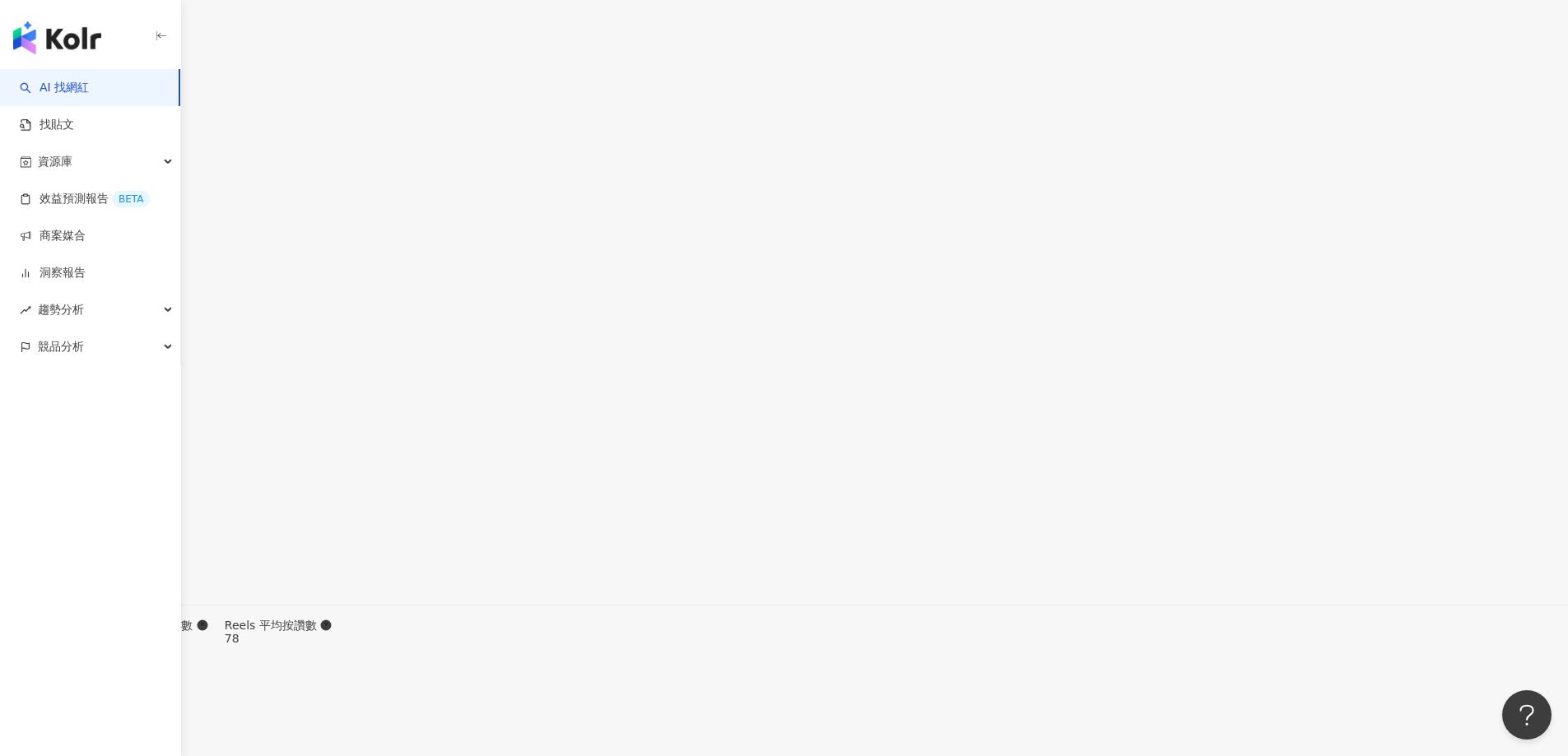
scroll to position [5017, 0]
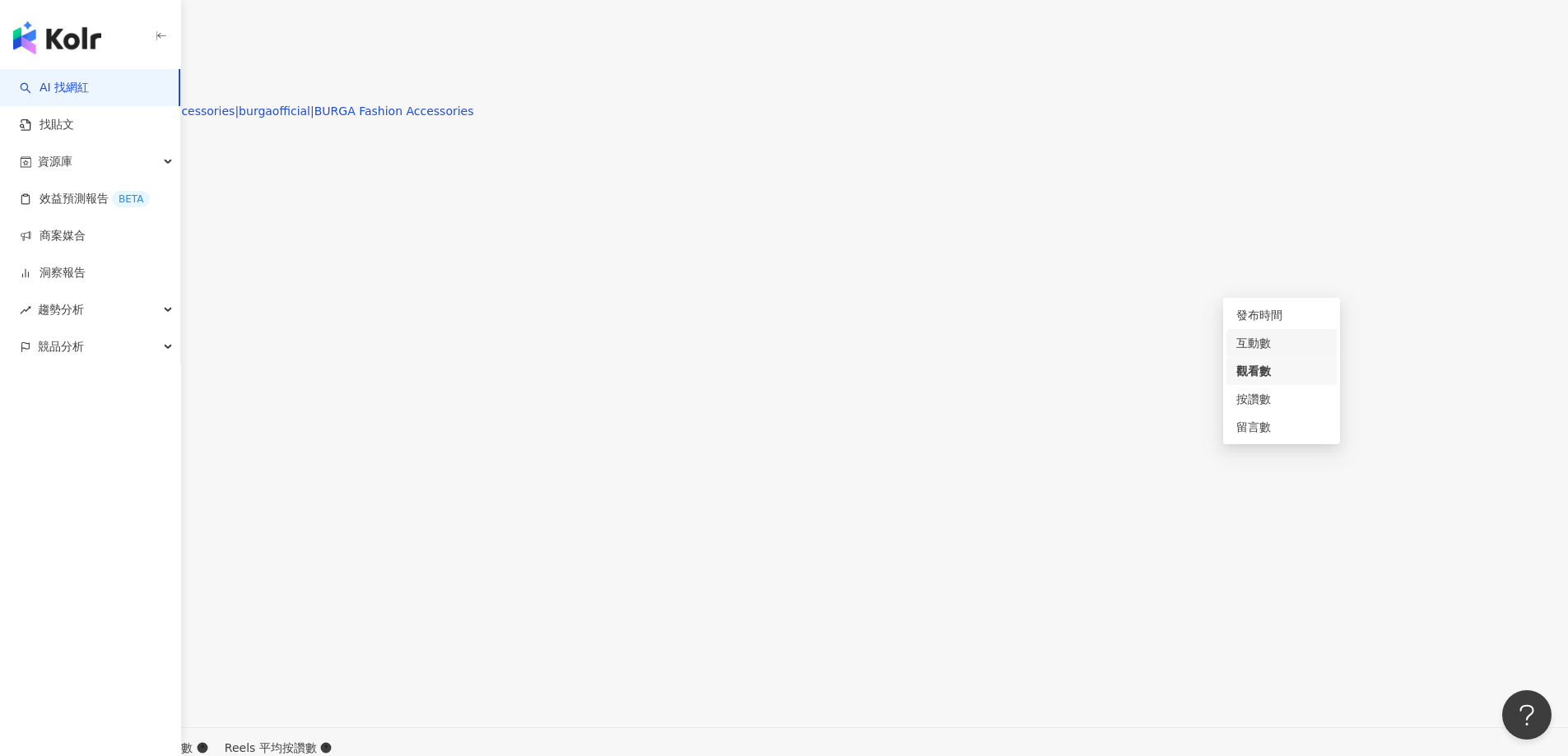
click at [1261, 343] on div "互動數" at bounding box center [1281, 343] width 90 height 18
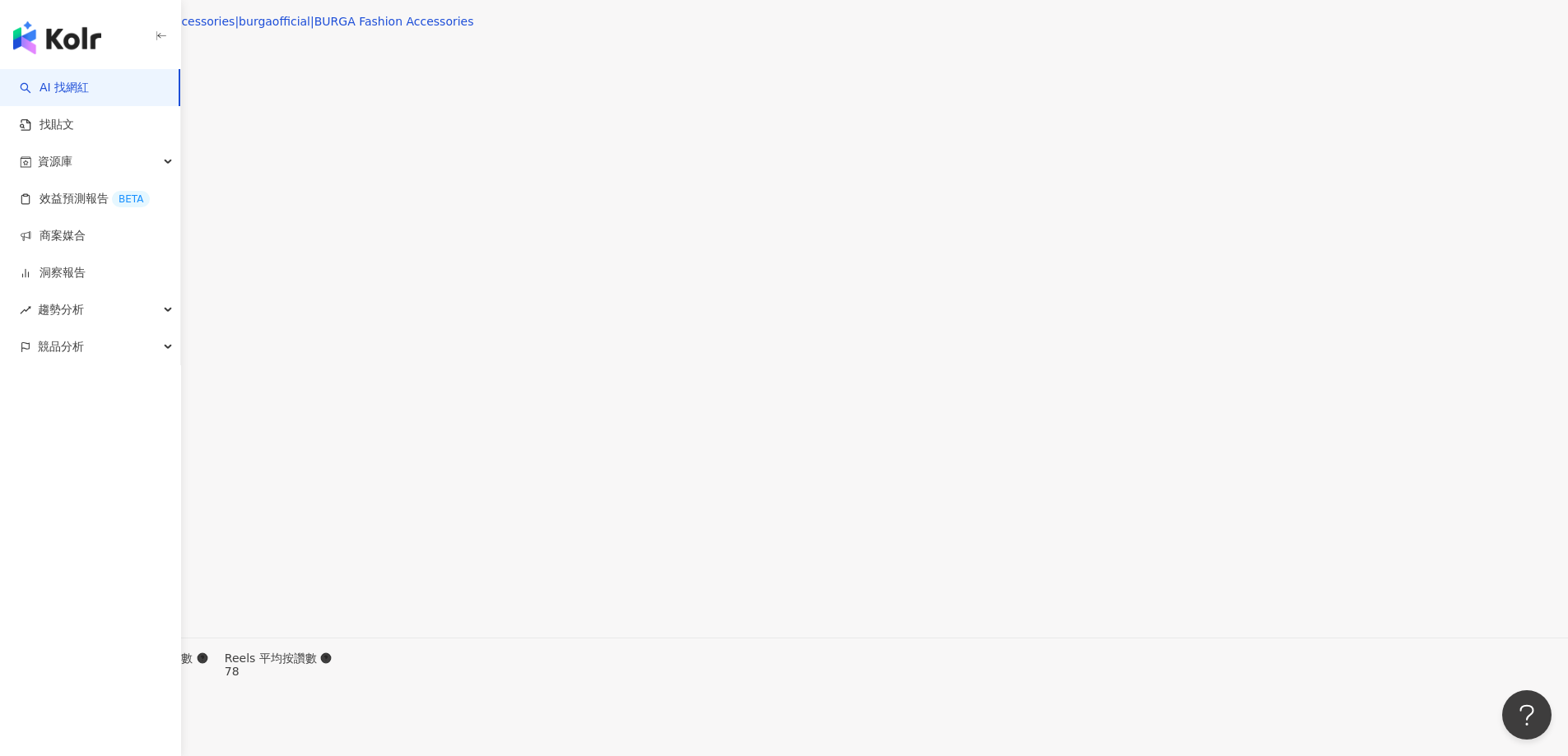
scroll to position [5190, 0]
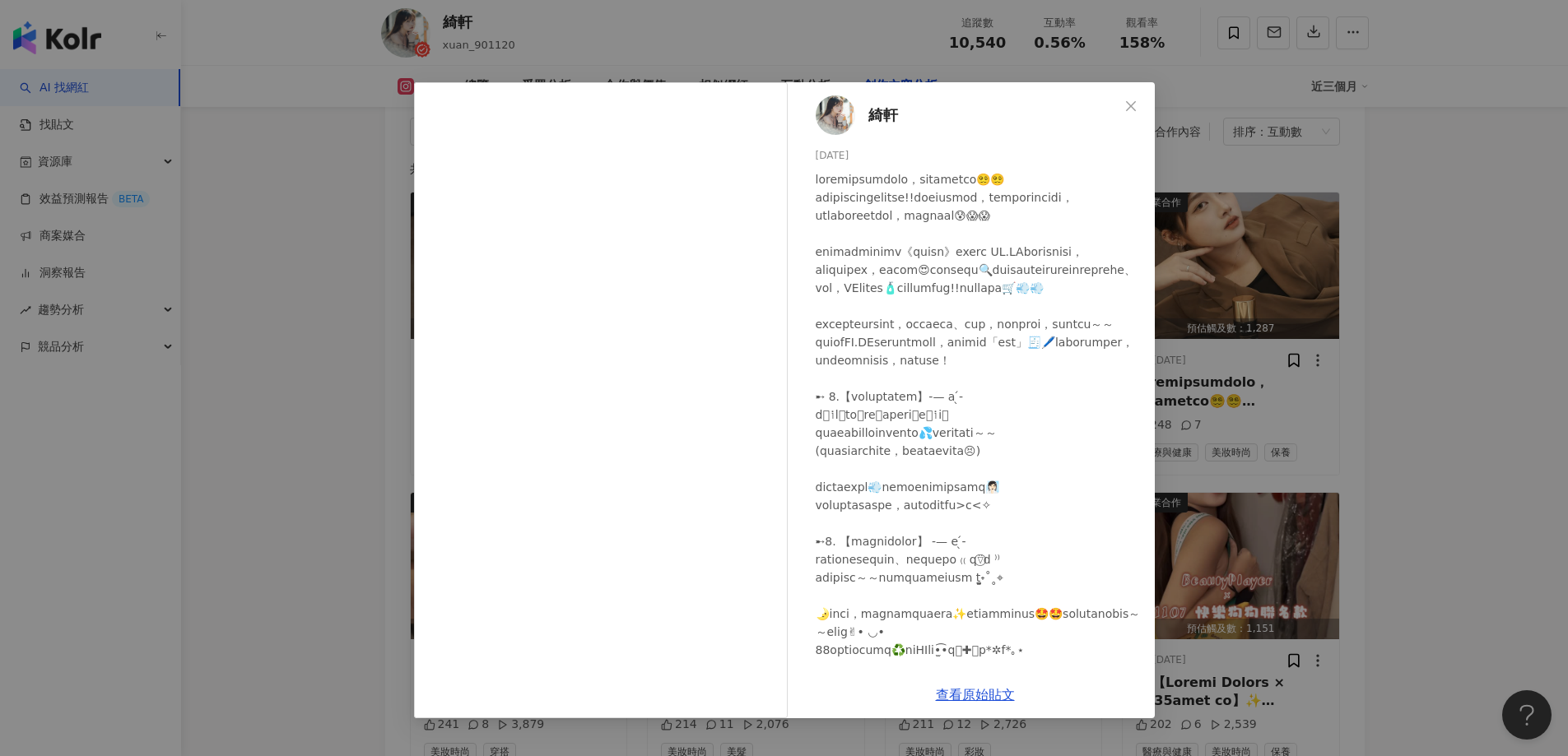
click at [328, 258] on div "綺軒 2025/2/1 248 7 查看原始貼文" at bounding box center [784, 378] width 1568 height 756
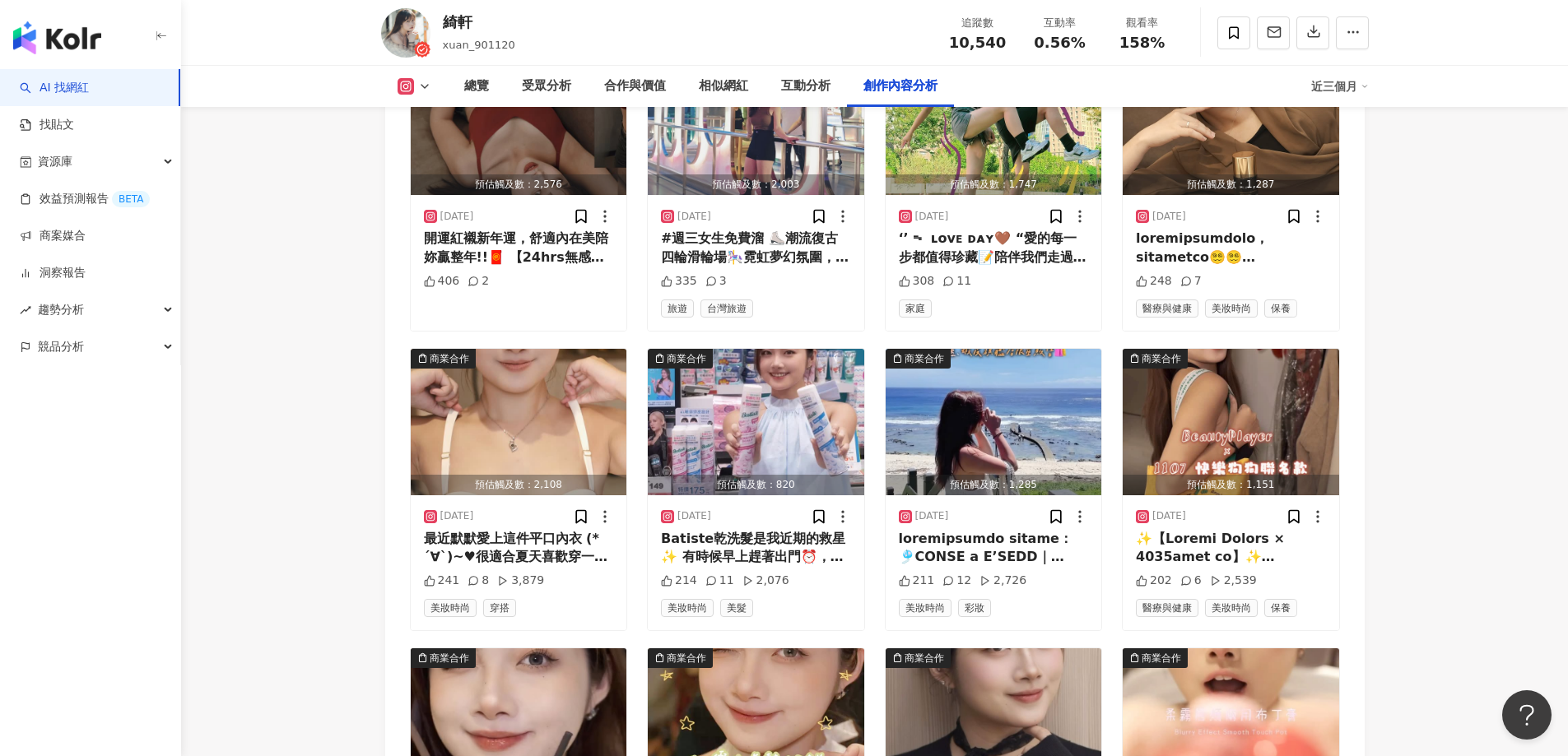
scroll to position [5355, 0]
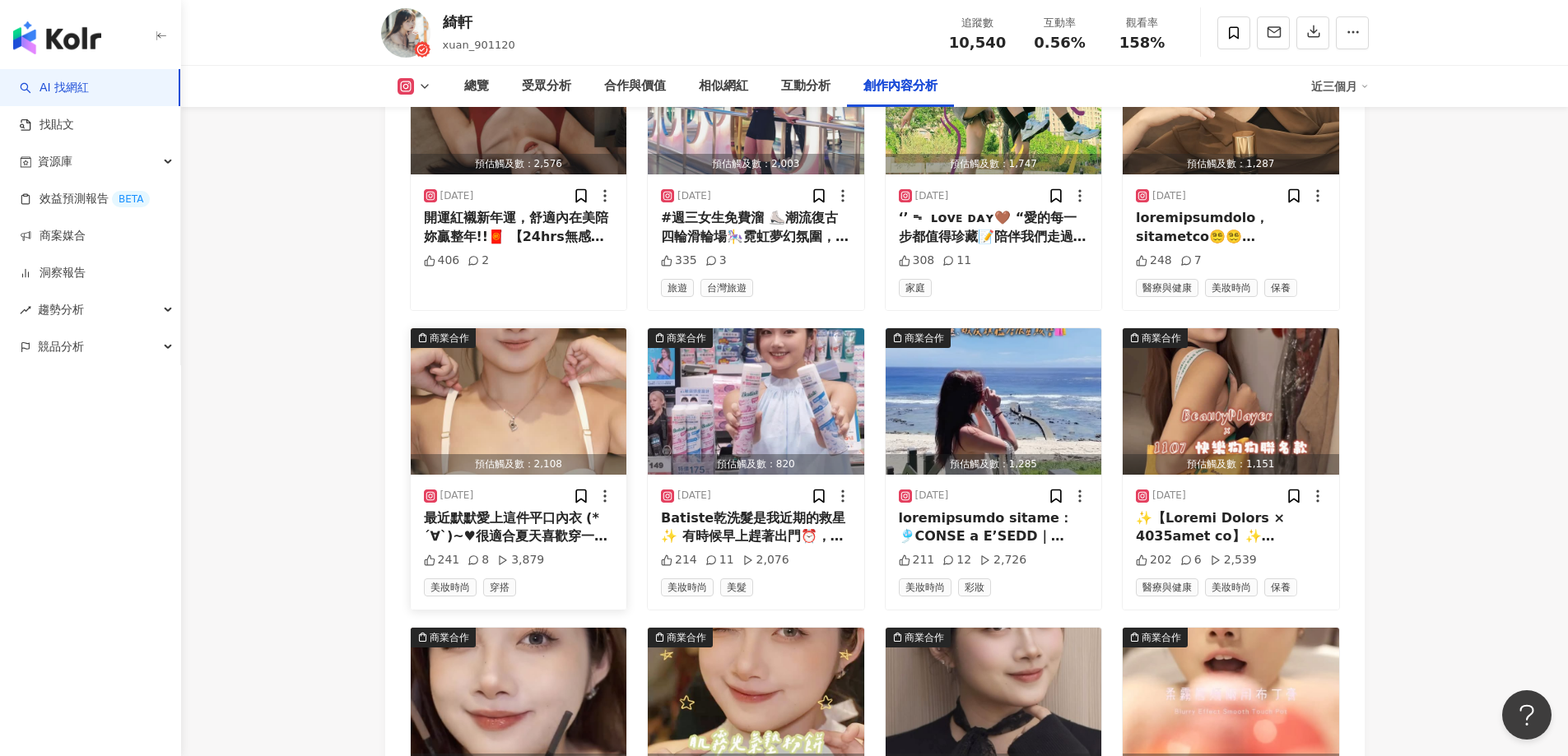
click at [442, 376] on img "button" at bounding box center [519, 401] width 217 height 146
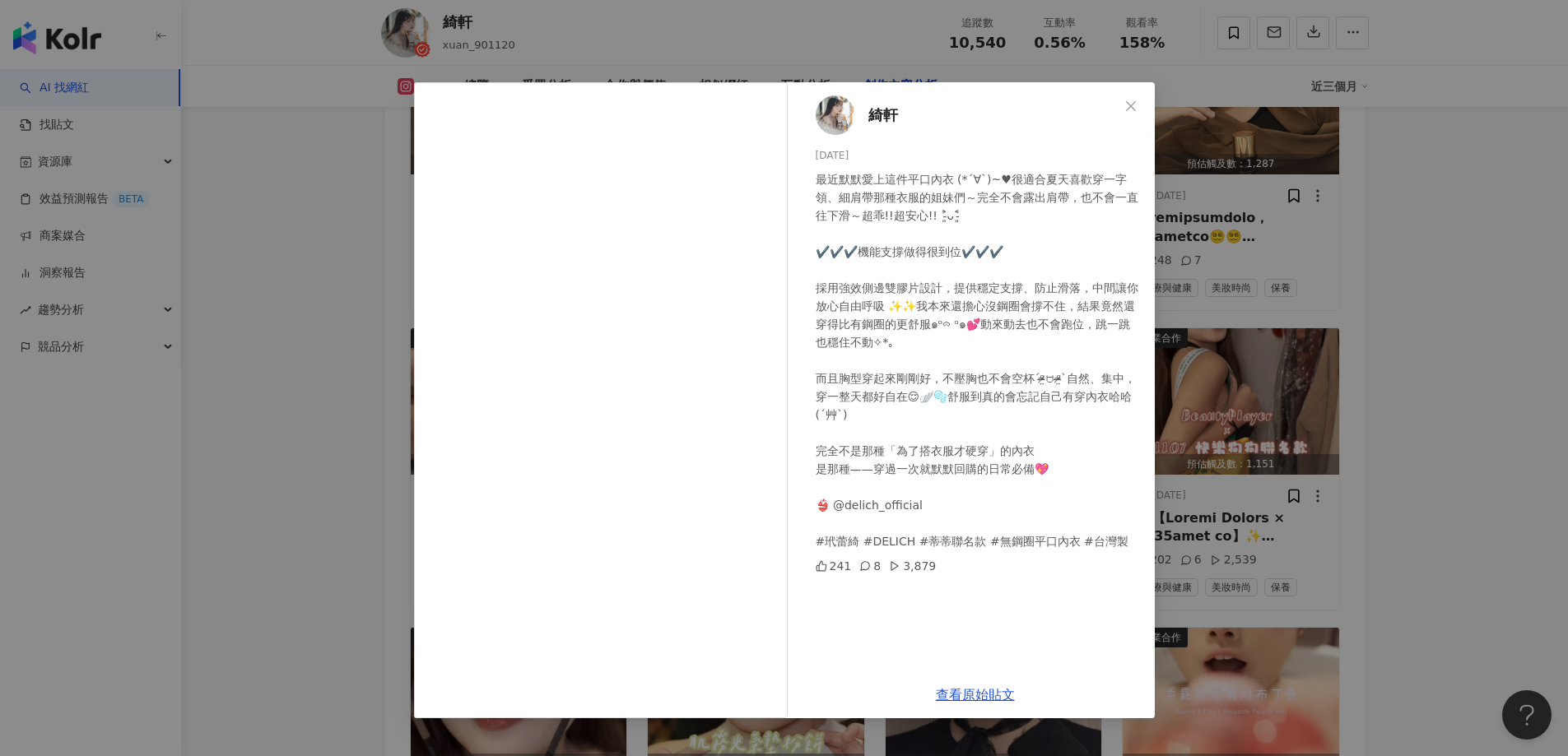
click at [304, 325] on div "綺軒 2025/8/25 最近默默愛上這件平口內衣 (*´∀`)~♥很適合夏天喜歡穿一字領、細肩帶那種衣服的姐妹們～完全不會露出肩帶，也不會一直往下滑～超乖!…" at bounding box center [784, 378] width 1568 height 756
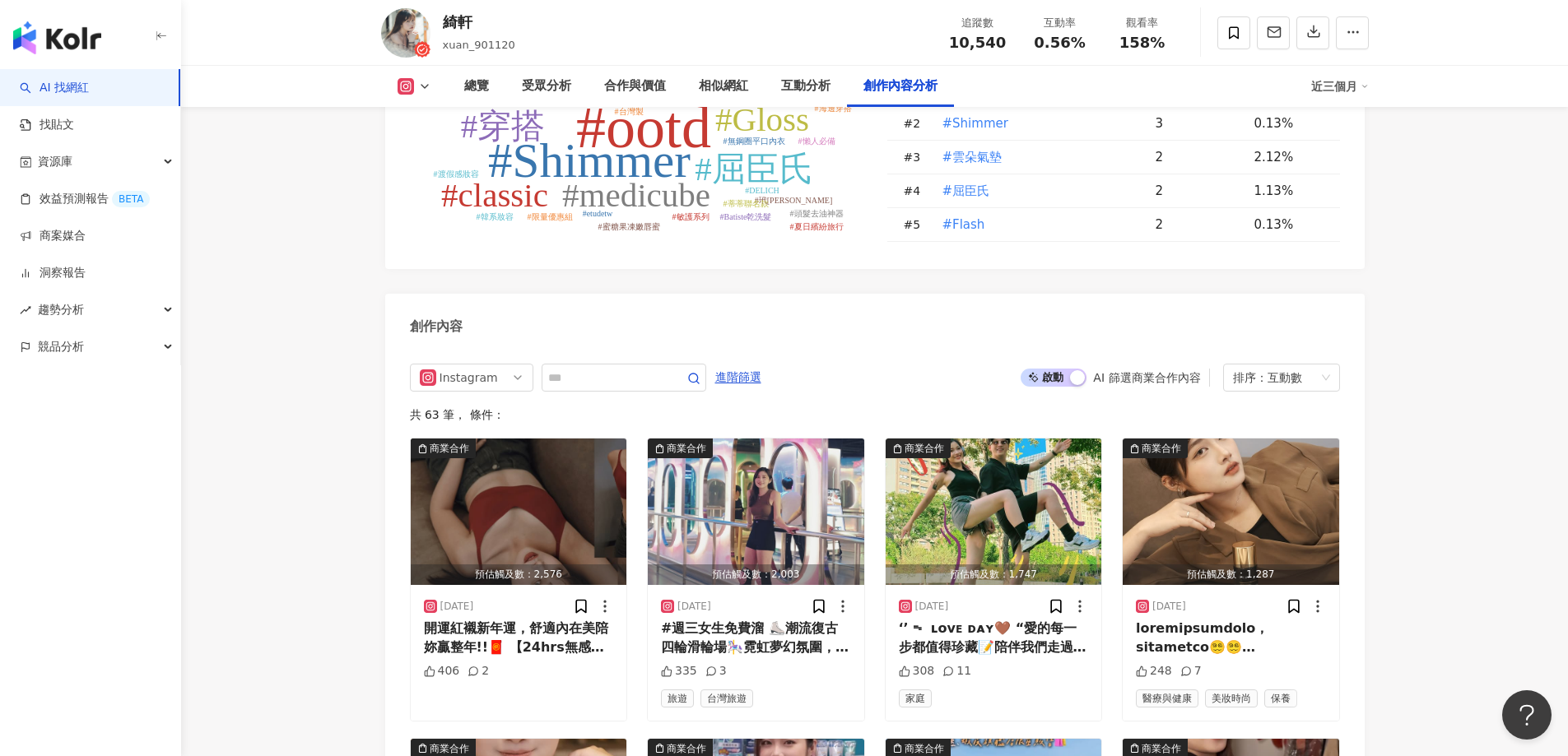
scroll to position [4943, 0]
click at [1263, 366] on div "排序： 互動數" at bounding box center [1274, 378] width 82 height 26
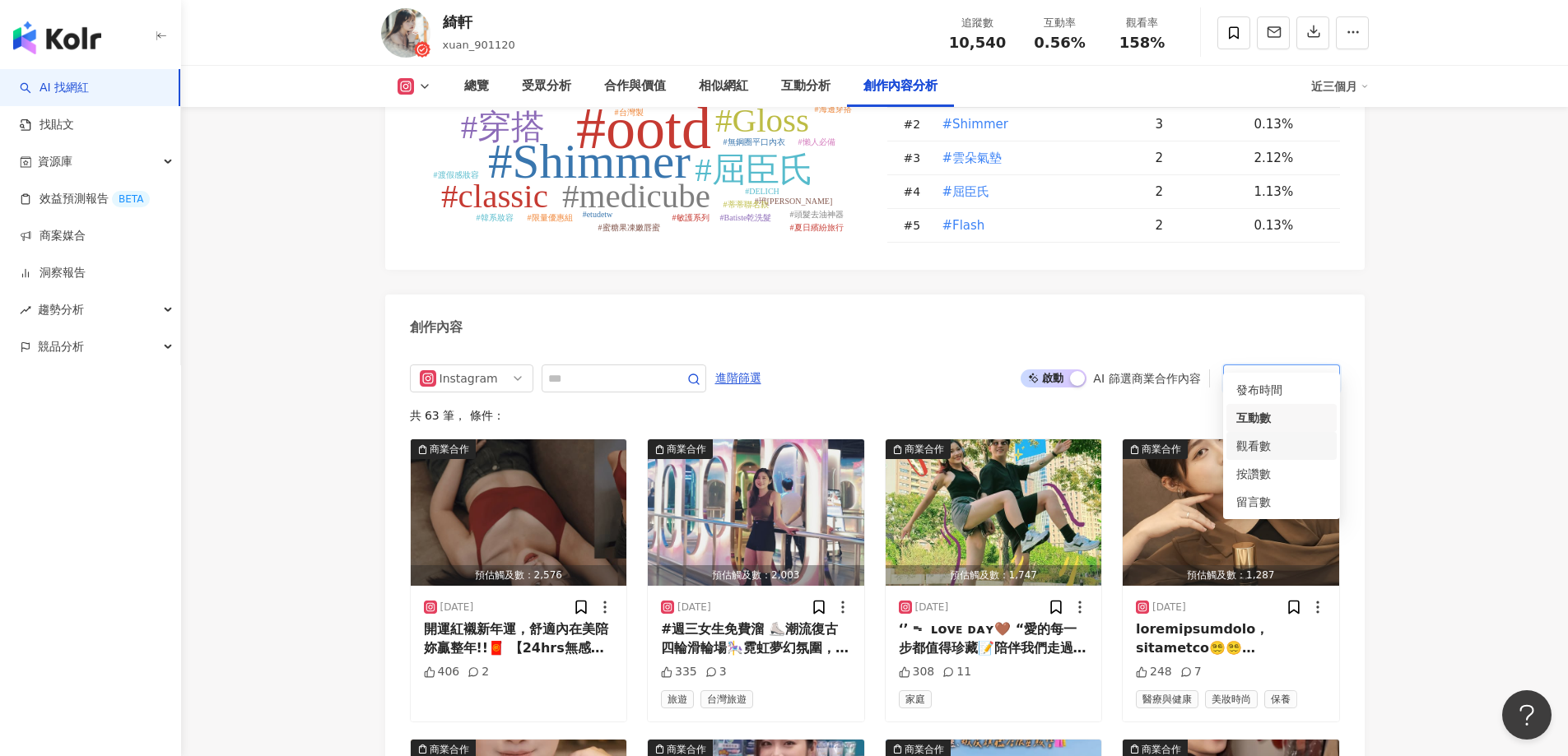
click at [1245, 447] on div "觀看數" at bounding box center [1281, 446] width 90 height 18
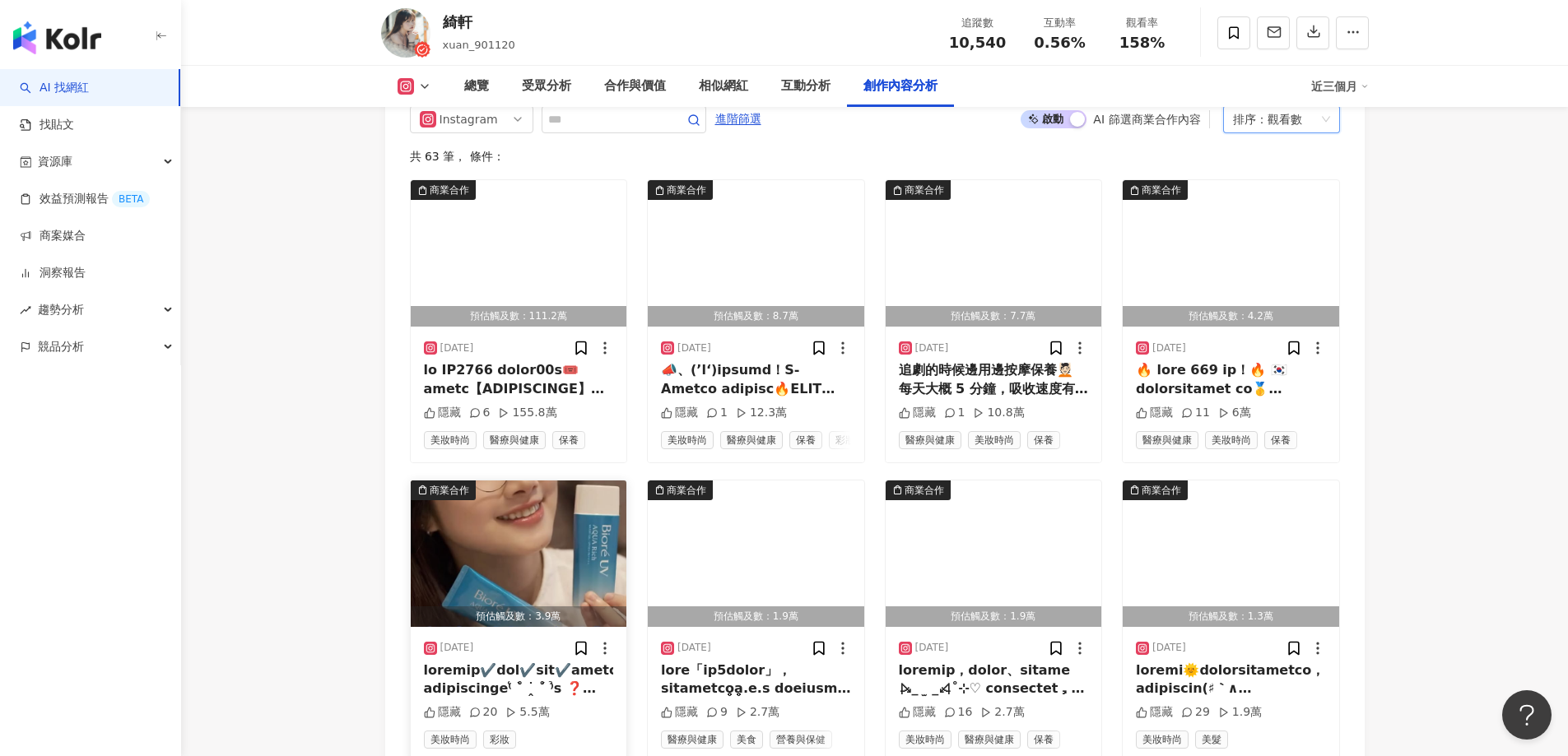
scroll to position [5272, 0]
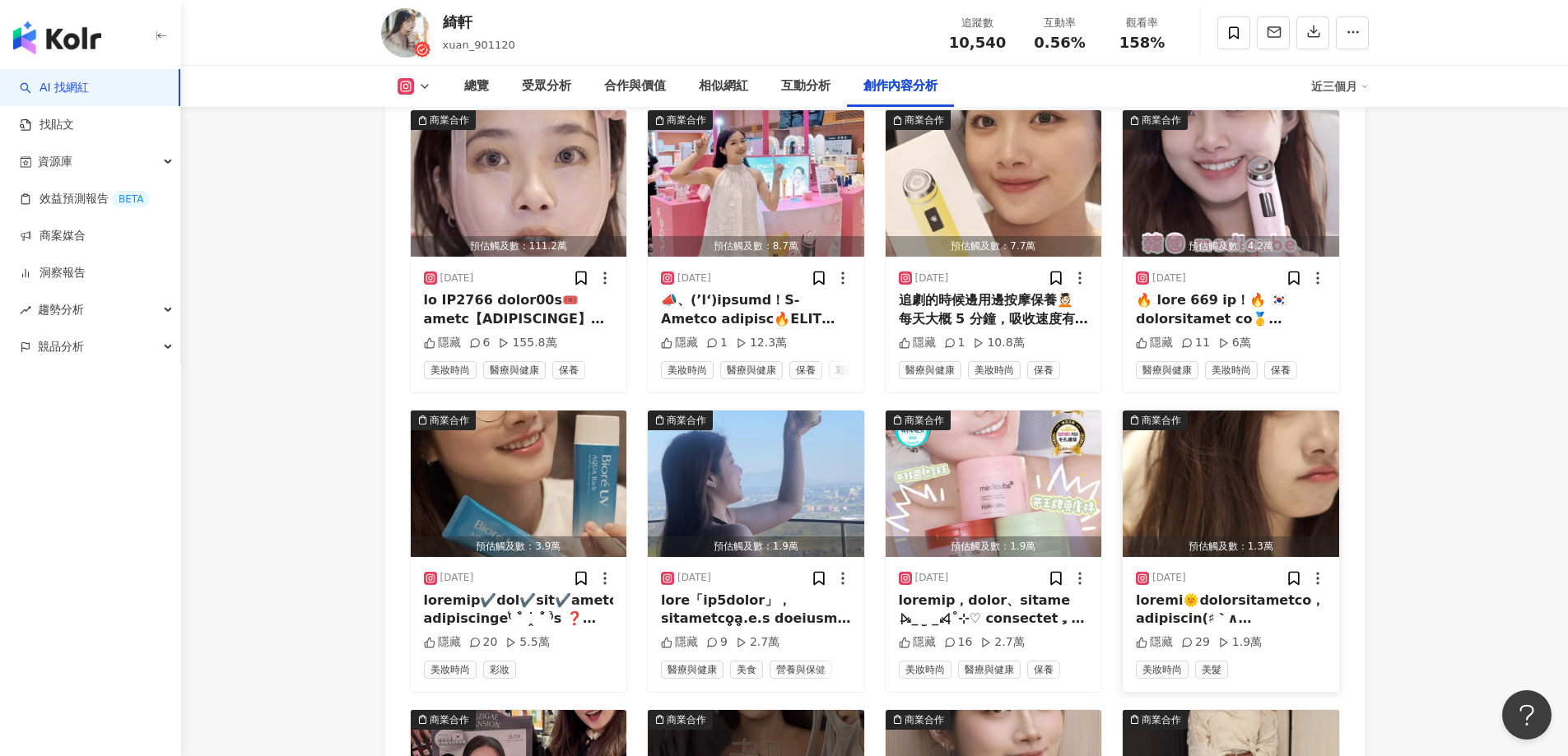
click at [1185, 504] on img "button" at bounding box center [1231, 483] width 217 height 146
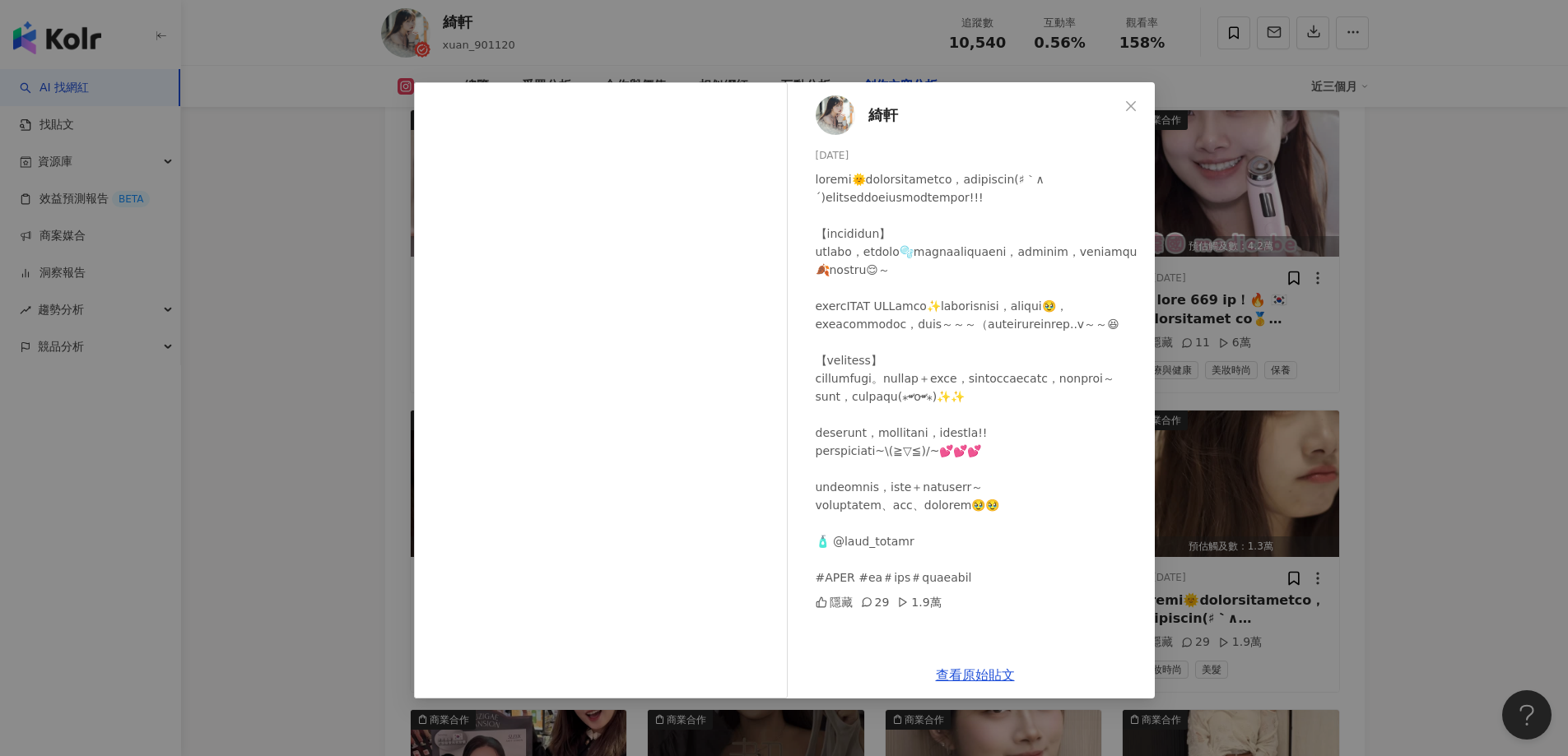
click at [334, 428] on div "綺軒 2025/4/30 隱藏 29 1.9萬 查看原始貼文" at bounding box center [784, 378] width 1568 height 756
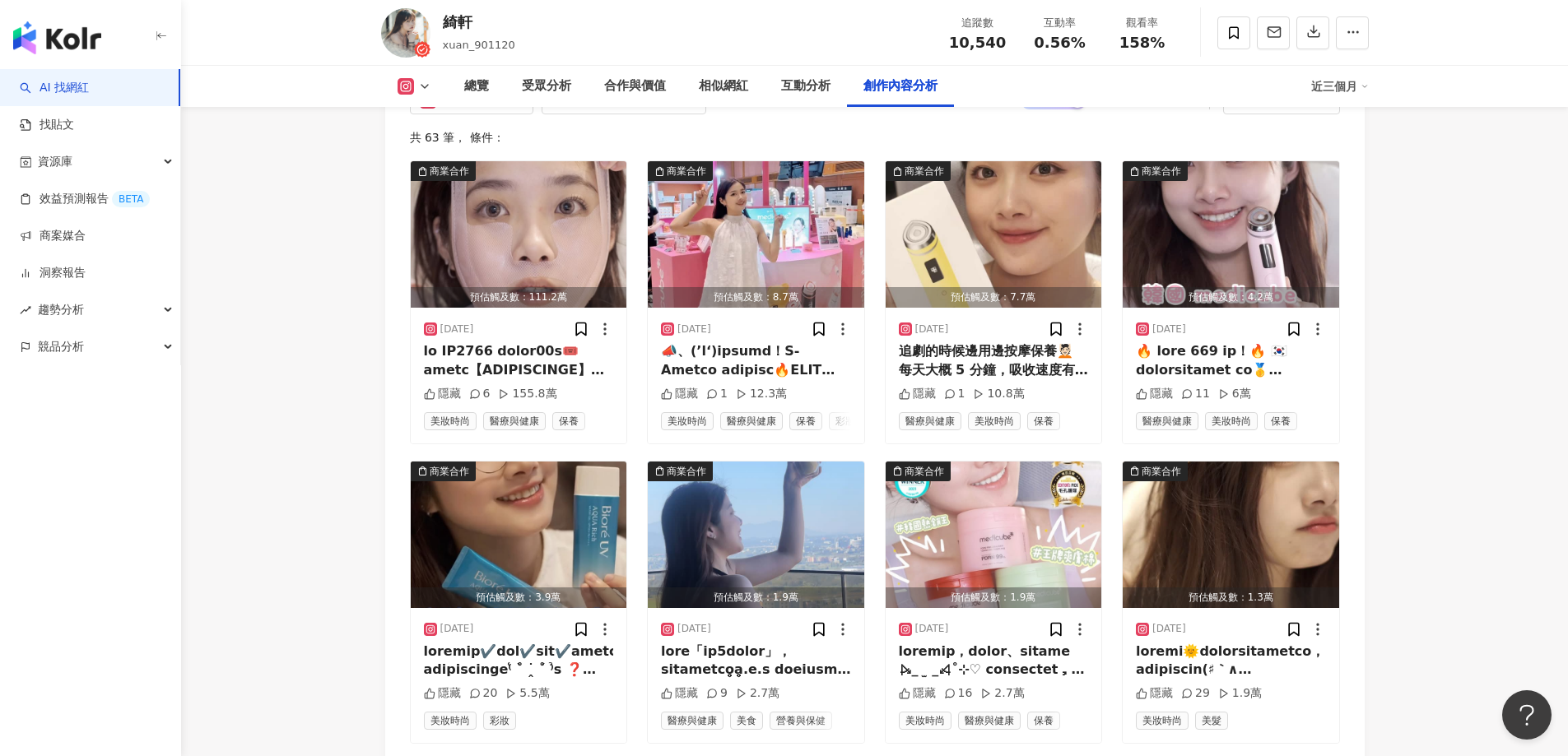
scroll to position [5182, 0]
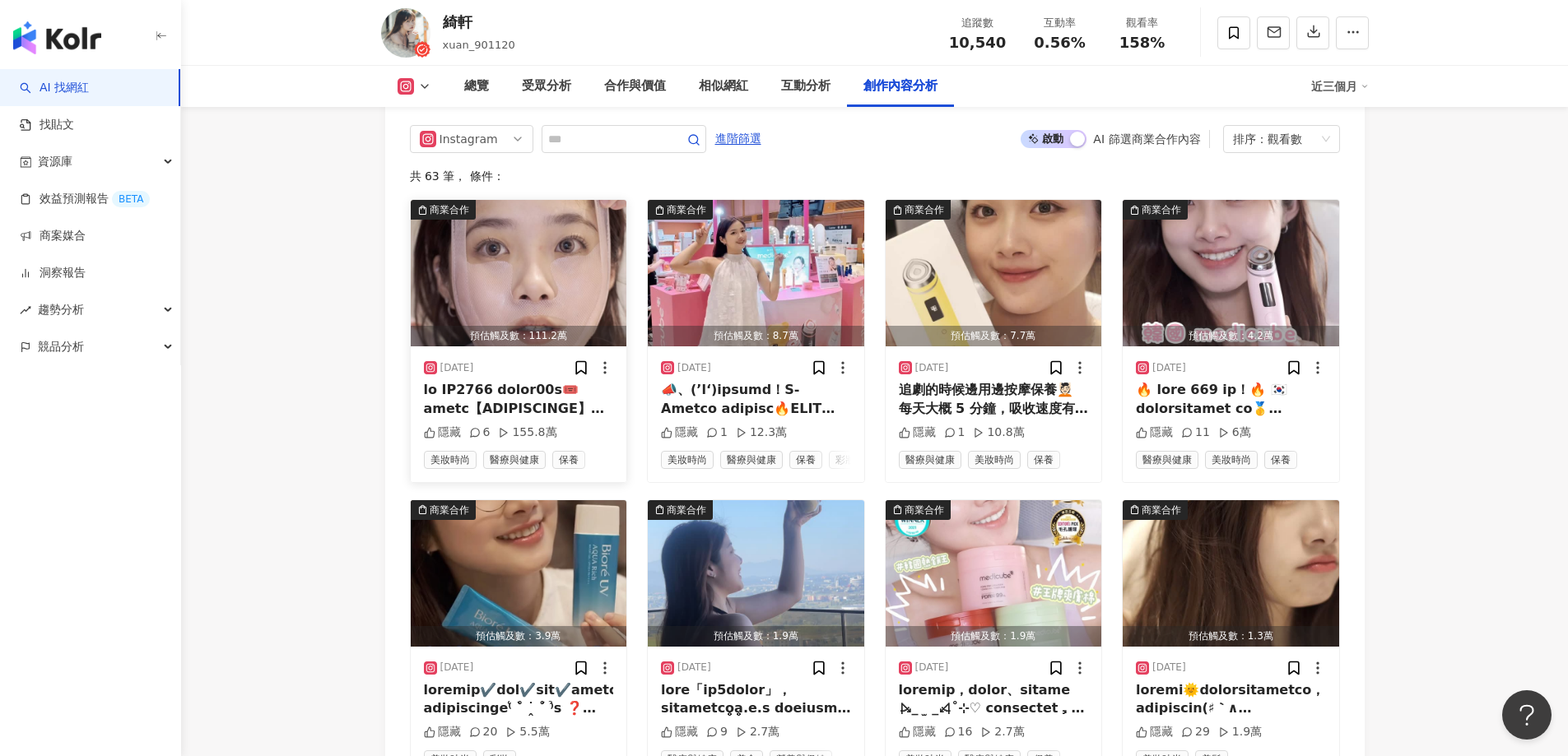
click at [522, 253] on img "button" at bounding box center [519, 273] width 217 height 146
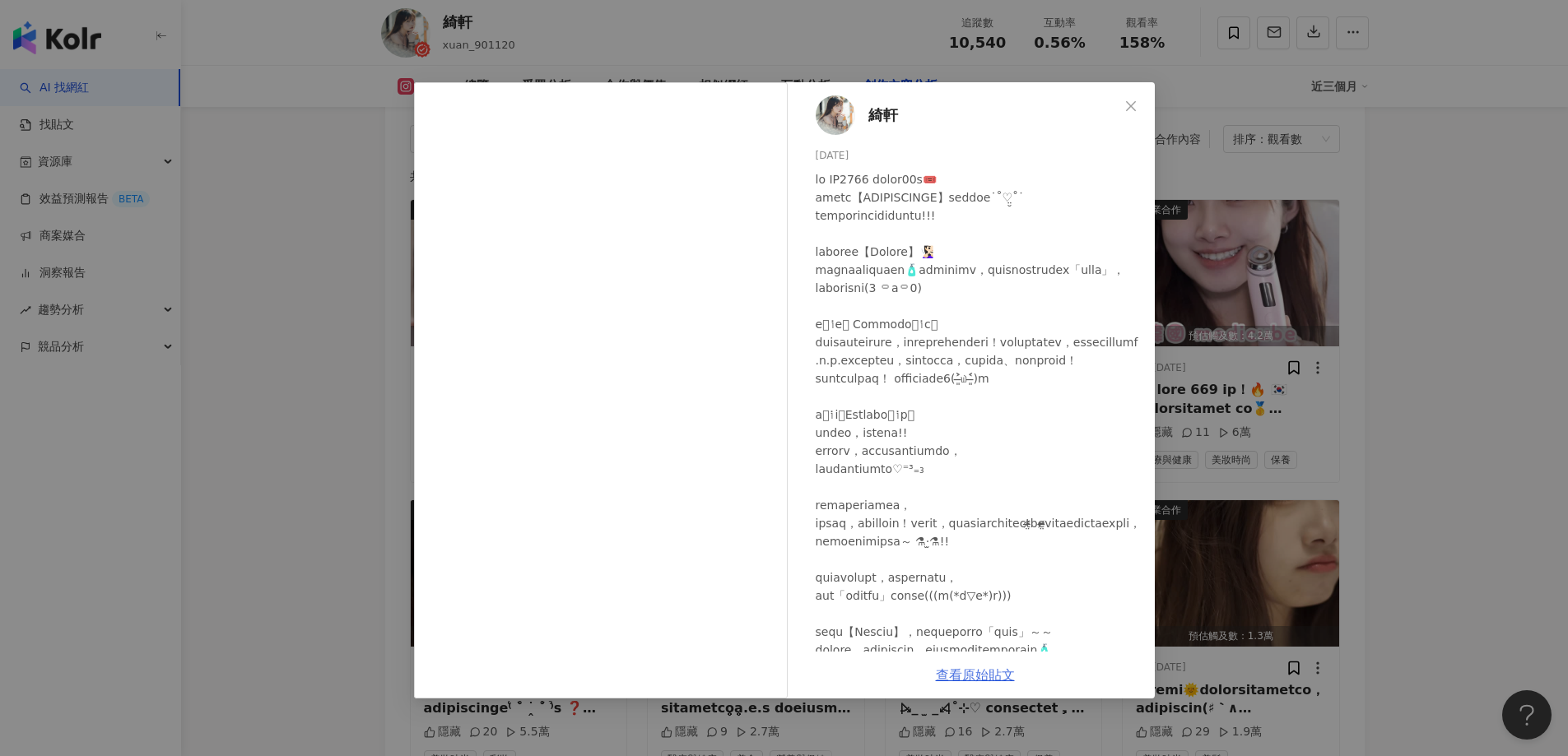
click at [956, 678] on link "查看原始貼文" at bounding box center [975, 676] width 79 height 16
drag, startPoint x: 310, startPoint y: 292, endPoint x: 487, endPoint y: 264, distance: 179.2
click at [310, 293] on div "綺軒 2025/2/5 隱藏 6 155.8萬 查看原始貼文" at bounding box center [784, 378] width 1568 height 756
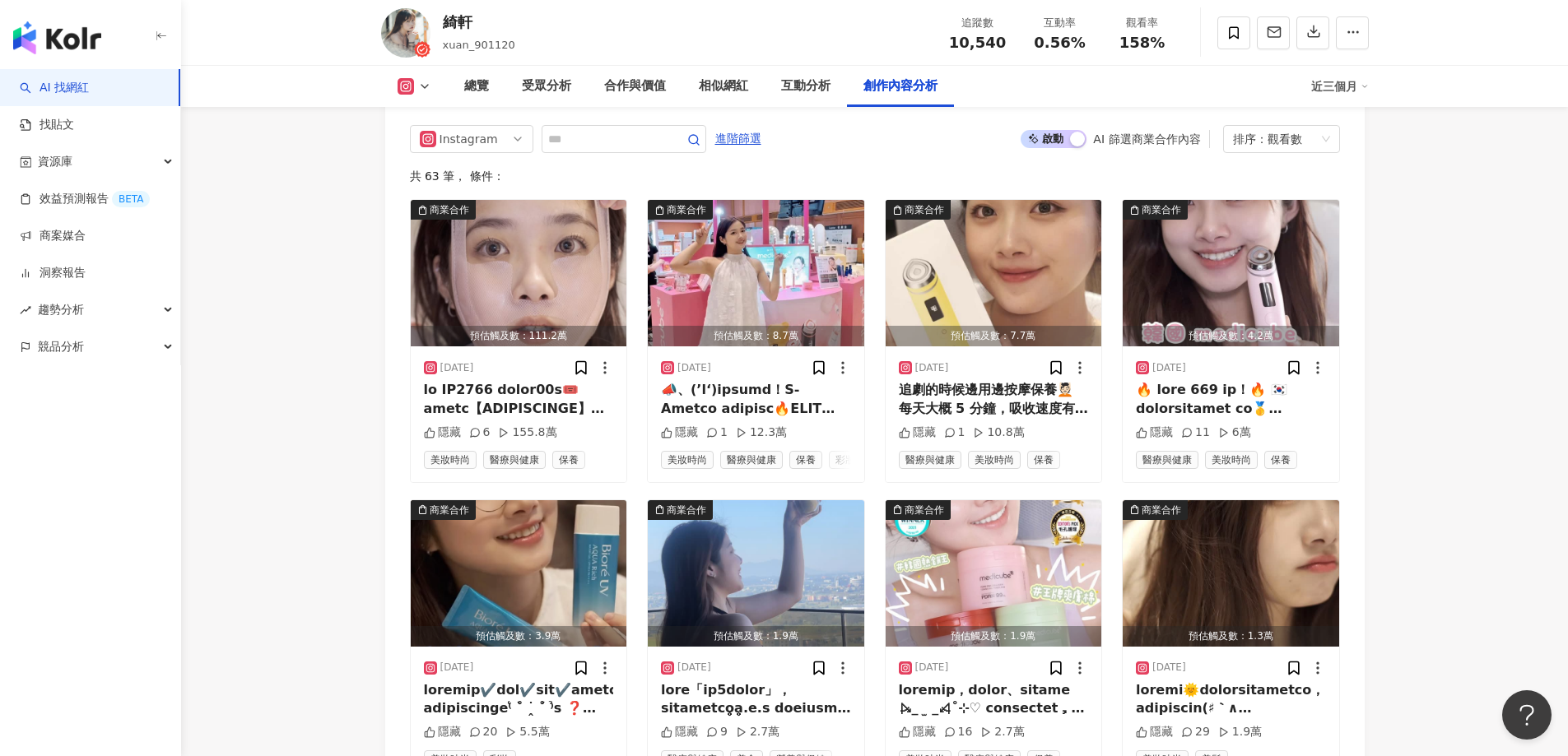
click at [1057, 130] on span "啟動 關閉" at bounding box center [1053, 139] width 66 height 18
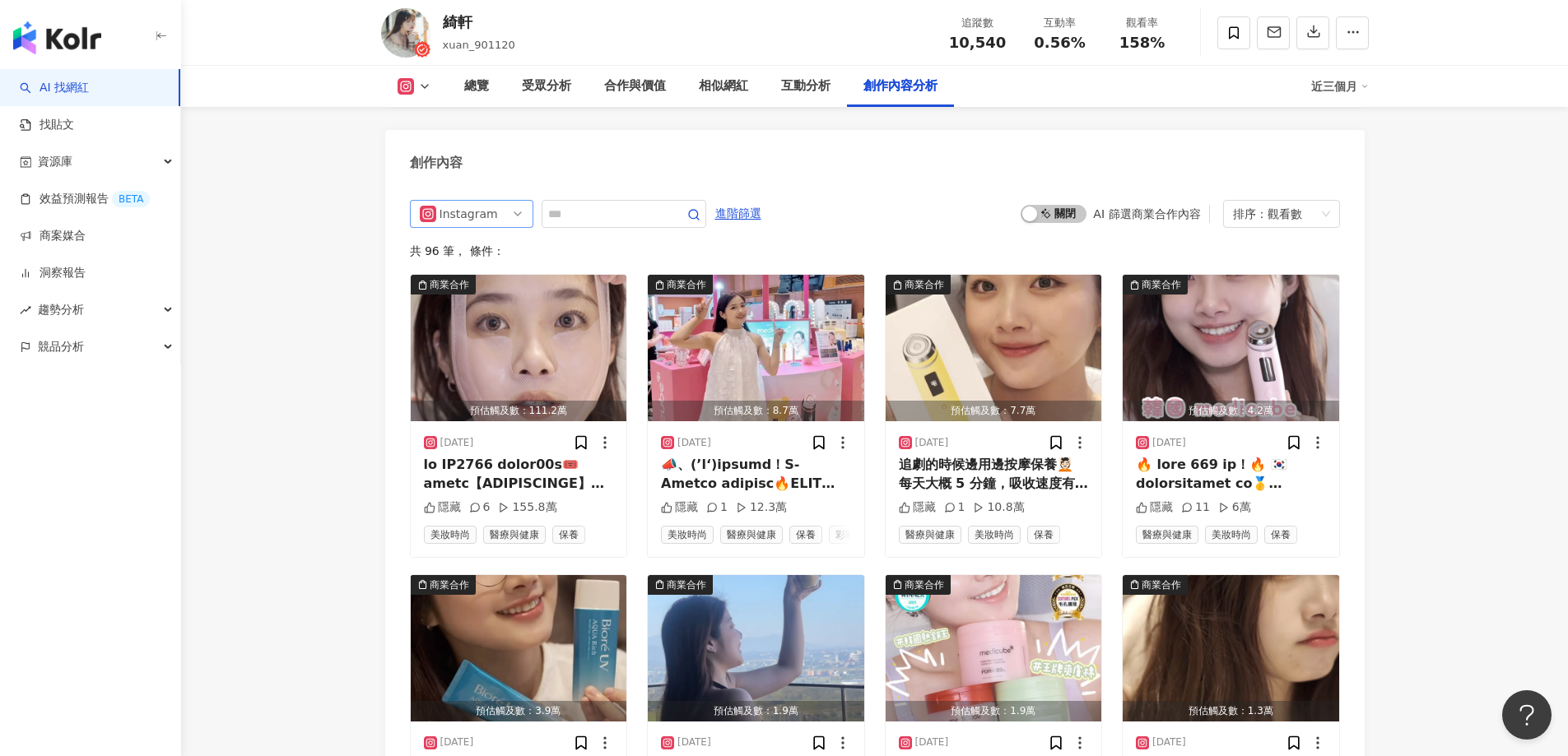
click at [515, 201] on span "Instagram" at bounding box center [472, 214] width 104 height 26
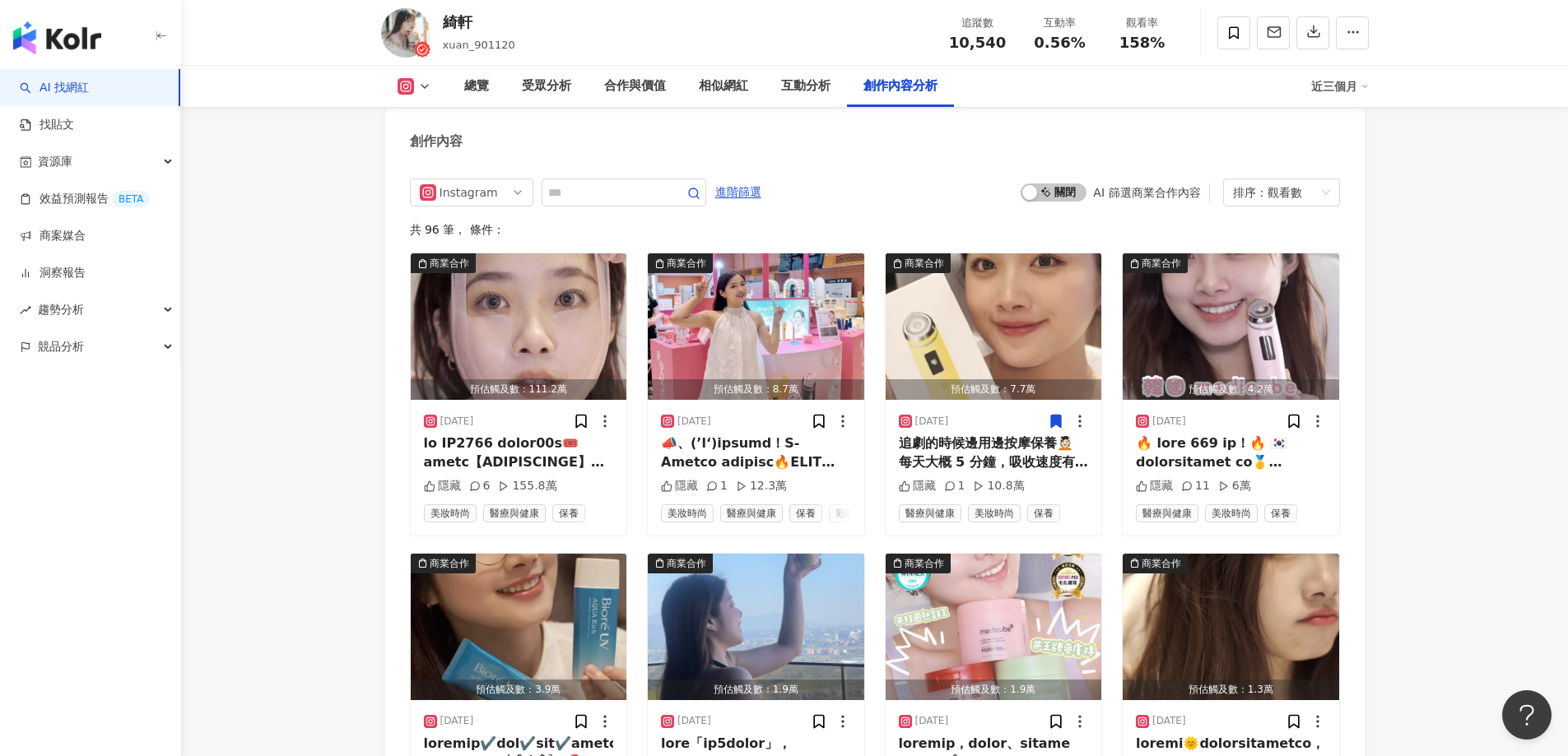
scroll to position [5025, 0]
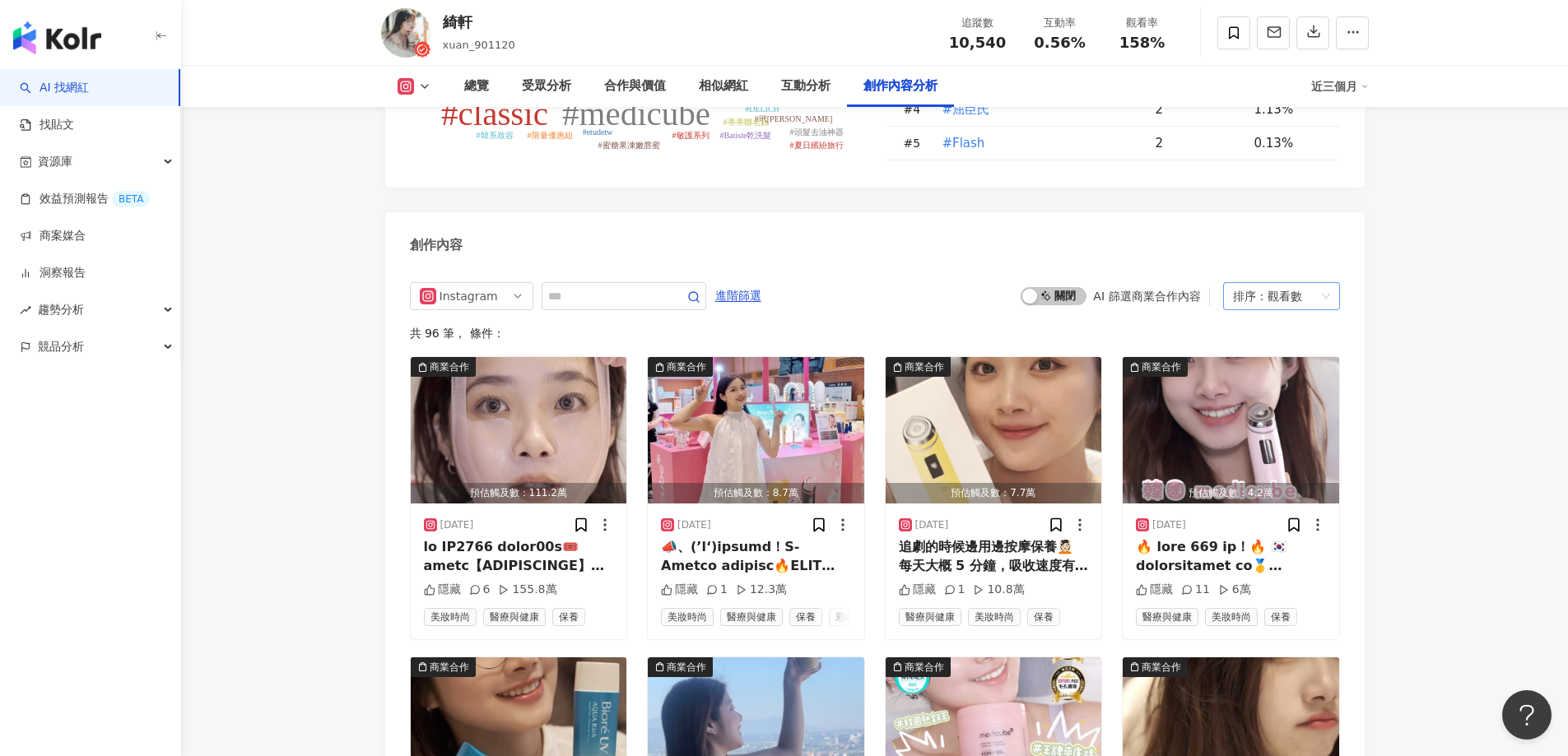
click at [1271, 283] on div "觀看數" at bounding box center [1284, 296] width 34 height 26
click at [1261, 340] on div "互動數" at bounding box center [1281, 335] width 90 height 18
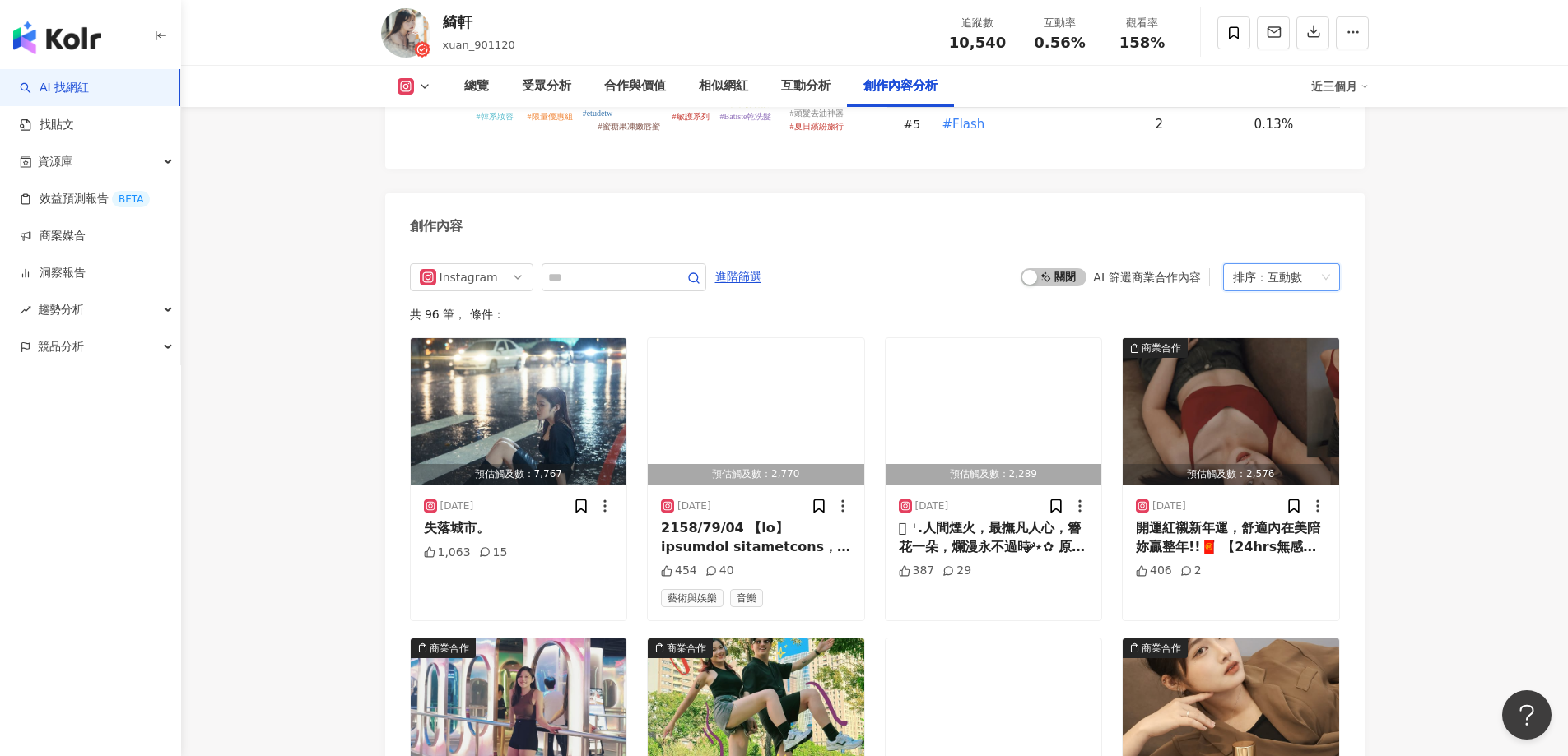
scroll to position [5025, 0]
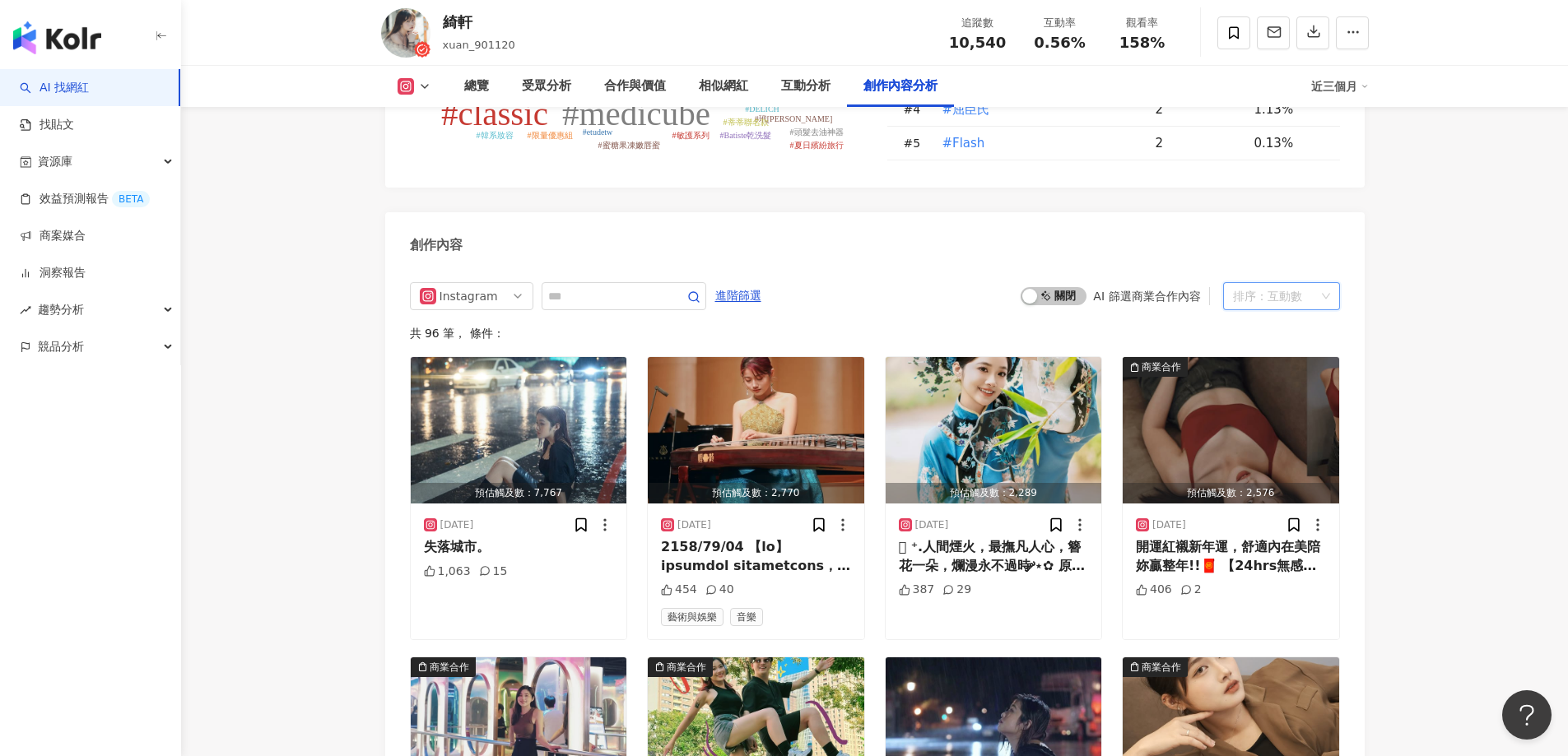
click at [1310, 283] on div "排序： 互動數" at bounding box center [1274, 296] width 82 height 26
click at [1251, 370] on div "觀看數" at bounding box center [1281, 364] width 90 height 18
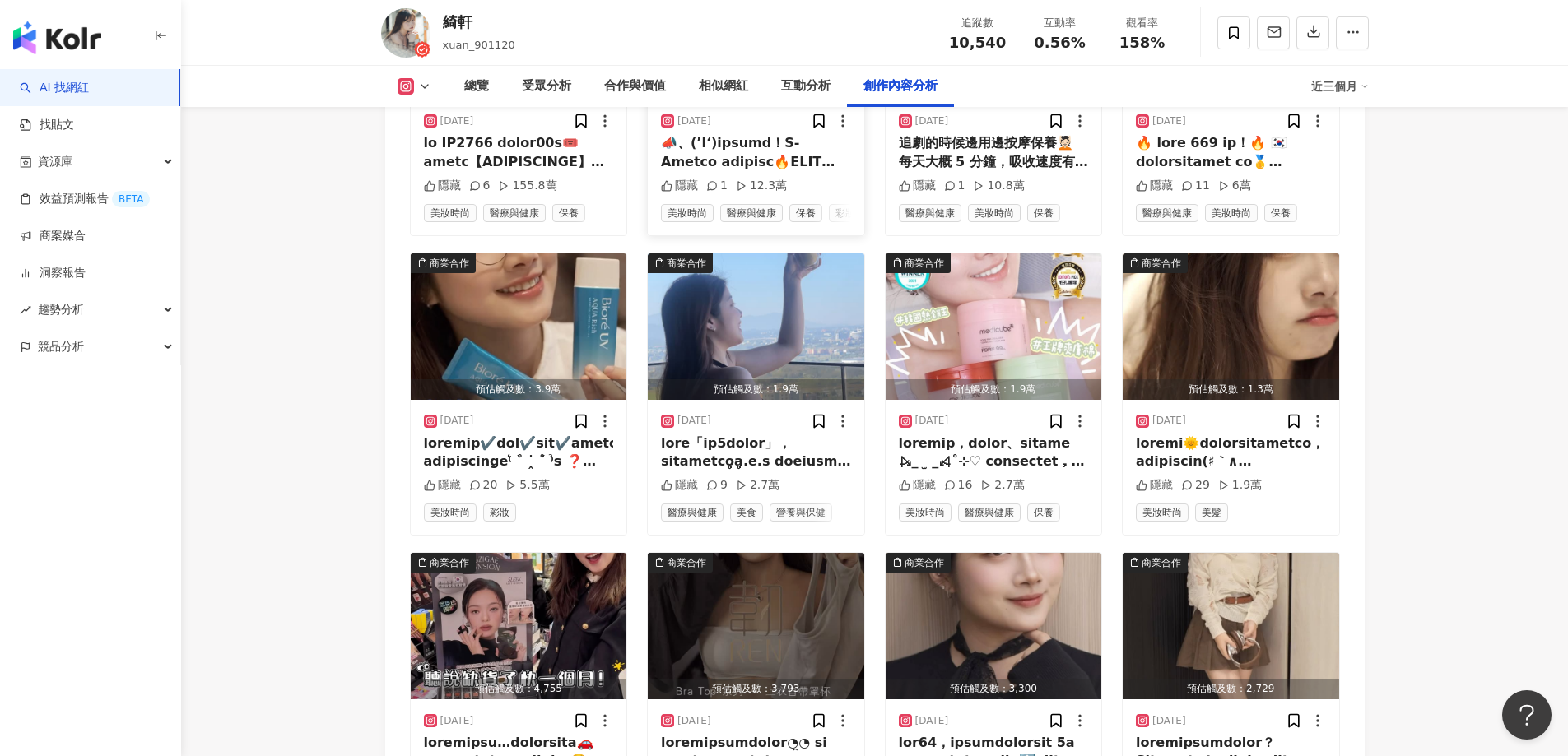
scroll to position [5436, 0]
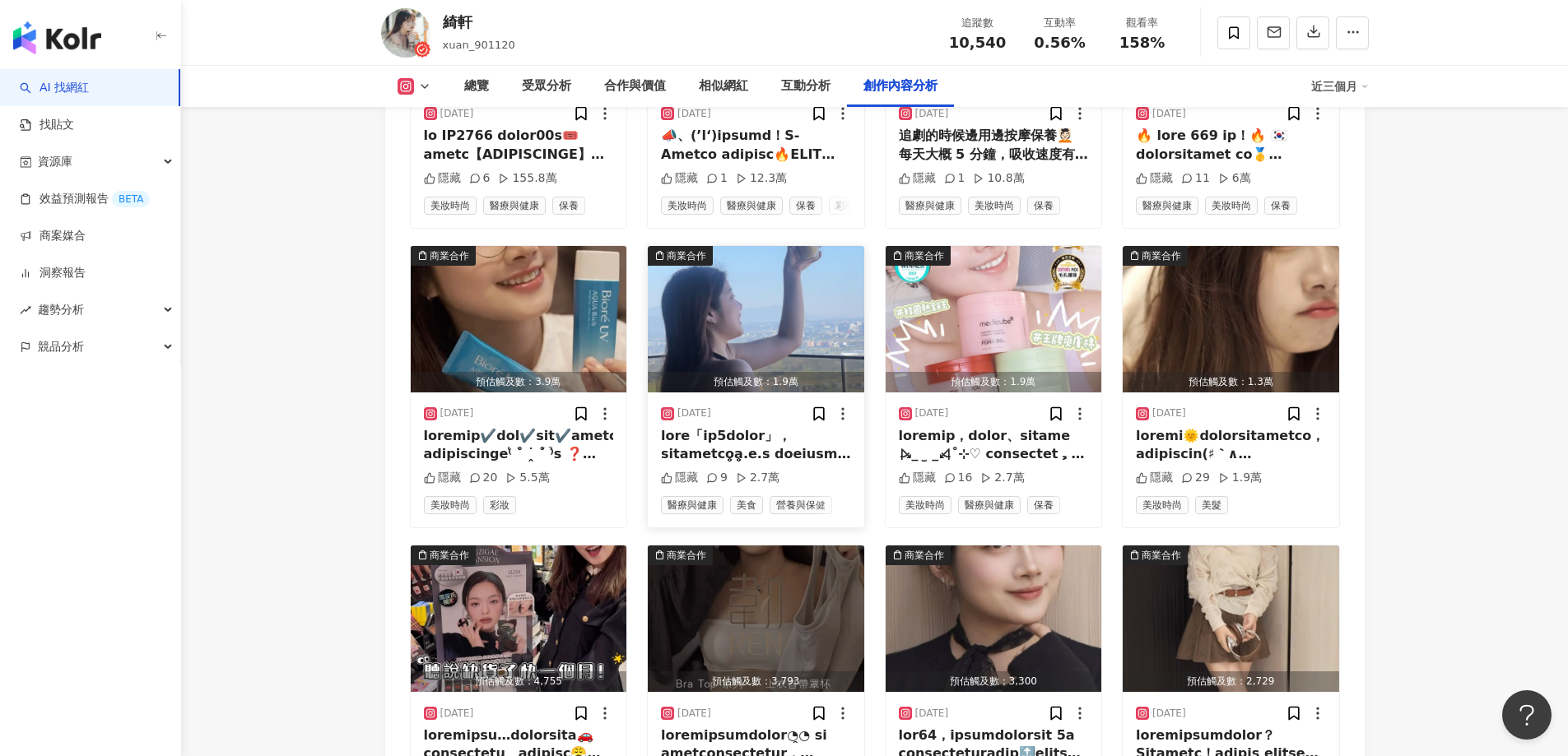
click at [705, 327] on img "button" at bounding box center [755, 319] width 217 height 146
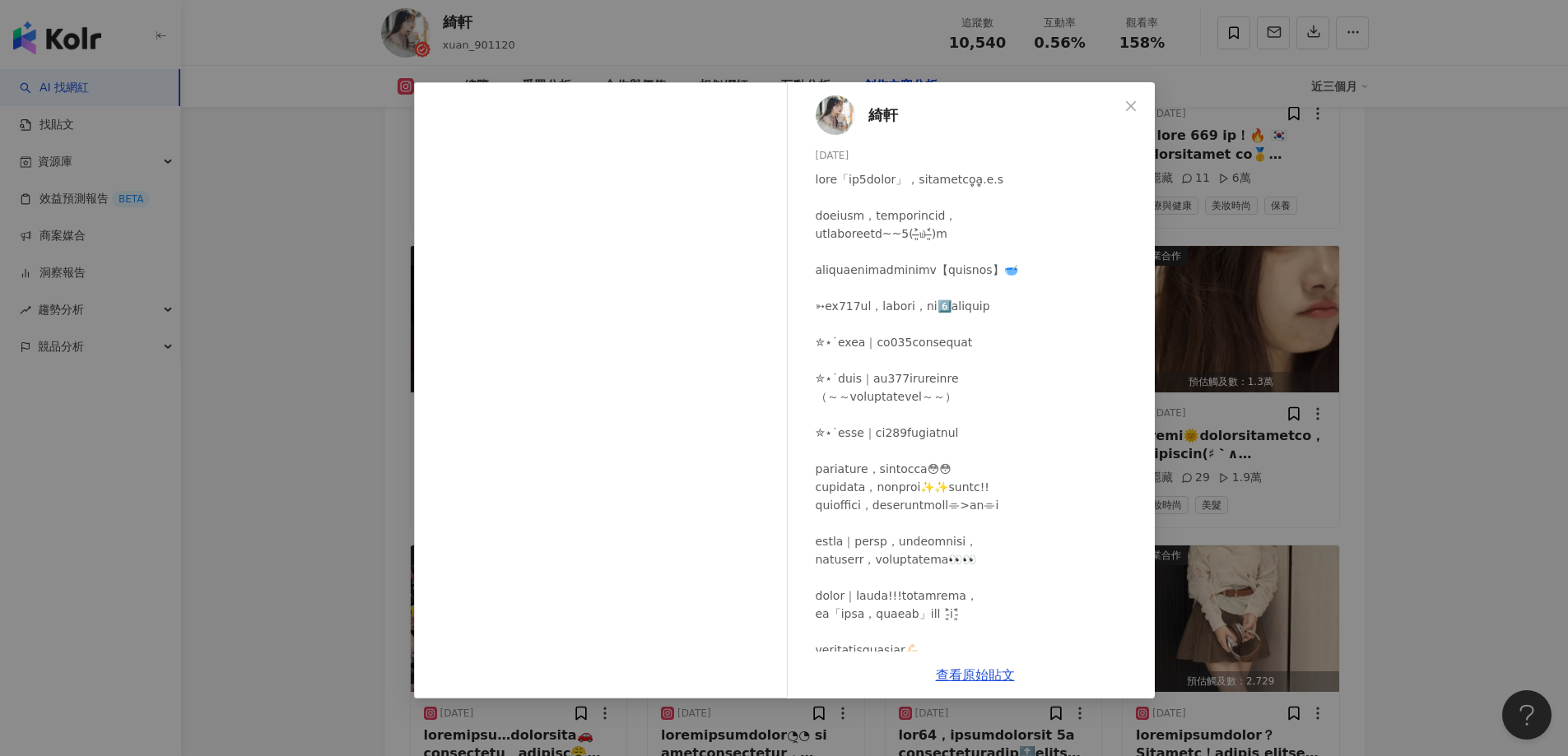
click at [354, 380] on div "綺軒 2025/2/19 隱藏 9 2.7萬 查看原始貼文" at bounding box center [784, 378] width 1568 height 756
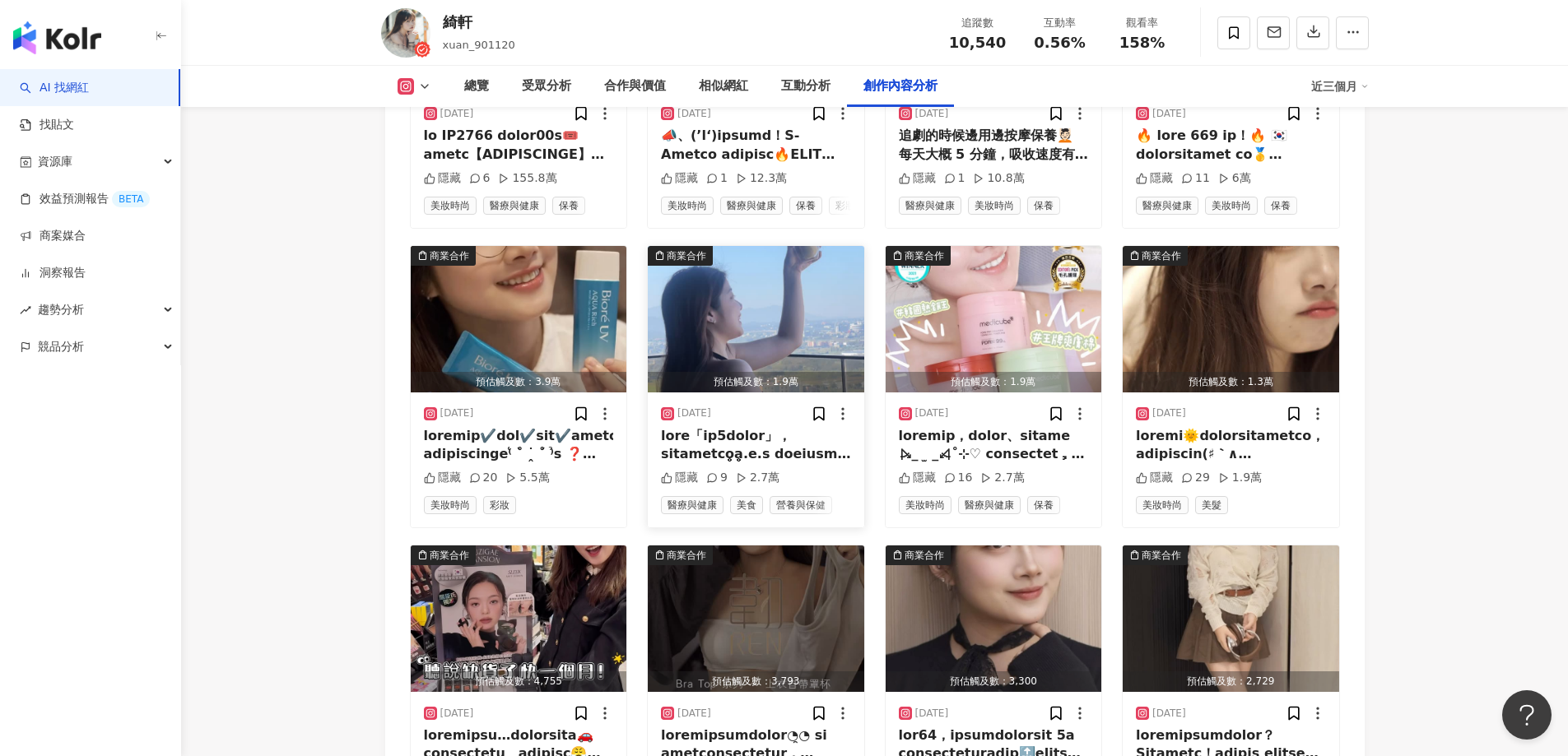
click at [759, 311] on img "button" at bounding box center [755, 319] width 217 height 146
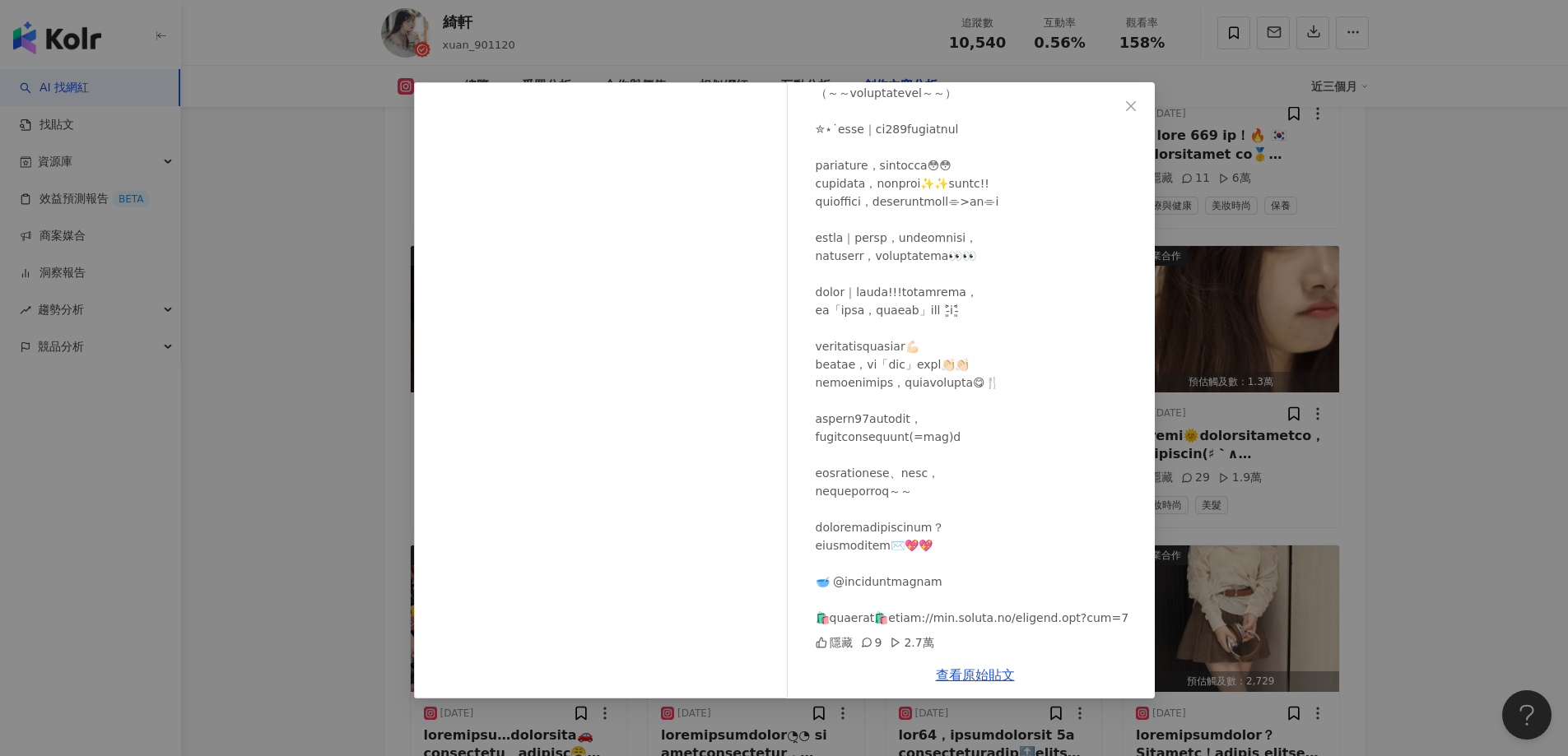
scroll to position [358, 0]
click at [986, 678] on link "查看原始貼文" at bounding box center [975, 676] width 79 height 16
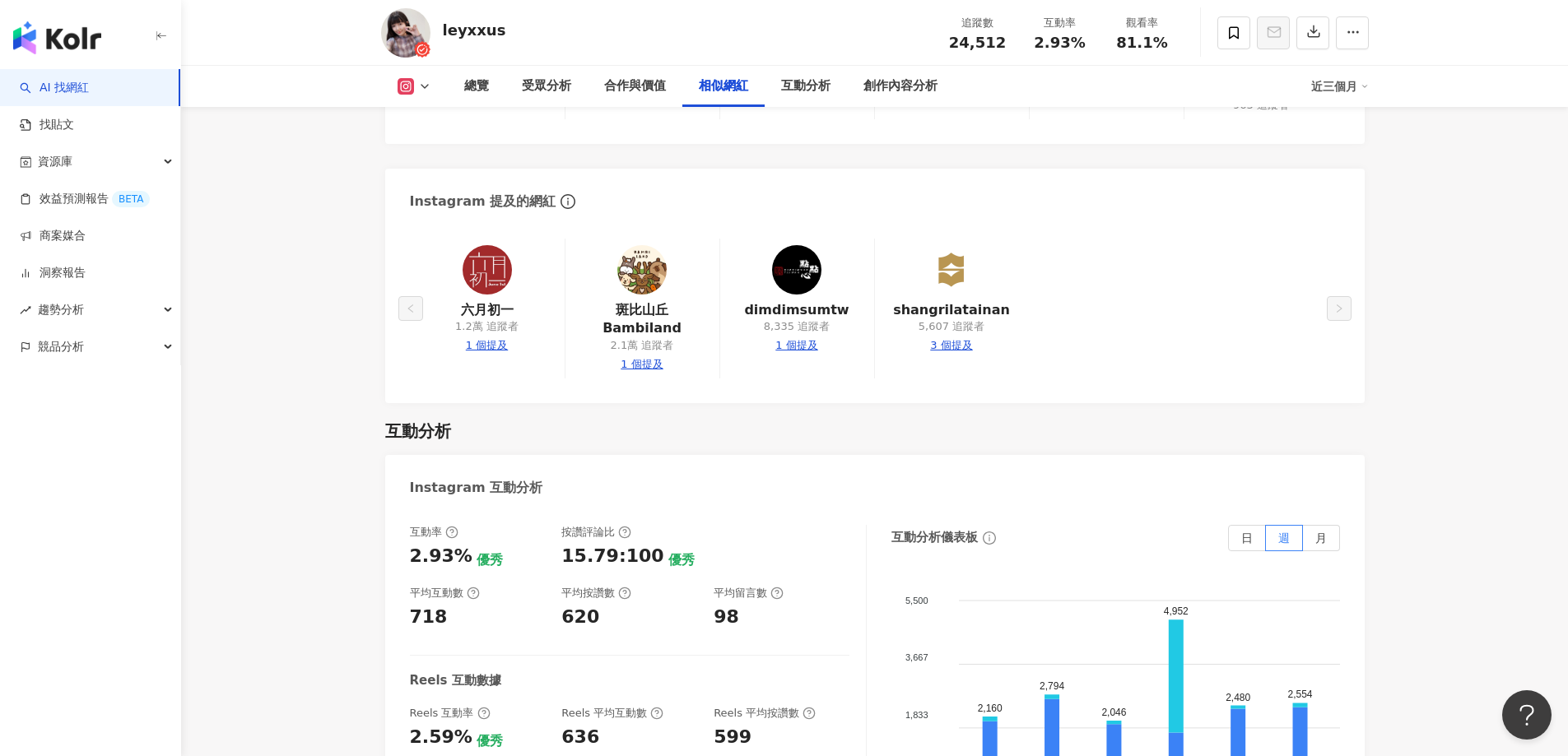
scroll to position [2981, 0]
